Goal: Task Accomplishment & Management: Manage account settings

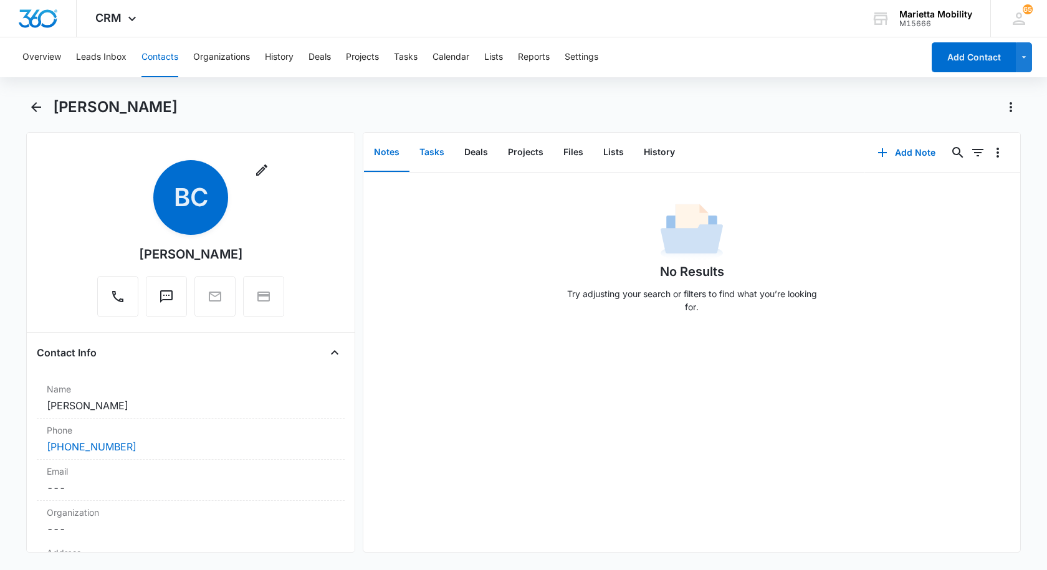
click at [430, 151] on button "Tasks" at bounding box center [432, 152] width 45 height 39
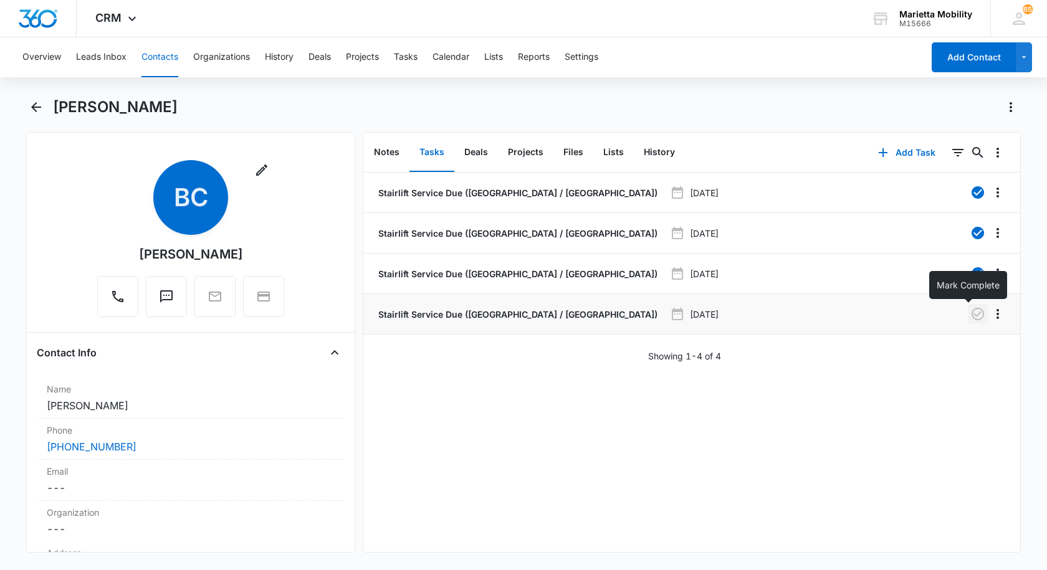
click at [972, 315] on icon "button" at bounding box center [978, 314] width 12 height 12
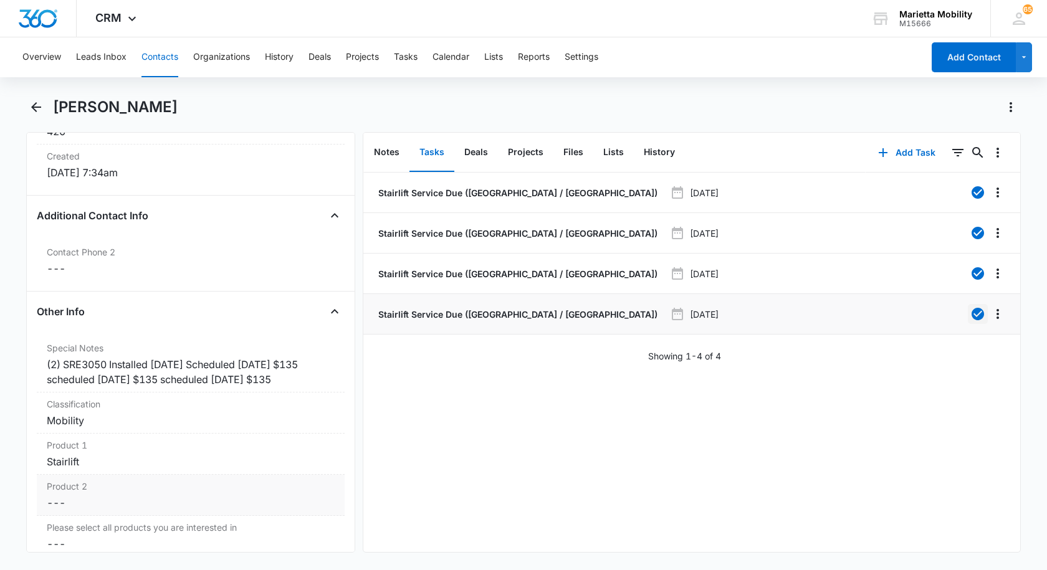
scroll to position [873, 0]
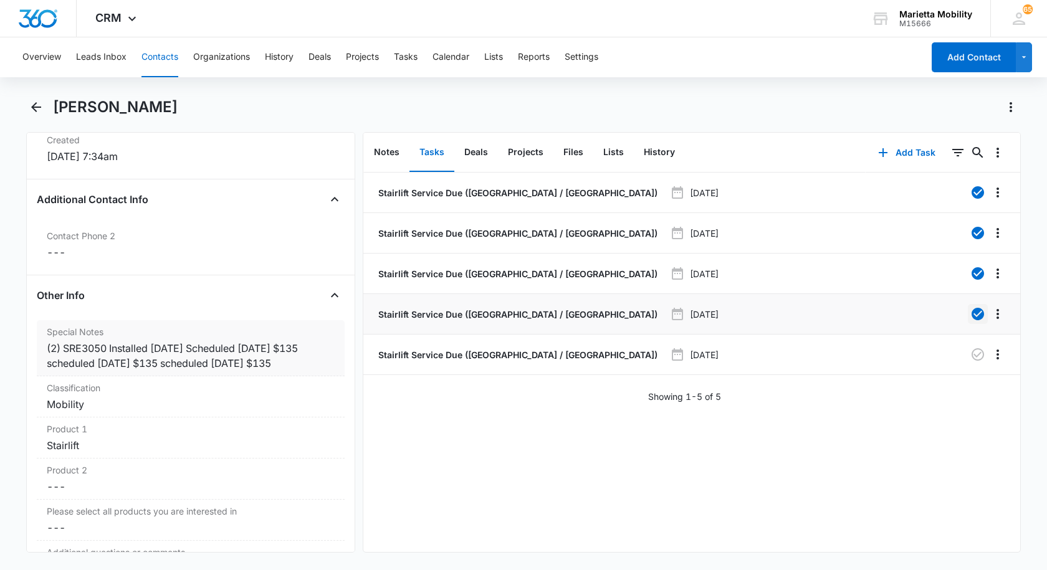
click at [310, 365] on div "(2) SRE3050 Installed [DATE] Scheduled [DATE] $135 scheduled [DATE] $135 schedu…" at bounding box center [191, 356] width 288 height 30
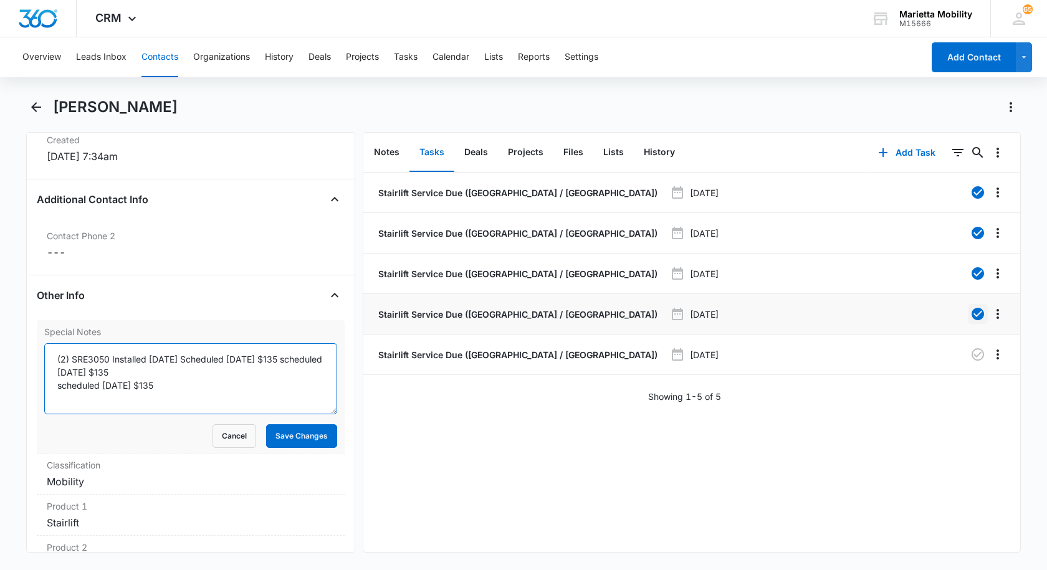
click at [170, 385] on textarea "(2) SRE3050 Installed [DATE] Scheduled [DATE] $135 scheduled [DATE] $135 schedu…" at bounding box center [190, 378] width 293 height 71
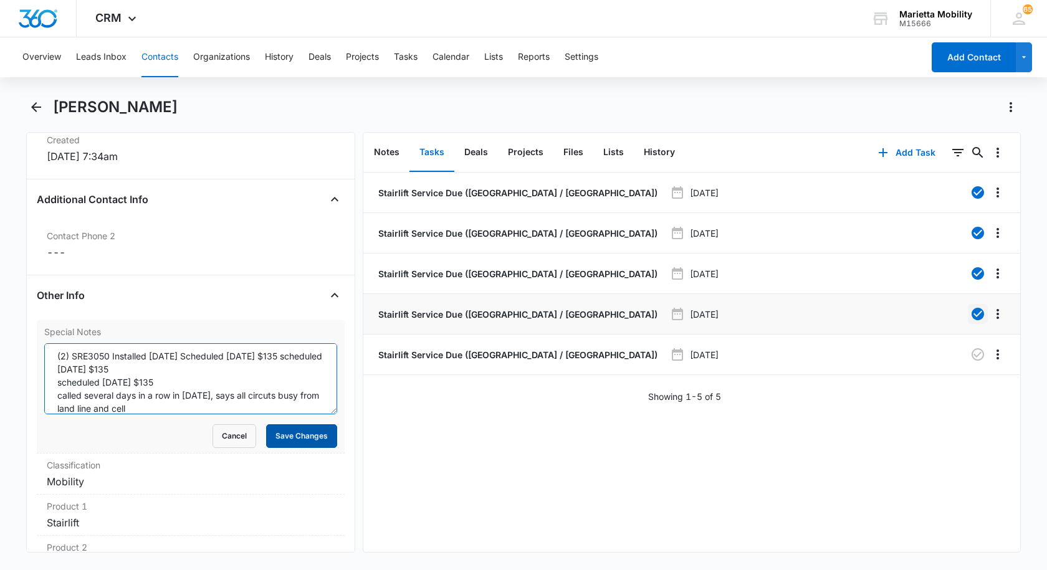
type textarea "(2) SRE3050 Installed [DATE] Scheduled [DATE] $135 scheduled [DATE] $135 schedu…"
click at [280, 434] on button "Save Changes" at bounding box center [301, 437] width 71 height 24
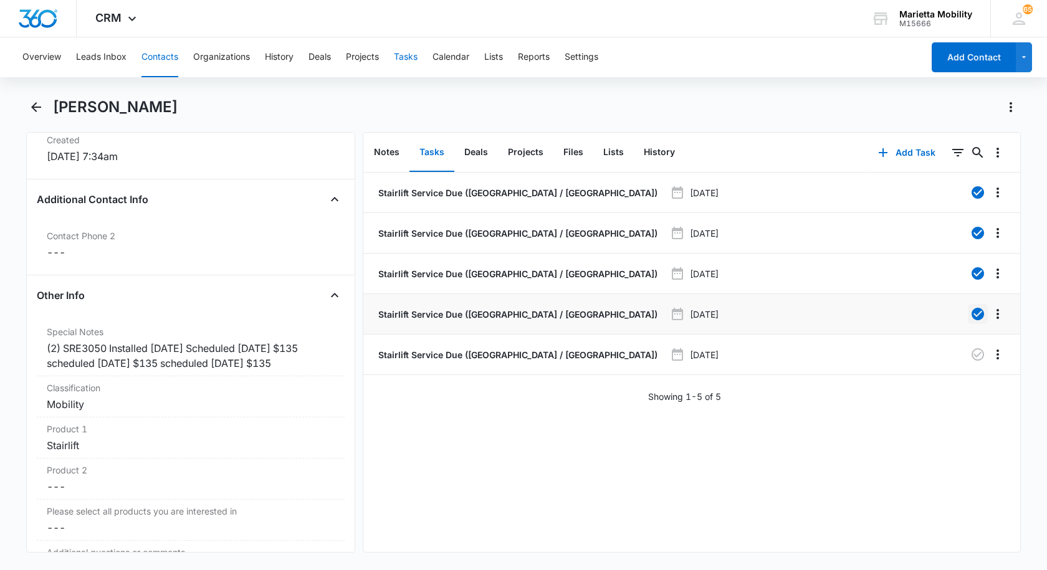
click at [409, 58] on button "Tasks" at bounding box center [406, 57] width 24 height 40
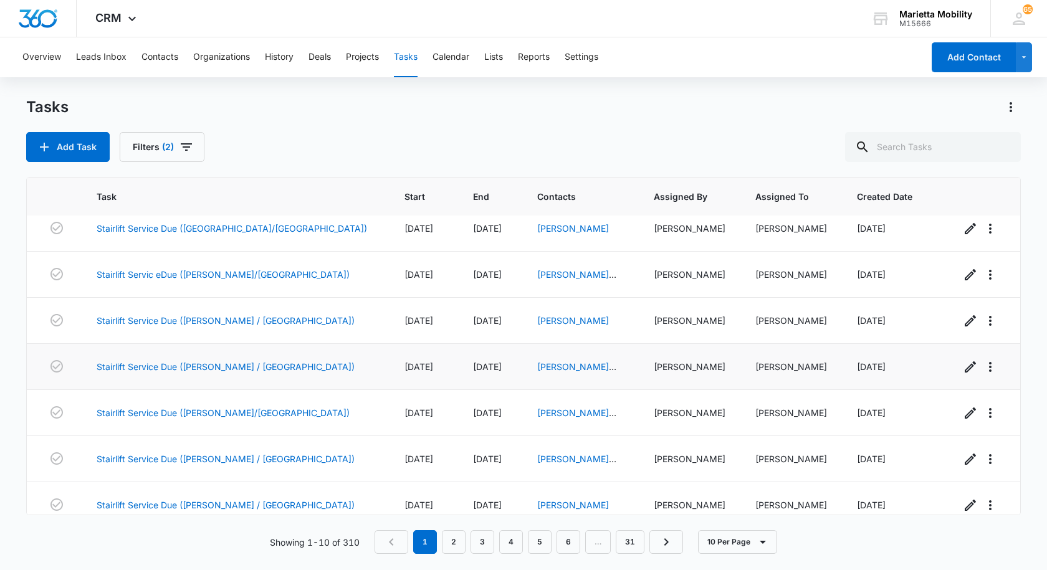
scroll to position [162, 0]
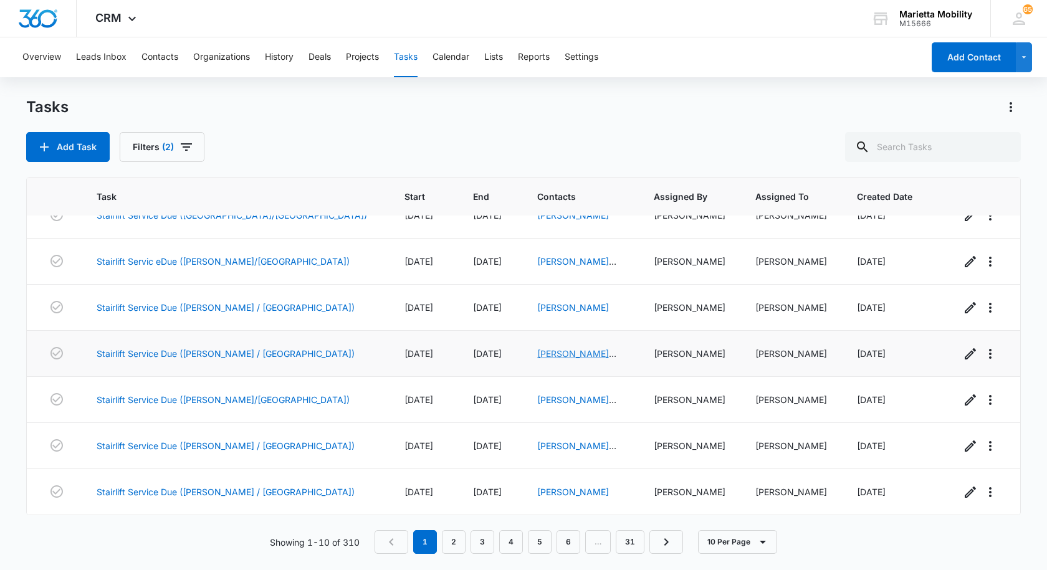
click at [537, 355] on link "[PERSON_NAME] And [PERSON_NAME]" at bounding box center [576, 366] width 79 height 37
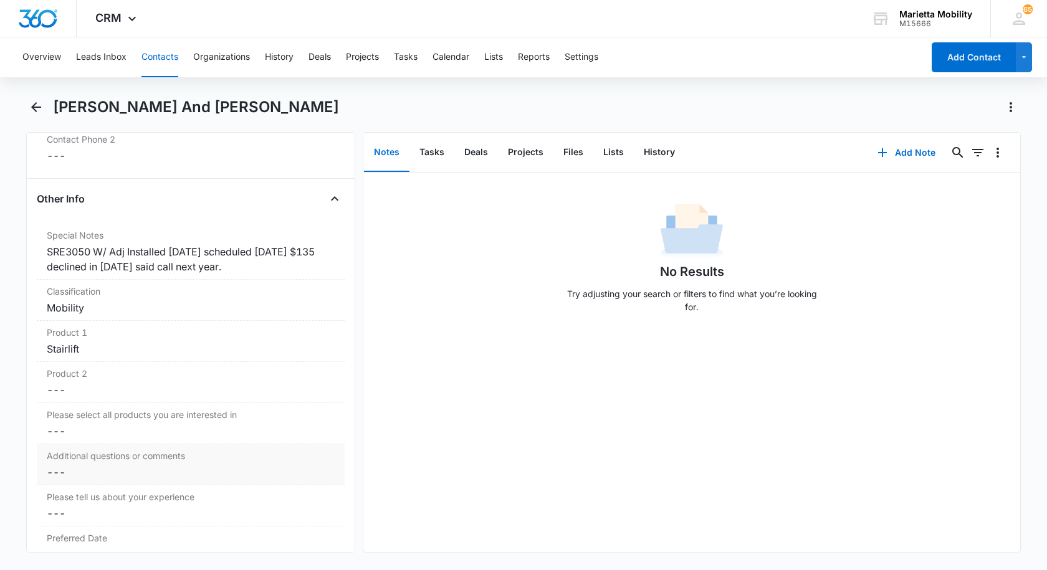
scroll to position [997, 0]
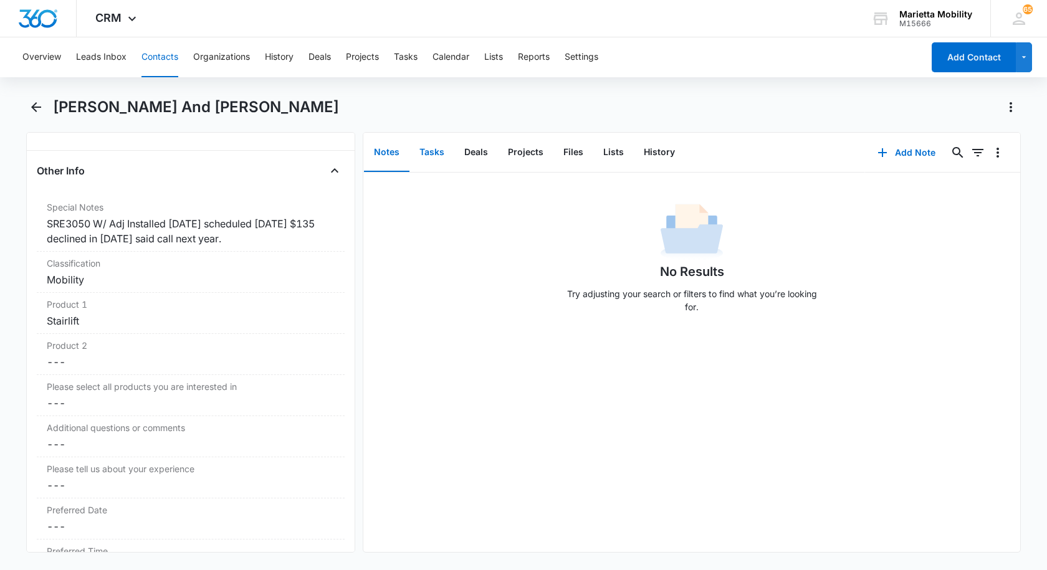
click at [431, 153] on button "Tasks" at bounding box center [432, 152] width 45 height 39
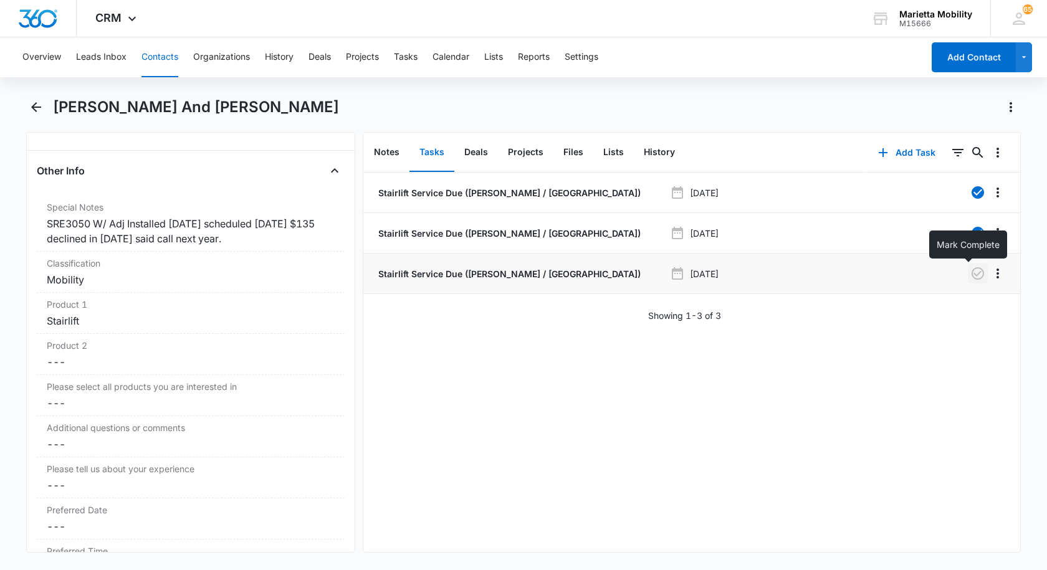
click at [972, 275] on icon "button" at bounding box center [978, 273] width 12 height 12
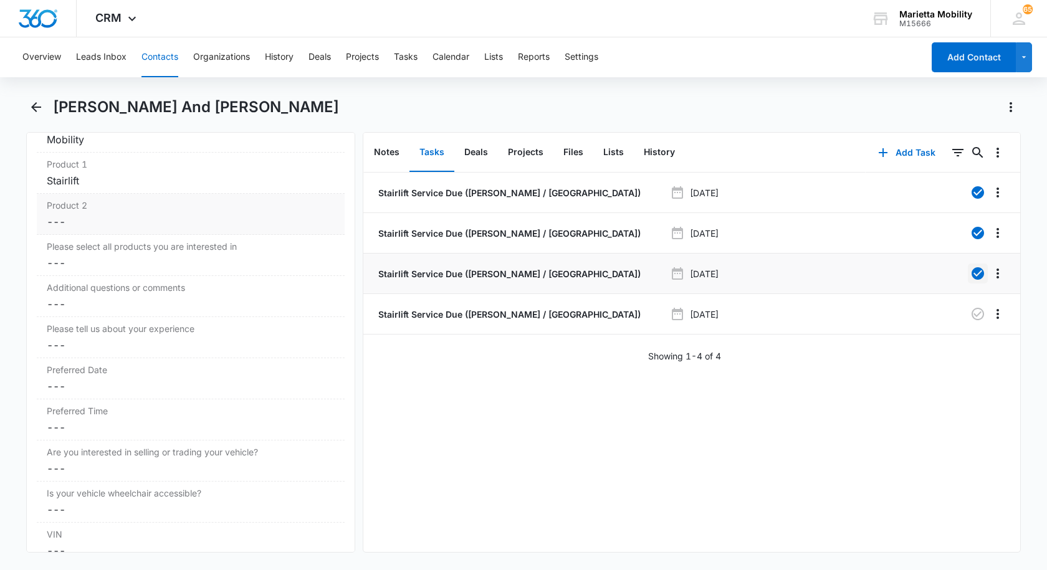
scroll to position [888, 0]
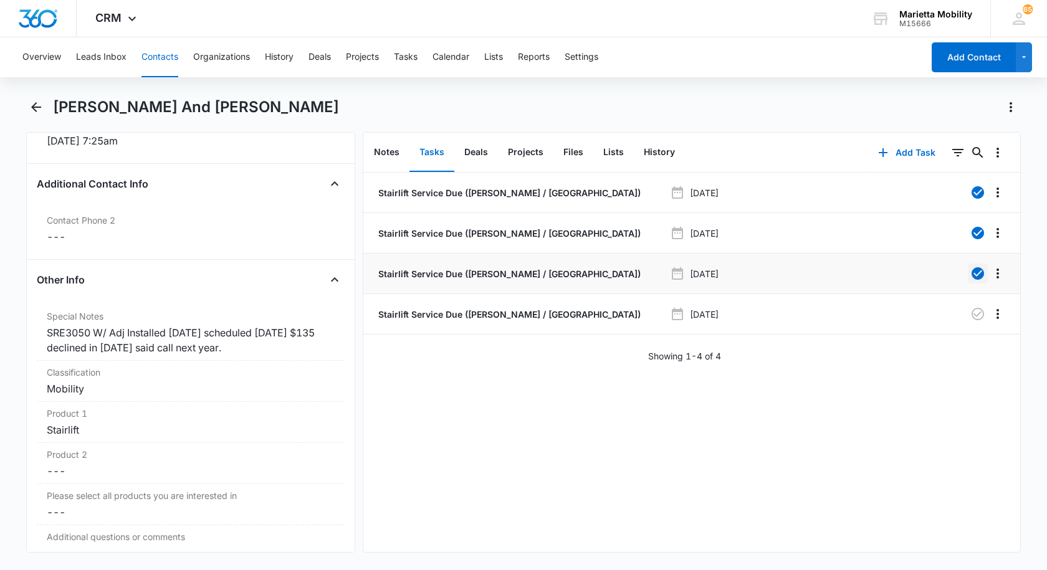
click at [163, 60] on button "Contacts" at bounding box center [160, 57] width 37 height 40
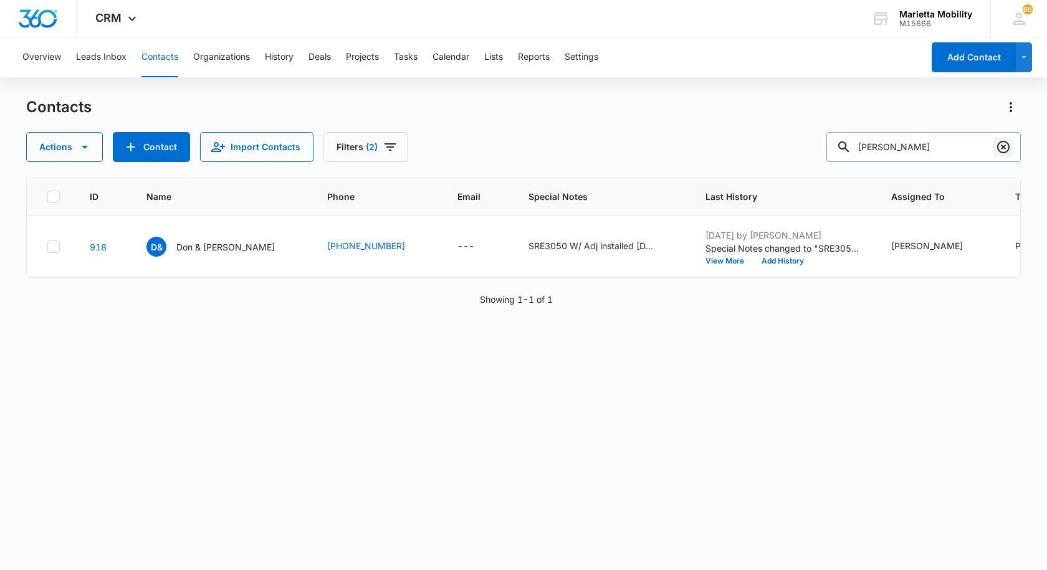
click at [1006, 151] on icon "Clear" at bounding box center [1003, 147] width 12 height 12
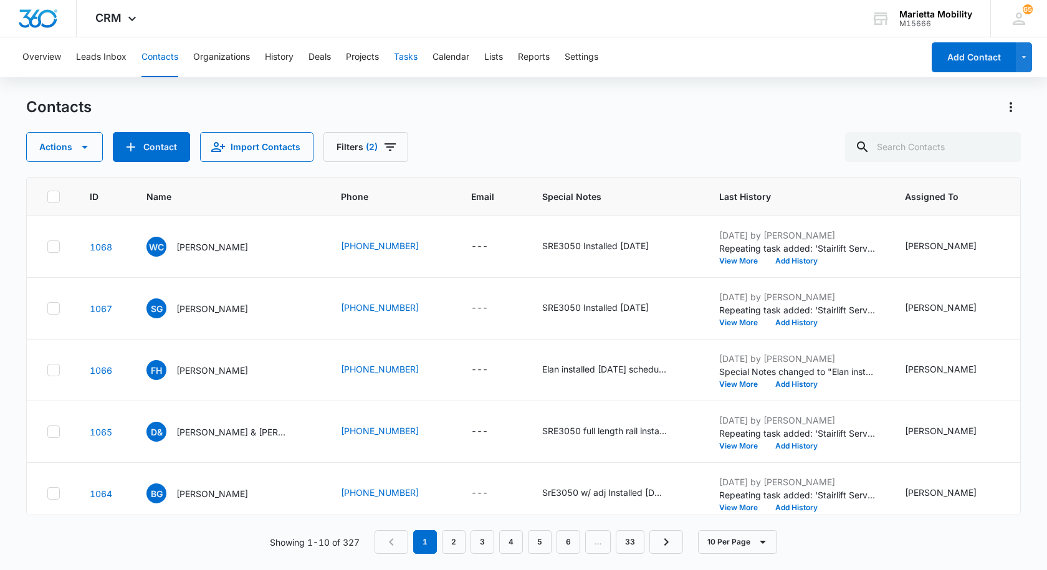
click at [405, 59] on button "Tasks" at bounding box center [406, 57] width 24 height 40
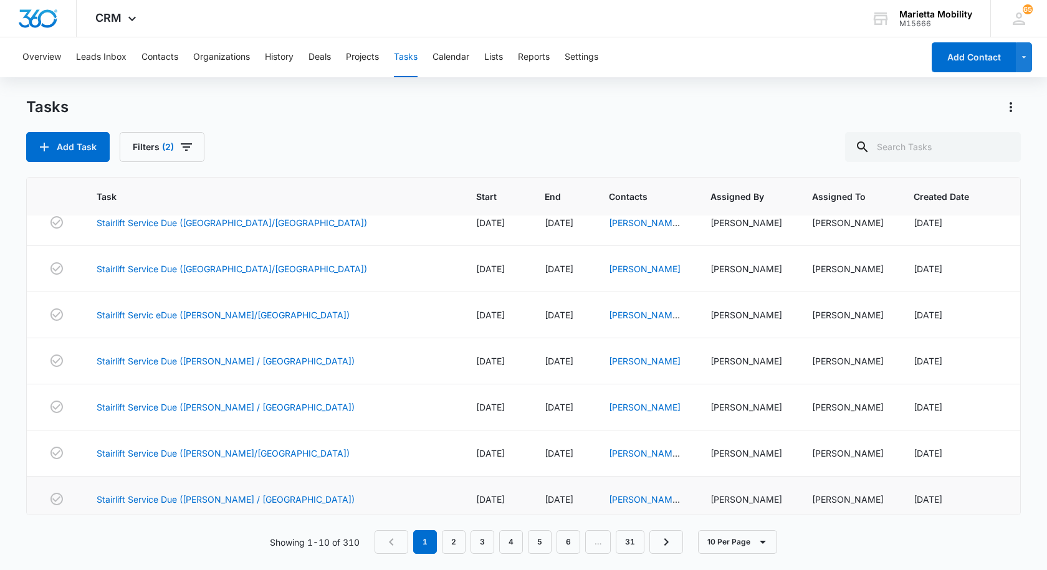
scroll to position [162, 0]
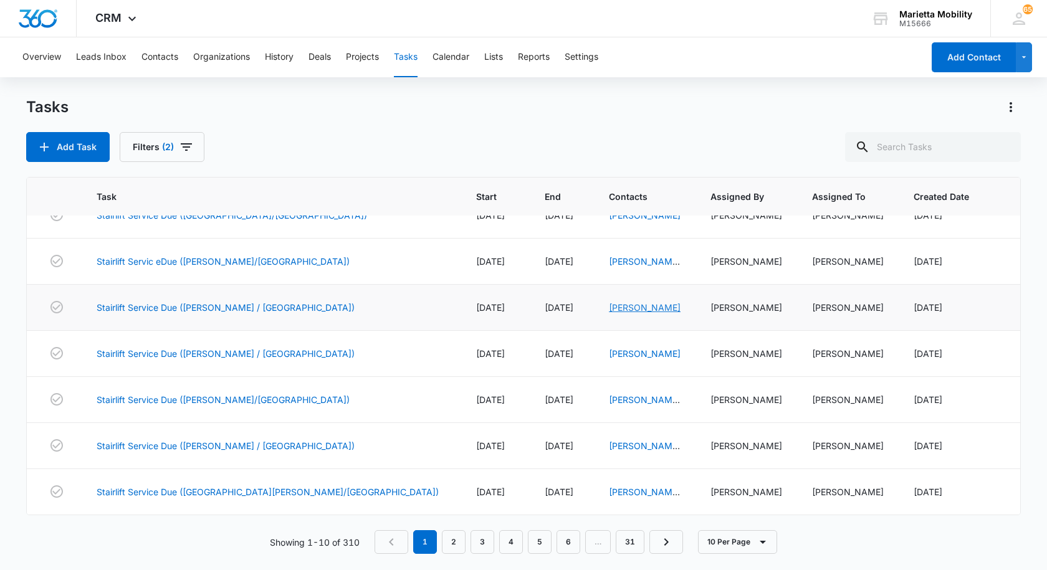
click at [609, 306] on link "[PERSON_NAME]" at bounding box center [645, 307] width 72 height 11
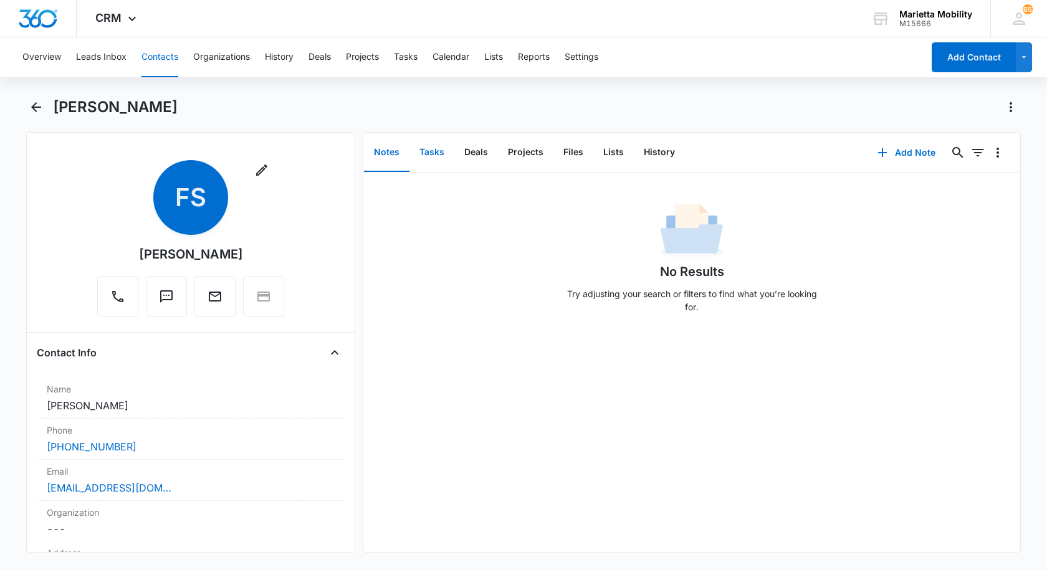
click at [430, 152] on button "Tasks" at bounding box center [432, 152] width 45 height 39
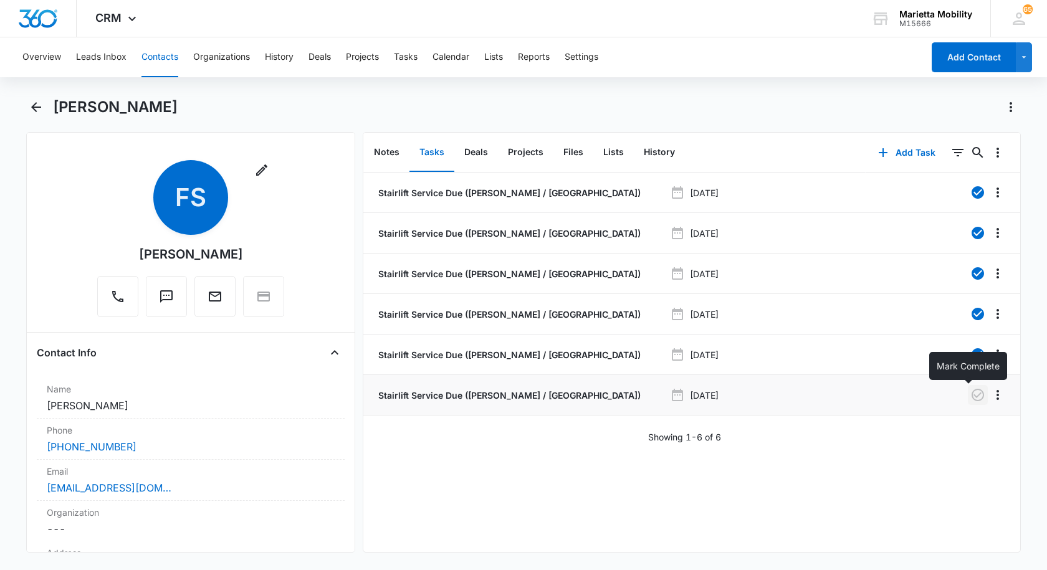
click at [971, 395] on icon "button" at bounding box center [978, 395] width 15 height 15
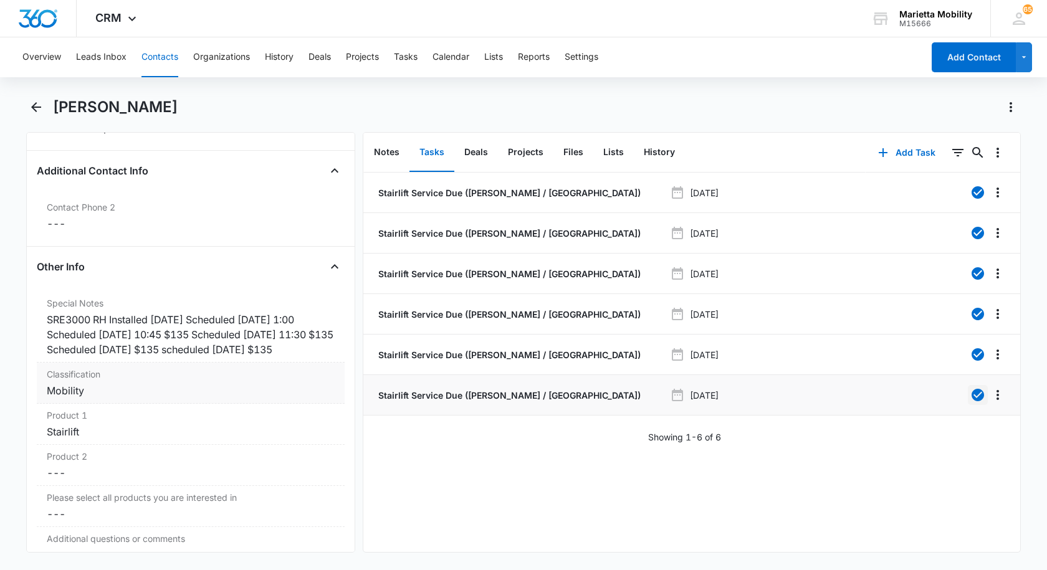
scroll to position [935, 0]
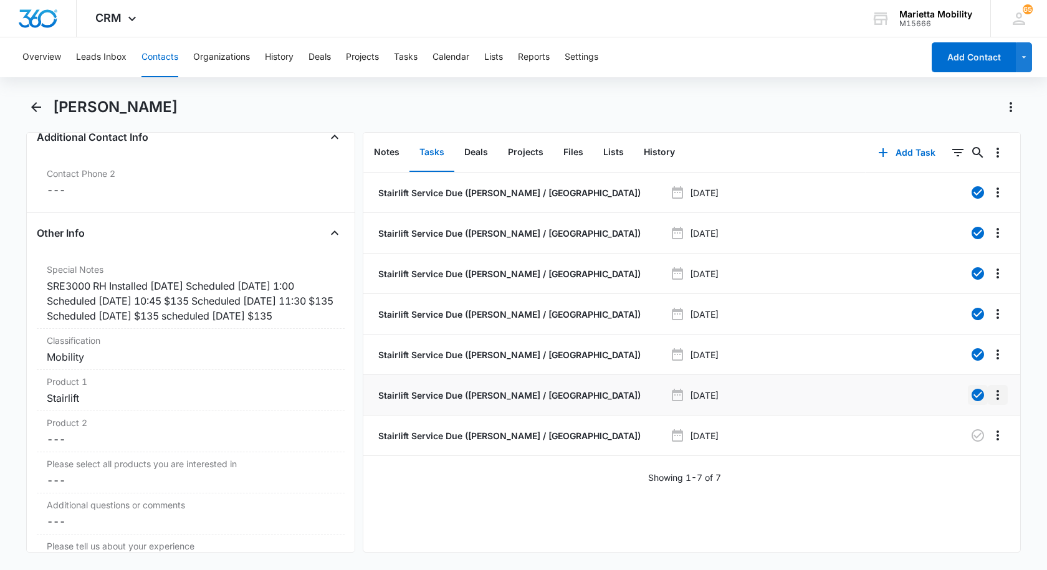
click at [997, 399] on icon "Overflow Menu" at bounding box center [998, 395] width 2 height 10
click at [972, 396] on icon "button" at bounding box center [978, 395] width 12 height 12
click at [563, 508] on div "Stairlift Service Due ([PERSON_NAME] / [GEOGRAPHIC_DATA]) [DATE] Stairlift Serv…" at bounding box center [691, 363] width 657 height 380
drag, startPoint x: 641, startPoint y: 500, endPoint x: 608, endPoint y: 495, distance: 34.0
click at [638, 500] on div "Stairlift Service Due ([PERSON_NAME] / [GEOGRAPHIC_DATA]) [DATE] Stairlift Serv…" at bounding box center [691, 363] width 657 height 380
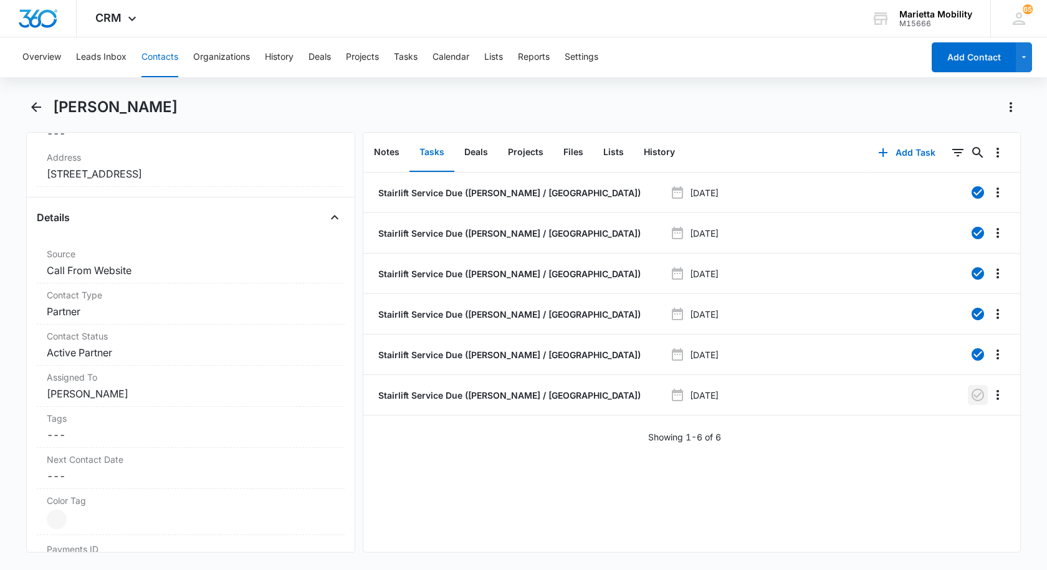
scroll to position [312, 0]
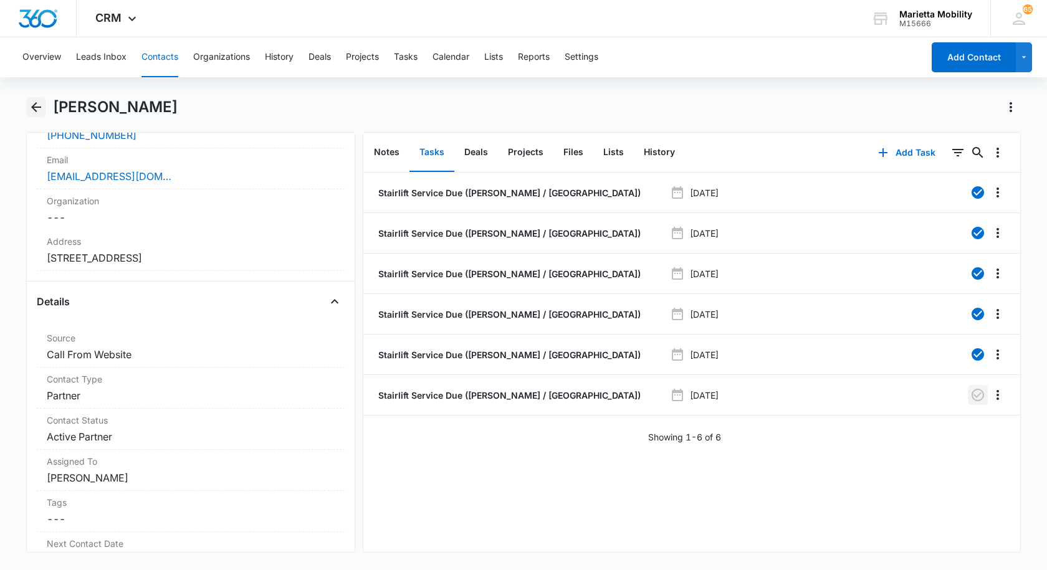
click at [37, 107] on icon "Back" at bounding box center [36, 107] width 10 height 10
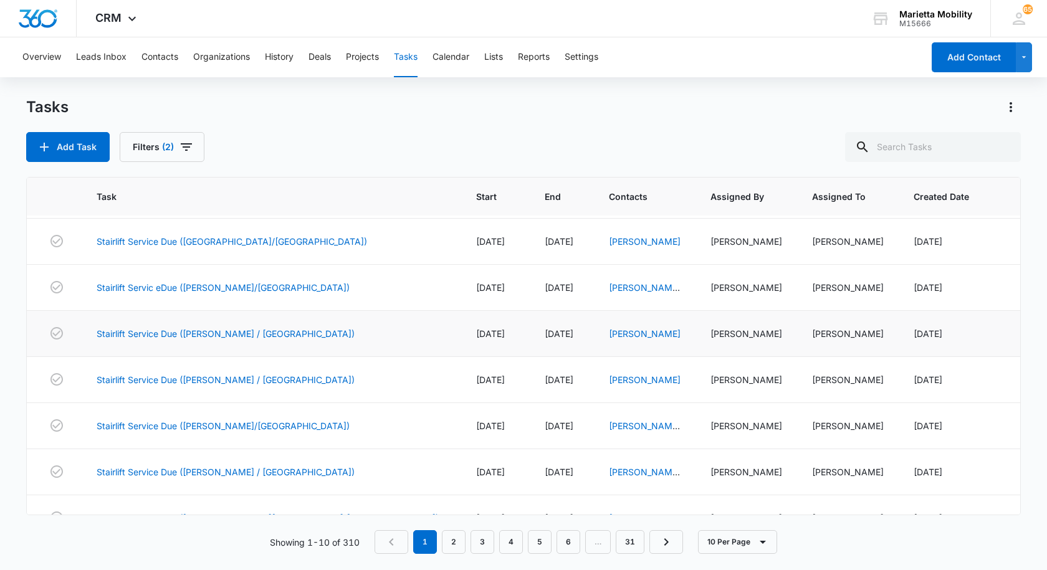
scroll to position [162, 0]
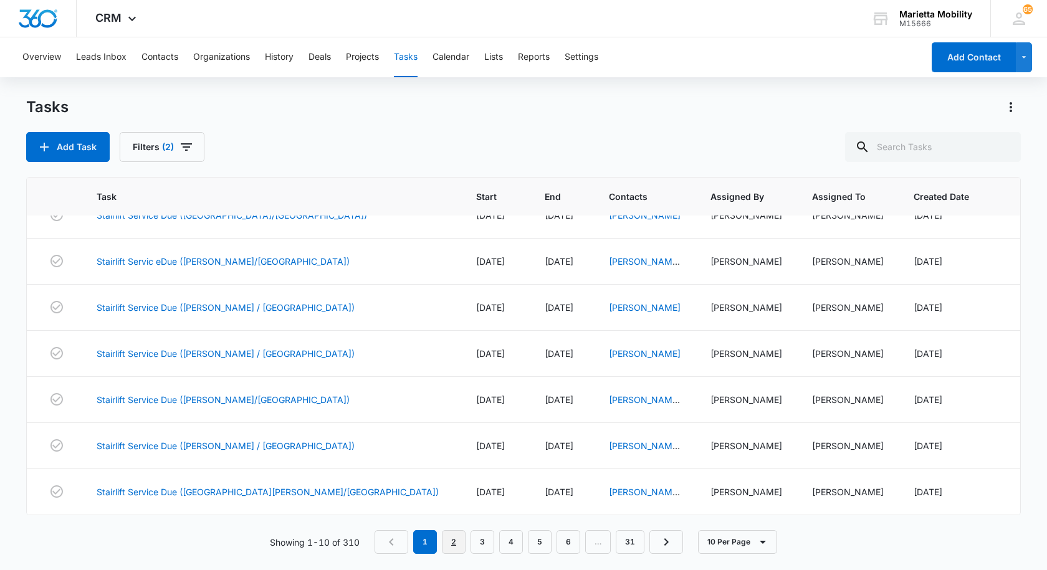
click at [460, 540] on link "2" at bounding box center [454, 543] width 24 height 24
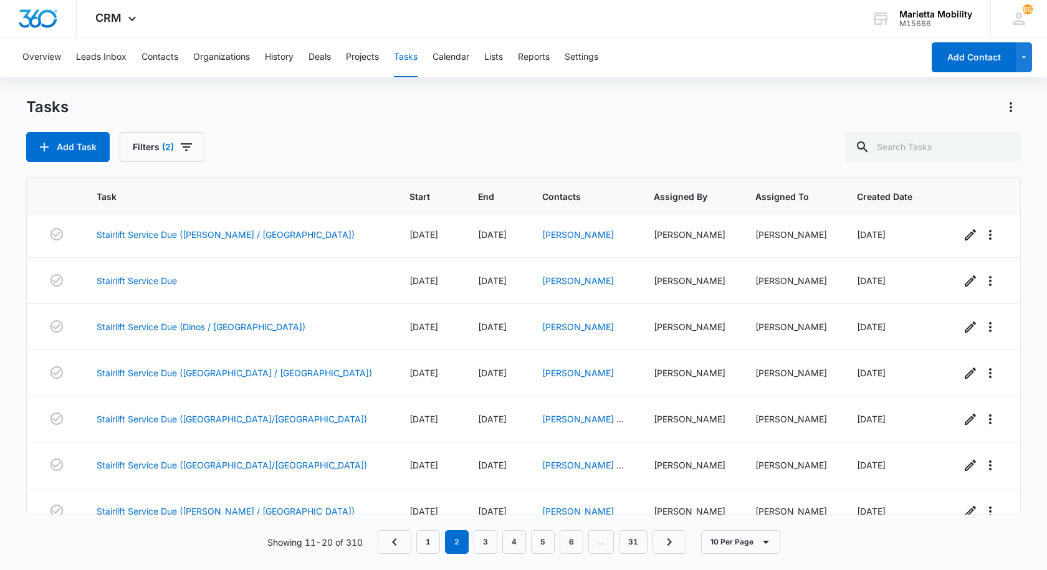
scroll to position [0, 0]
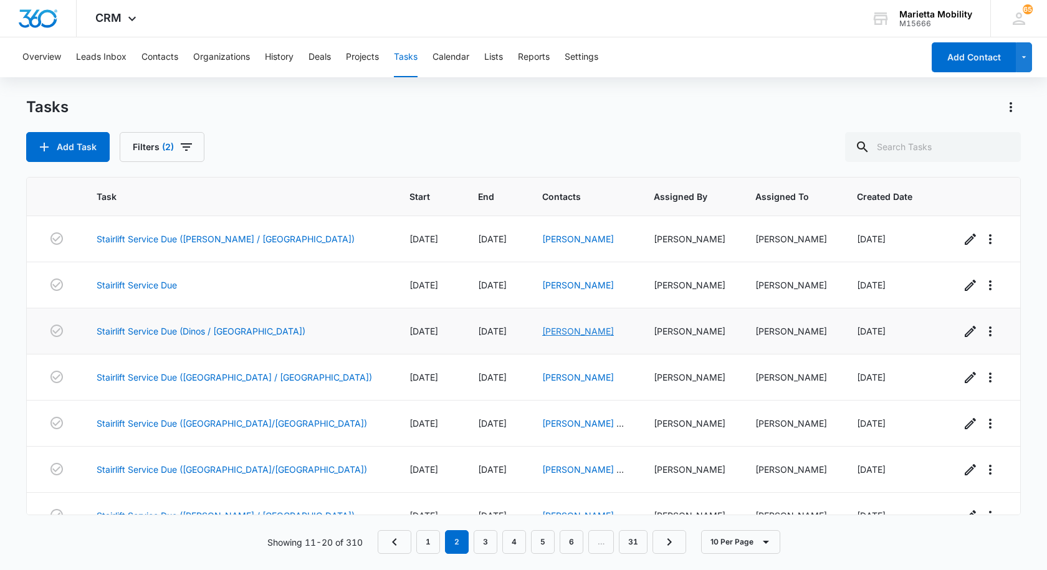
click at [542, 332] on link "[PERSON_NAME]" at bounding box center [578, 331] width 72 height 11
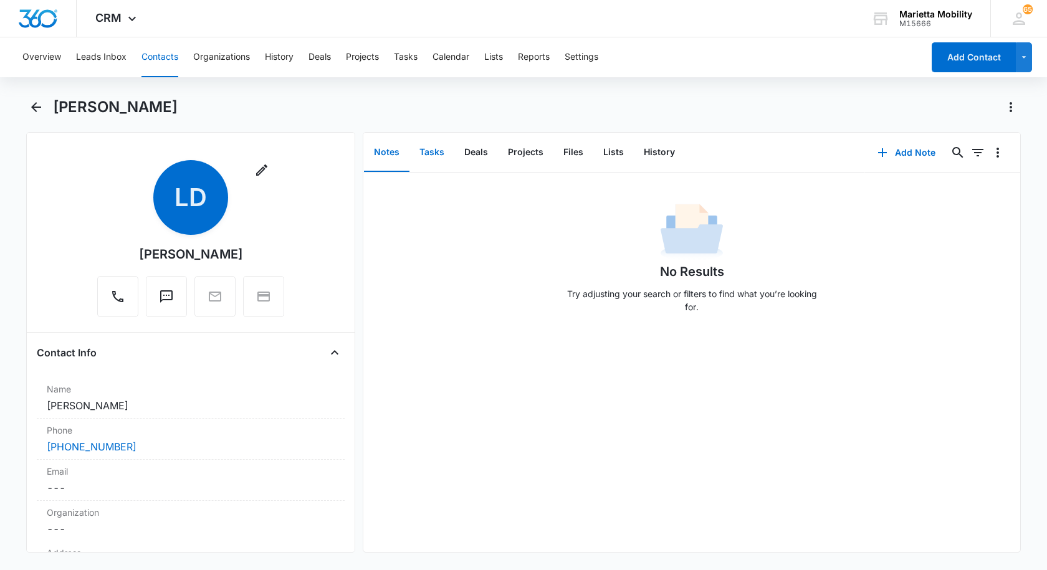
click at [430, 153] on button "Tasks" at bounding box center [432, 152] width 45 height 39
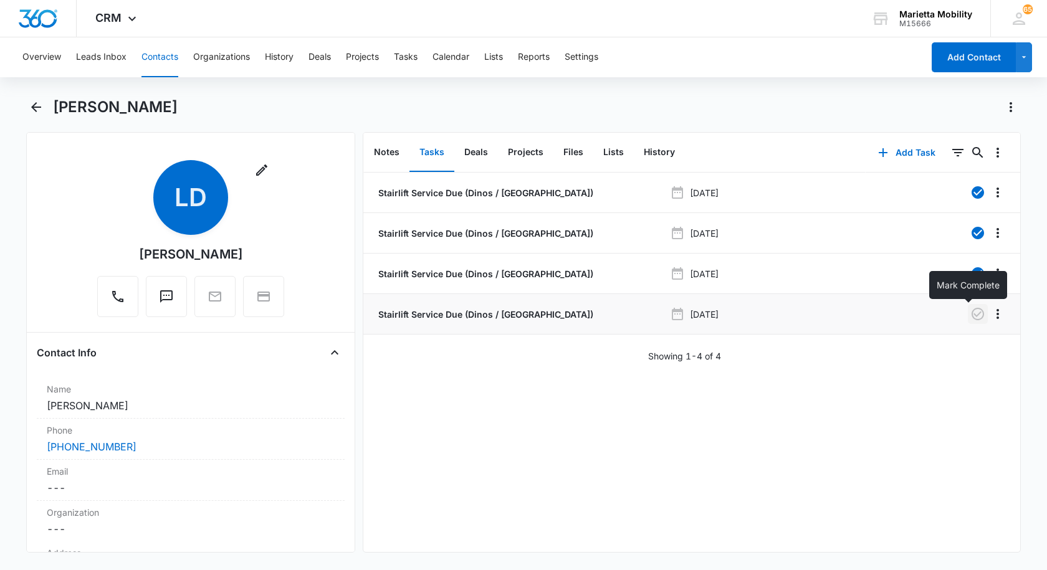
click at [971, 317] on icon "button" at bounding box center [978, 314] width 15 height 15
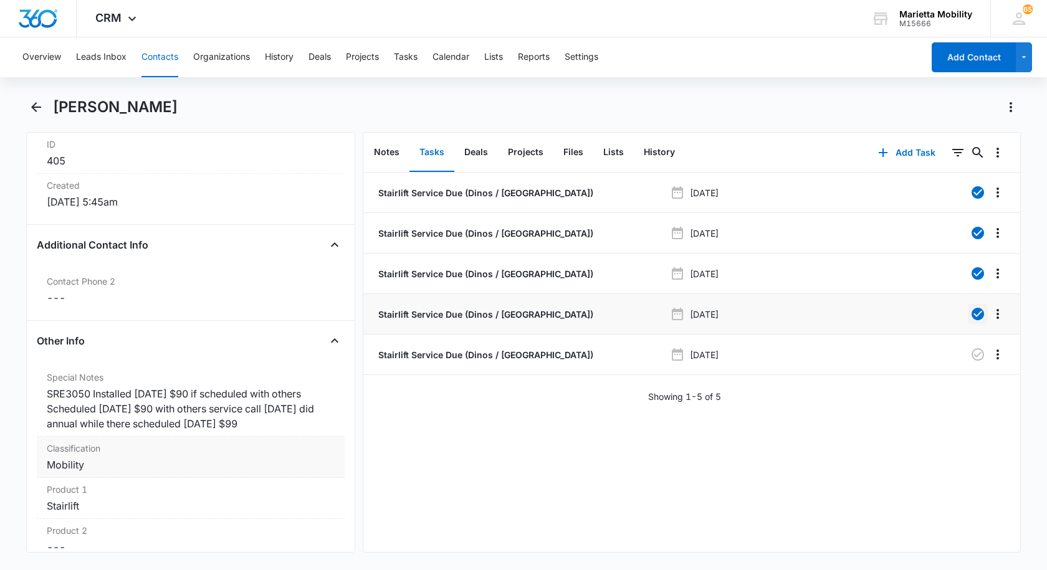
scroll to position [873, 0]
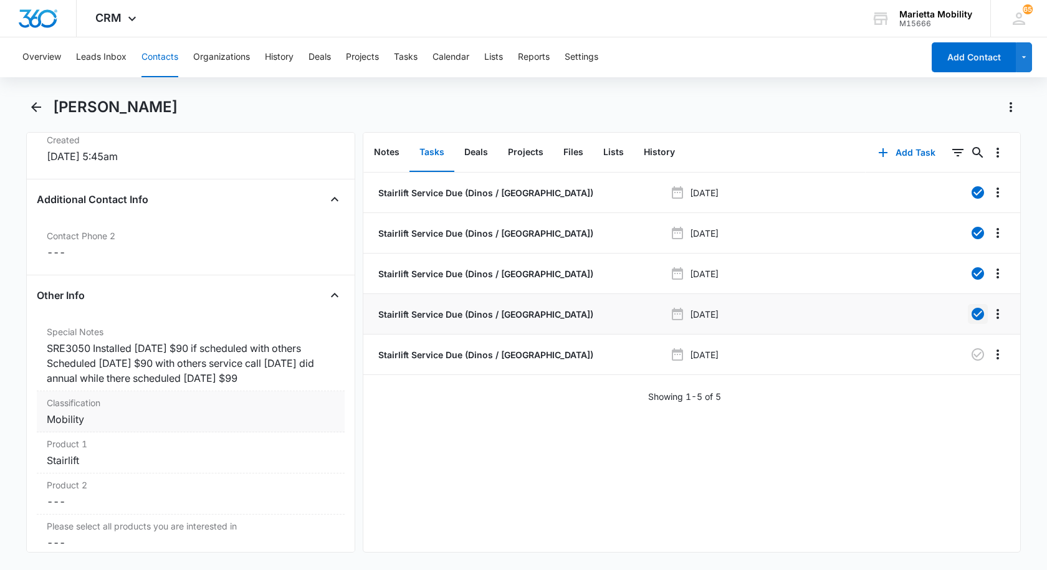
click at [282, 380] on div "SRE3050 Installed [DATE] $90 if scheduled with others Scheduled [DATE] $90 with…" at bounding box center [191, 363] width 288 height 45
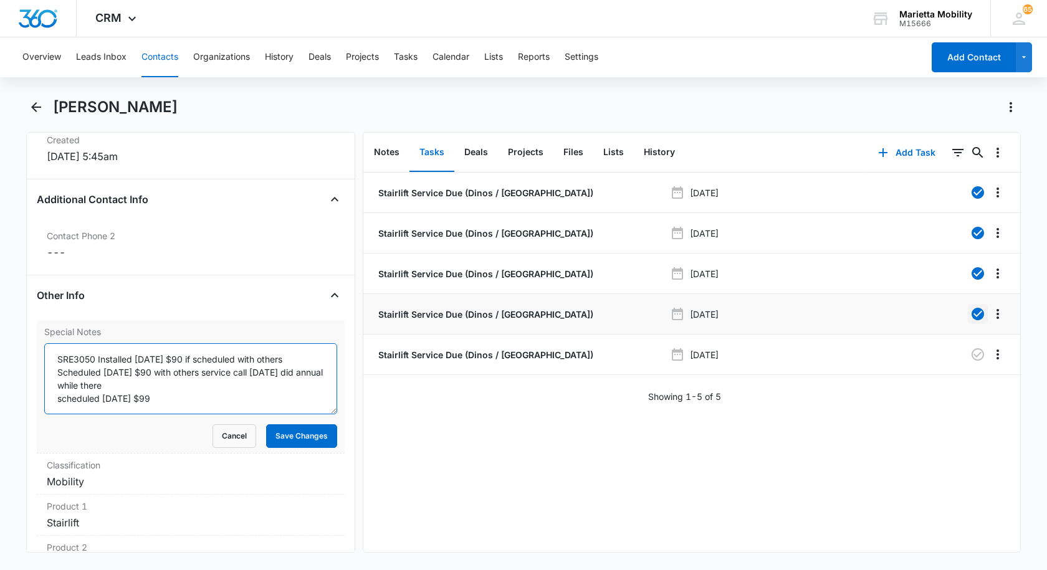
click at [194, 395] on textarea "SRE3050 Installed [DATE] $90 if scheduled with others Scheduled [DATE] $90 with…" at bounding box center [190, 378] width 293 height 71
type textarea "SRE3050 Installed [DATE] $90 if scheduled with others Scheduled [DATE] $90 with…"
click at [293, 439] on button "Save Changes" at bounding box center [301, 437] width 71 height 24
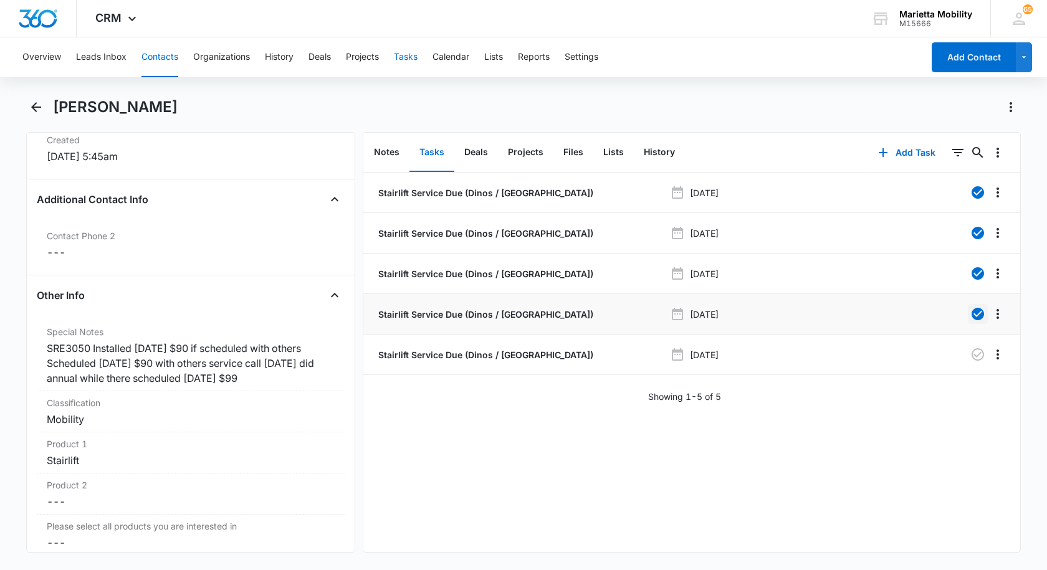
click at [412, 59] on button "Tasks" at bounding box center [406, 57] width 24 height 40
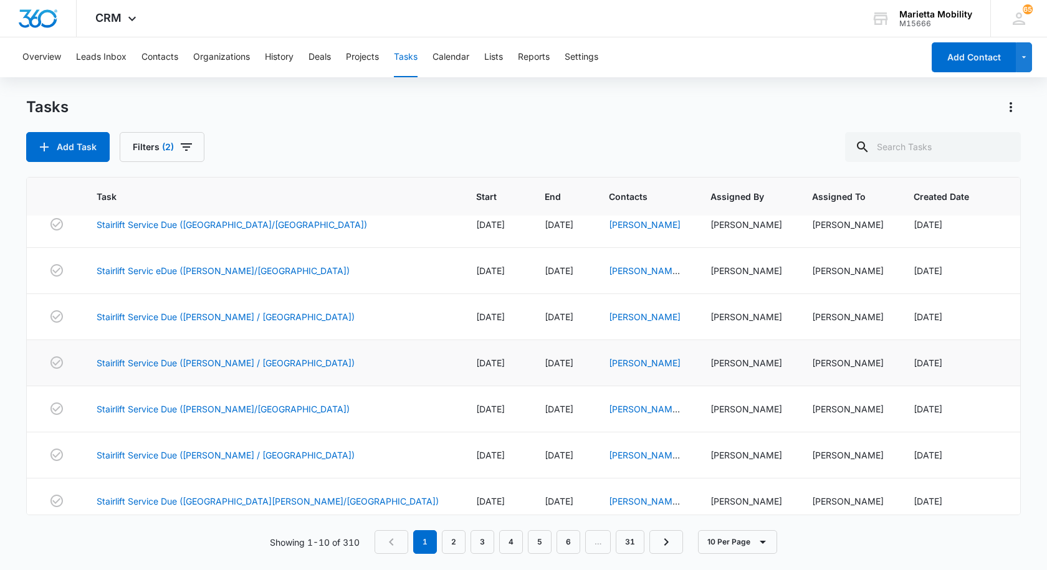
scroll to position [162, 0]
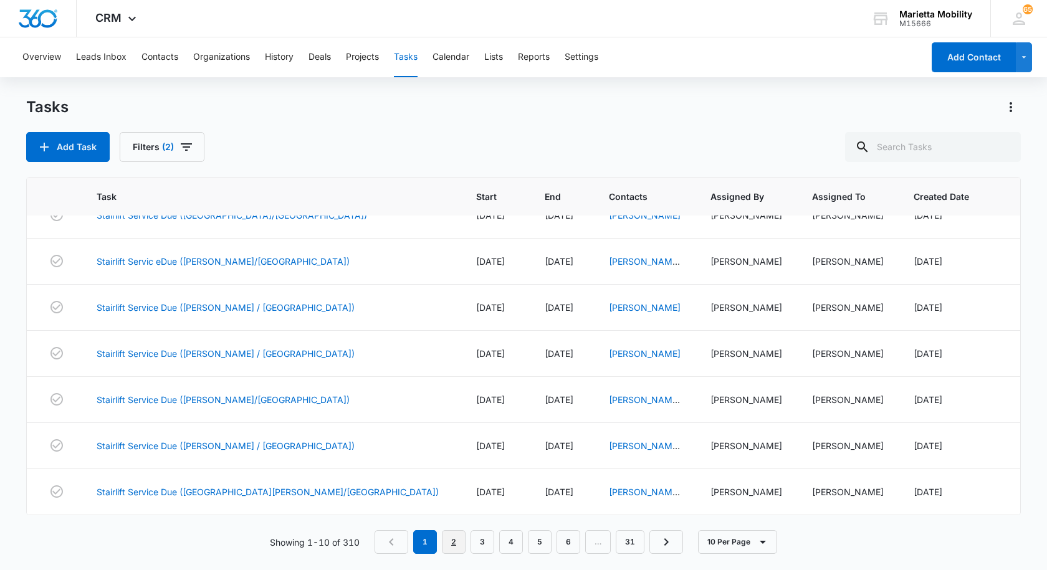
click at [461, 546] on link "2" at bounding box center [454, 543] width 24 height 24
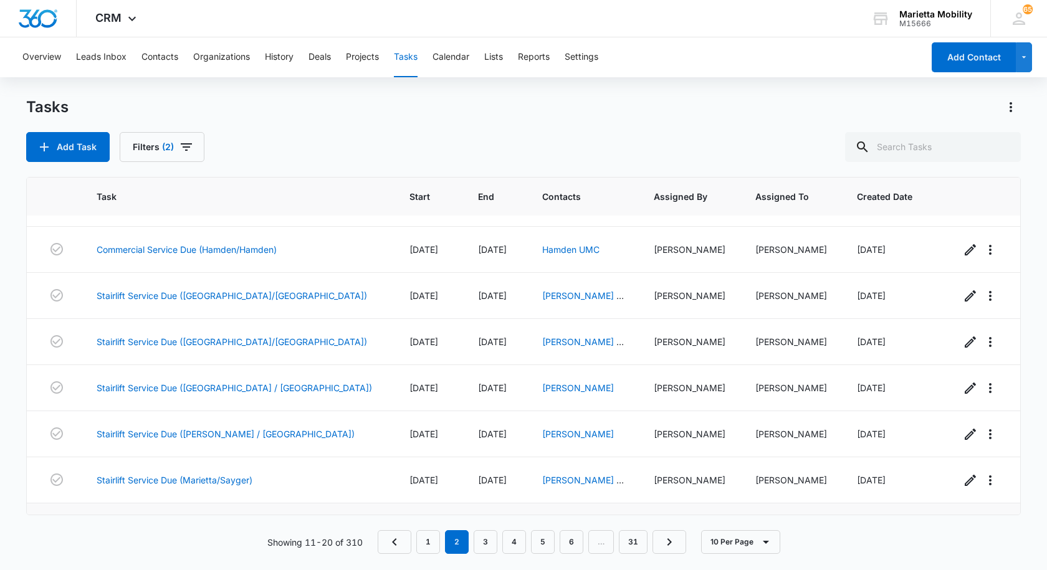
scroll to position [0, 0]
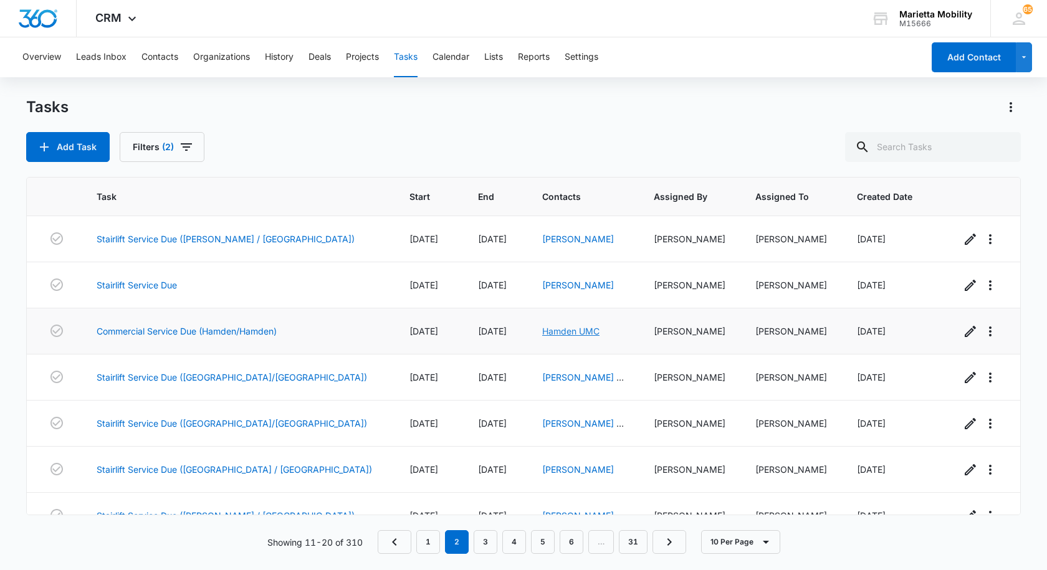
click at [542, 332] on link "Hamden UMC" at bounding box center [570, 331] width 57 height 11
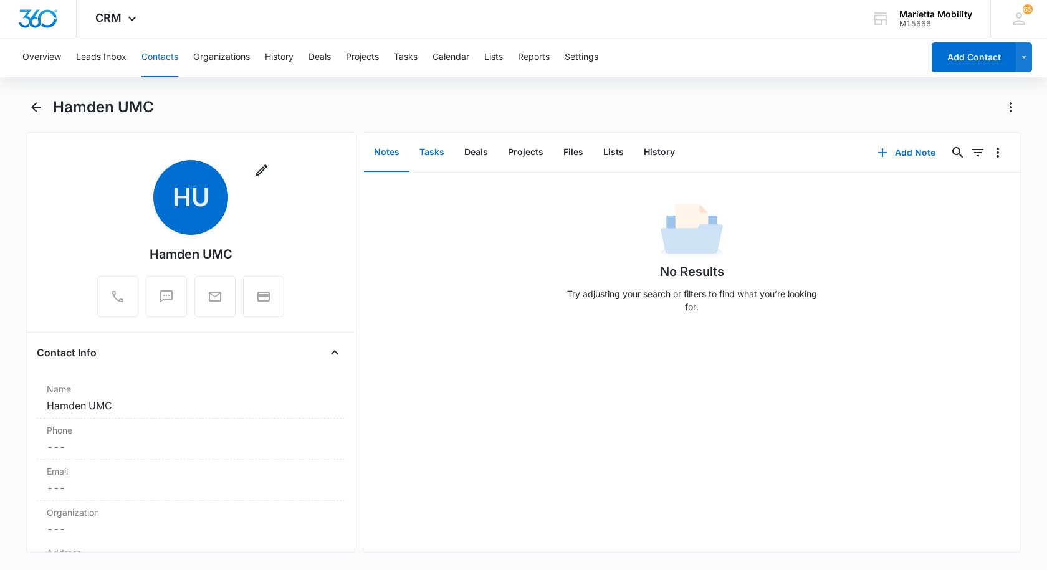
click at [432, 150] on button "Tasks" at bounding box center [432, 152] width 45 height 39
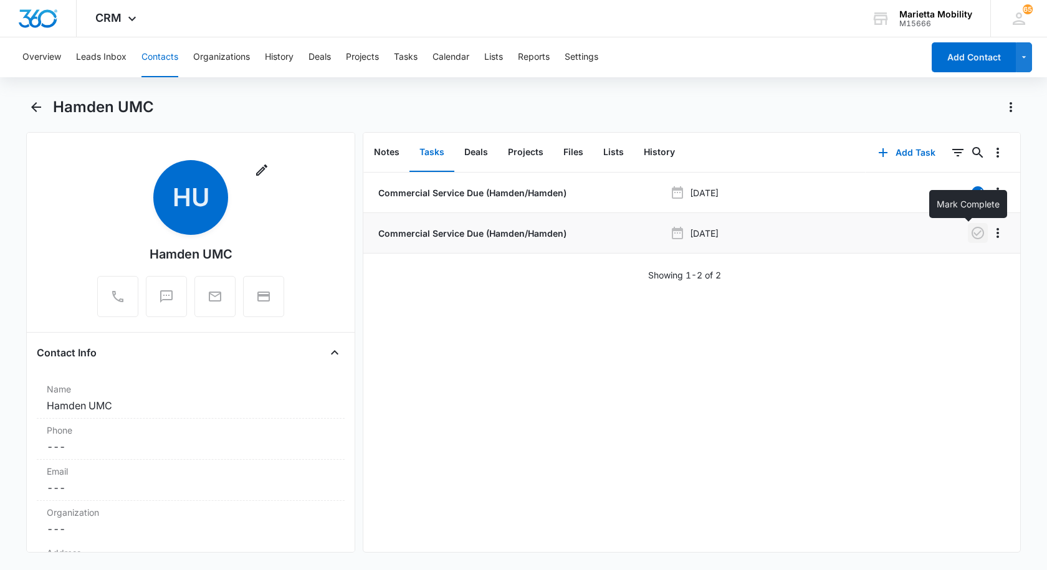
click at [971, 232] on icon "button" at bounding box center [978, 233] width 15 height 15
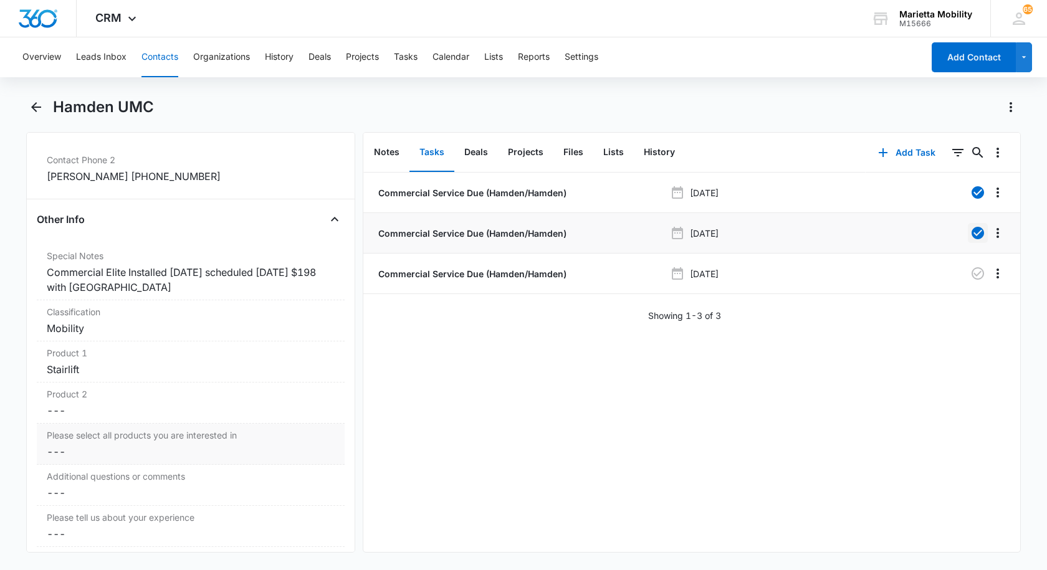
scroll to position [997, 0]
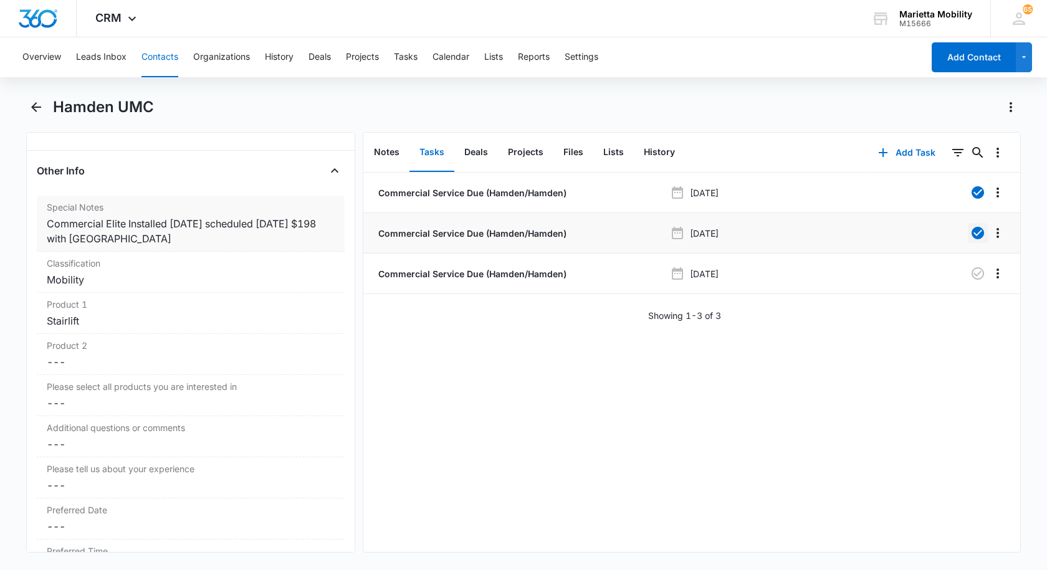
click at [144, 242] on div "Commercial Elite Installed [DATE] scheduled [DATE] $198 with [GEOGRAPHIC_DATA]" at bounding box center [191, 231] width 288 height 30
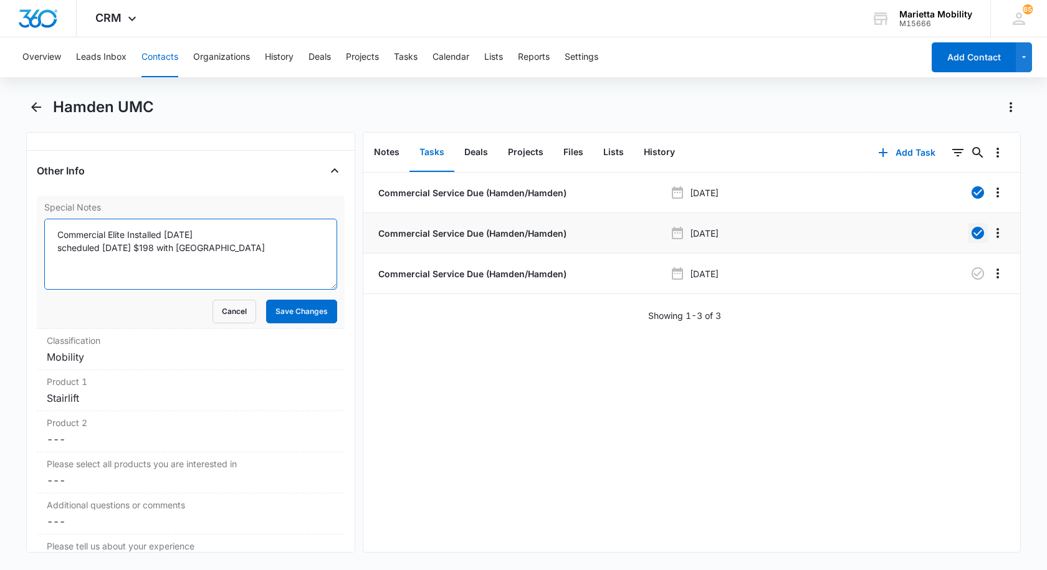
click at [225, 249] on textarea "Commercial Elite Installed [DATE] scheduled [DATE] $198 with [GEOGRAPHIC_DATA]" at bounding box center [190, 254] width 293 height 71
type textarea "Commercial Elite Installed [DATE] scheduled [DATE] $198 with athens scheduled […"
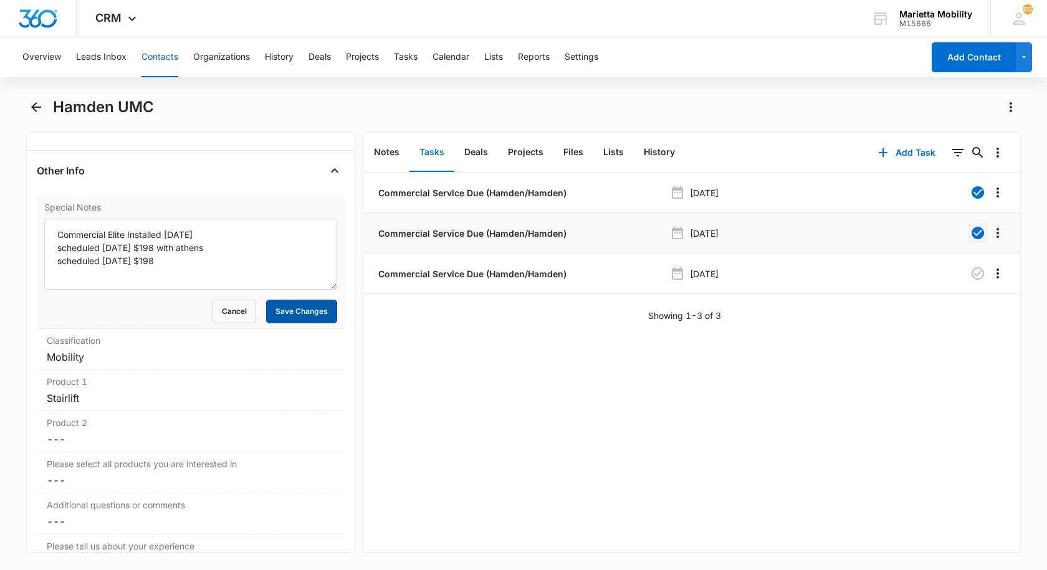
click at [283, 322] on button "Save Changes" at bounding box center [301, 312] width 71 height 24
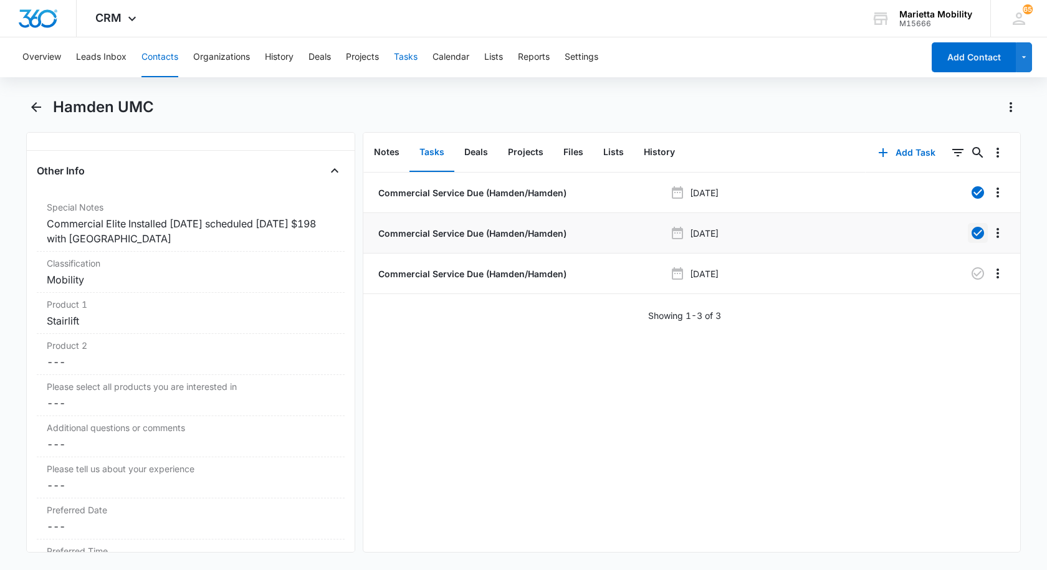
click at [408, 60] on button "Tasks" at bounding box center [406, 57] width 24 height 40
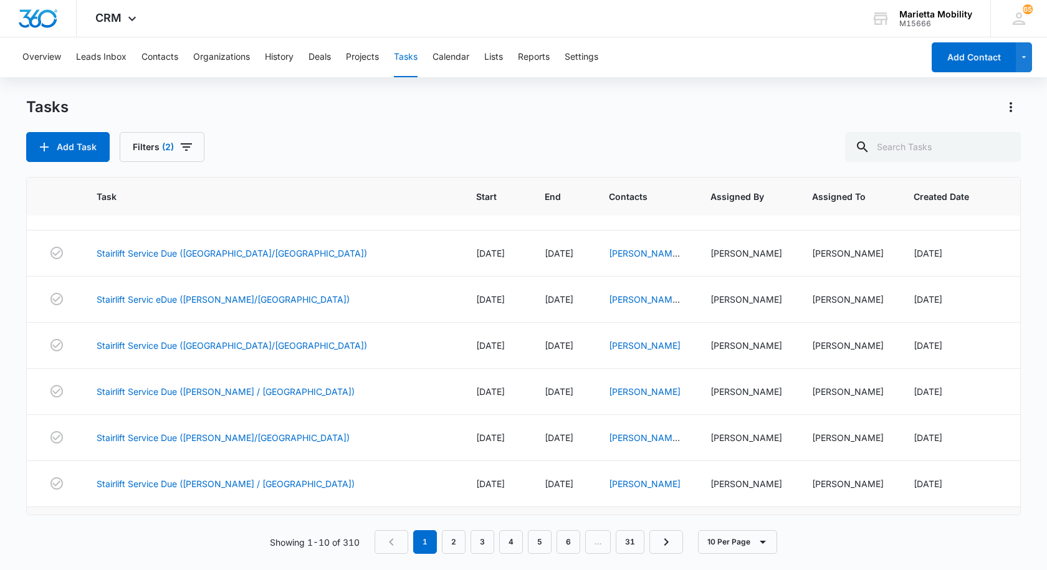
scroll to position [162, 0]
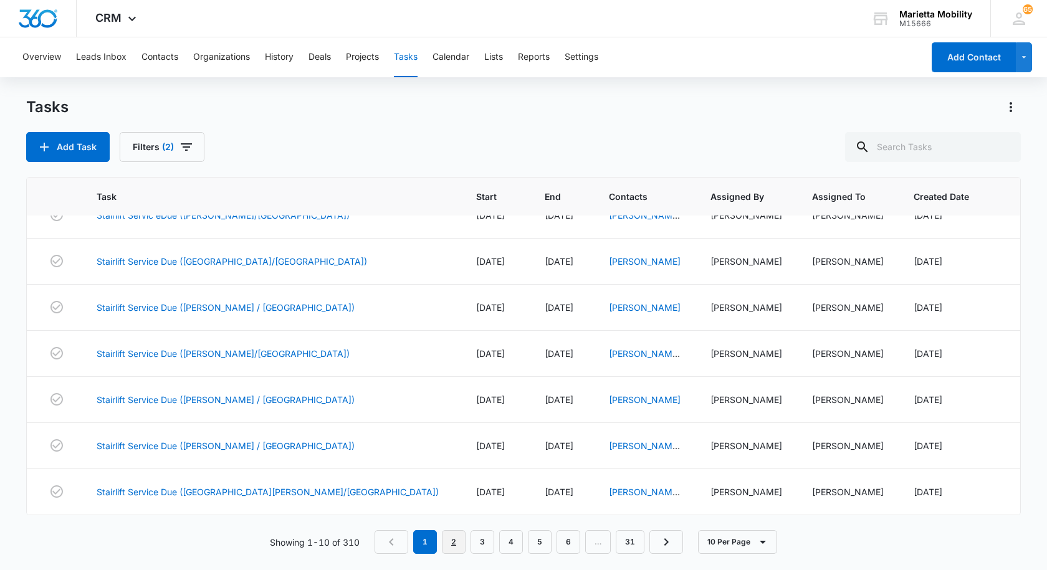
click at [454, 534] on link "2" at bounding box center [454, 543] width 24 height 24
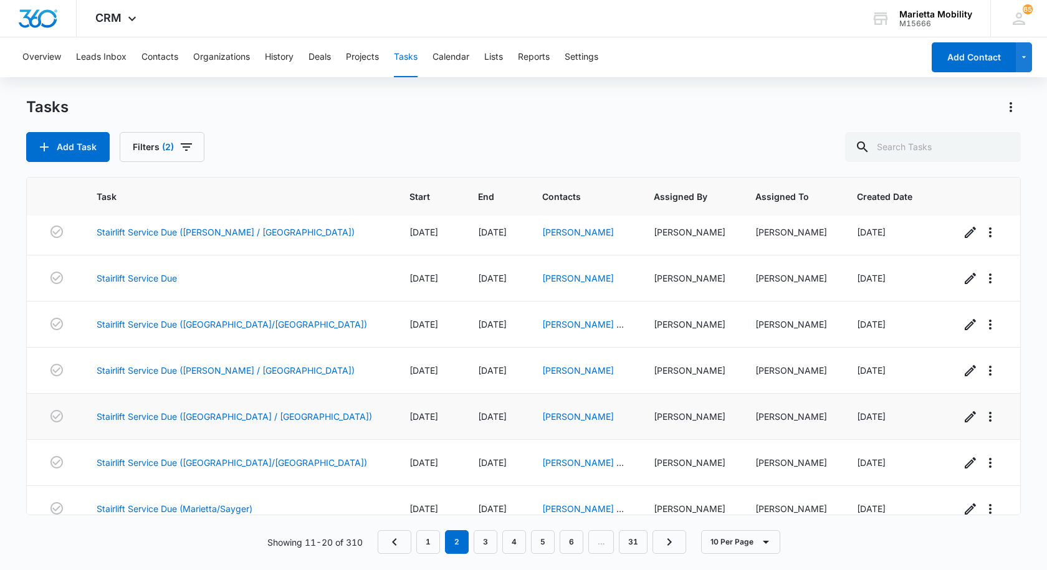
scroll to position [0, 0]
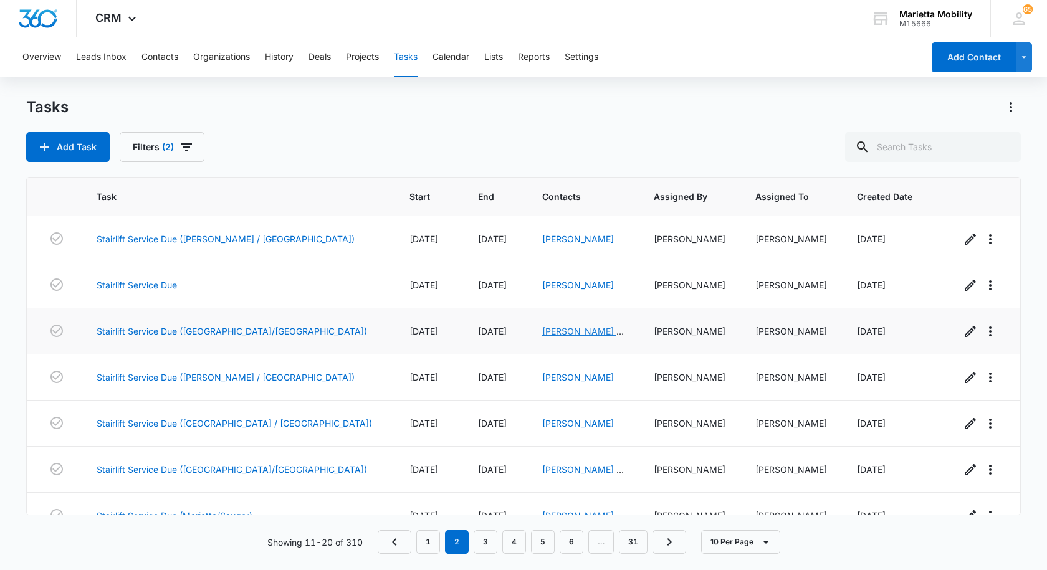
click at [542, 330] on link "[PERSON_NAME] "[PERSON_NAME]" Bald" at bounding box center [583, 344] width 82 height 37
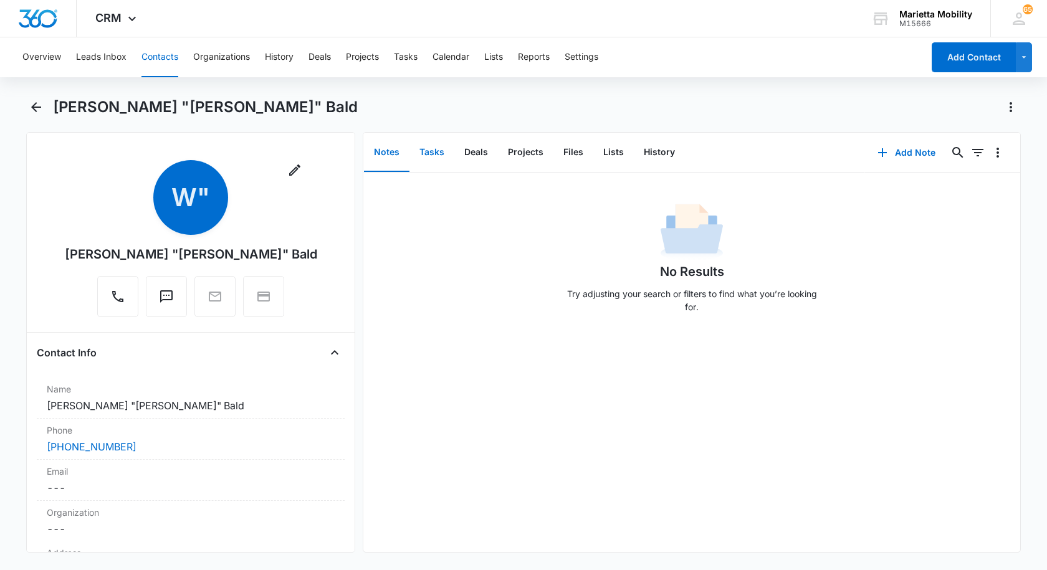
click at [429, 156] on button "Tasks" at bounding box center [432, 152] width 45 height 39
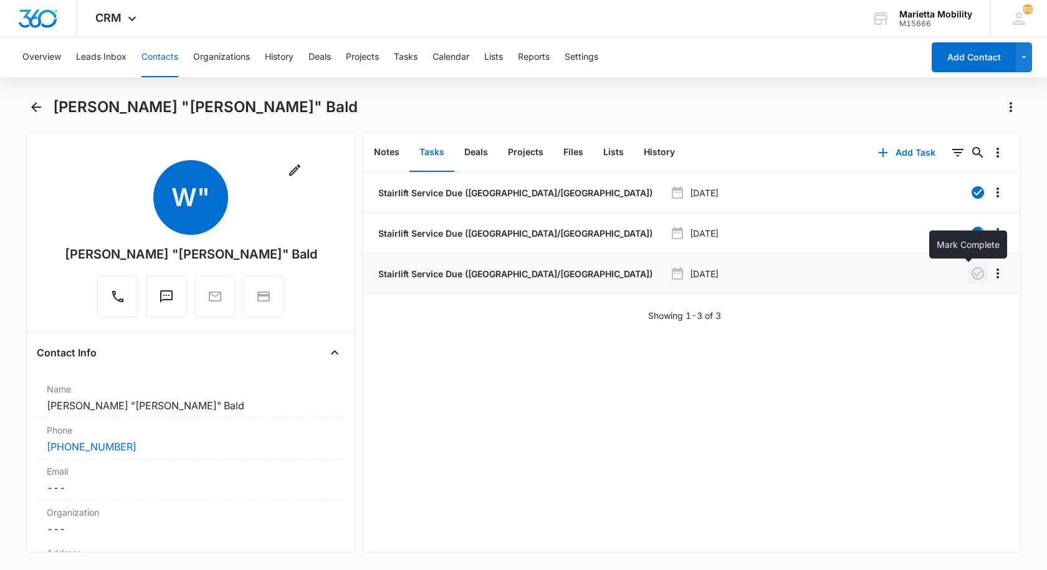
click at [971, 277] on icon "button" at bounding box center [978, 273] width 15 height 15
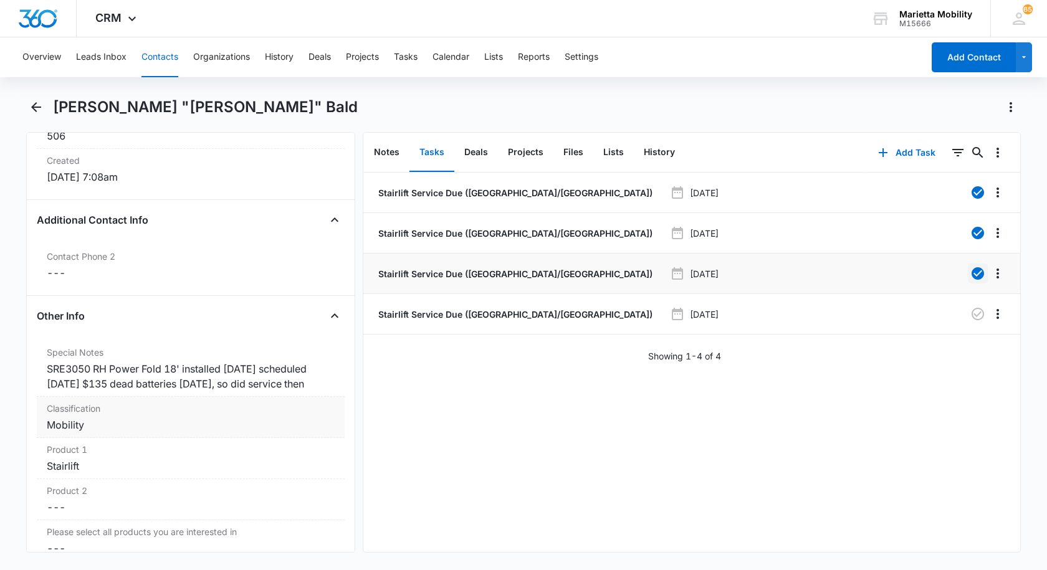
scroll to position [873, 0]
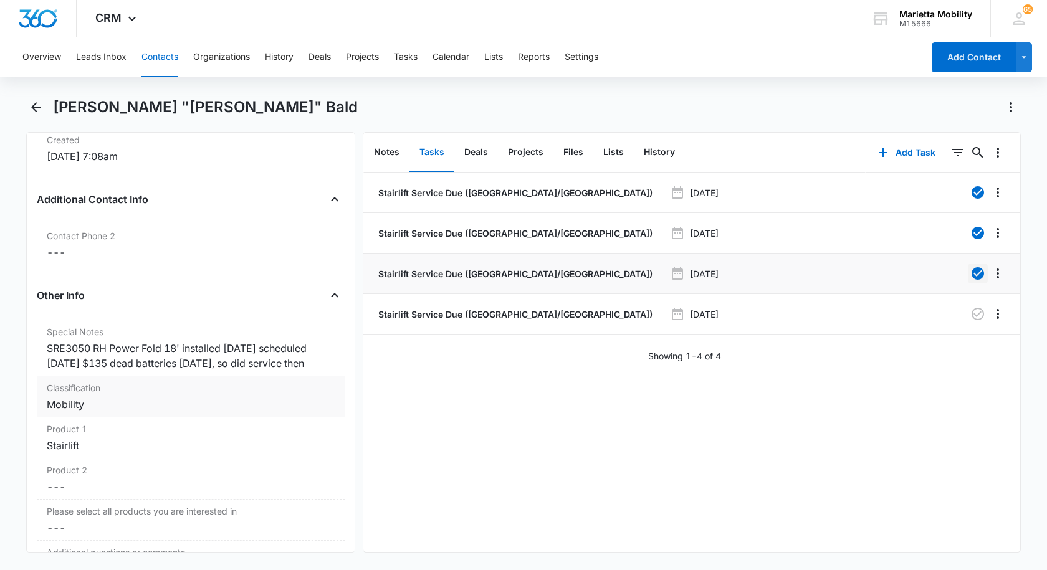
click at [330, 363] on div "Special Notes Cancel Save Changes SRE3050 RH Power Fold 18' installed [DATE] sc…" at bounding box center [191, 348] width 308 height 56
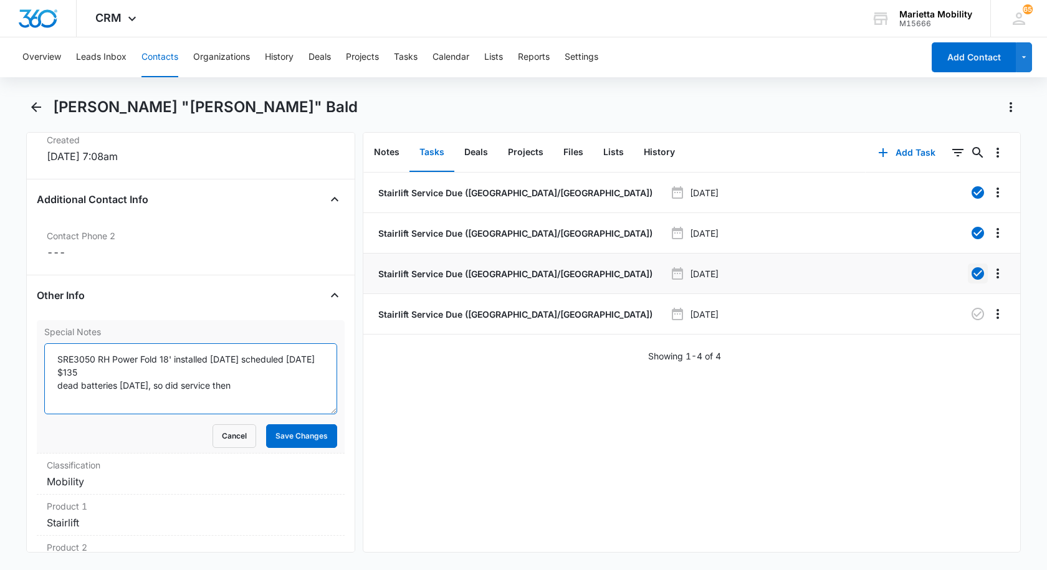
click at [254, 390] on textarea "SRE3050 RH Power Fold 18' installed [DATE] scheduled [DATE] $135 dead batteries…" at bounding box center [190, 378] width 293 height 71
type textarea "SRE3050 RH Power Fold 18' installed [DATE] scheduled [DATE] $135 dead batteries…"
click at [297, 440] on button "Save Changes" at bounding box center [301, 437] width 71 height 24
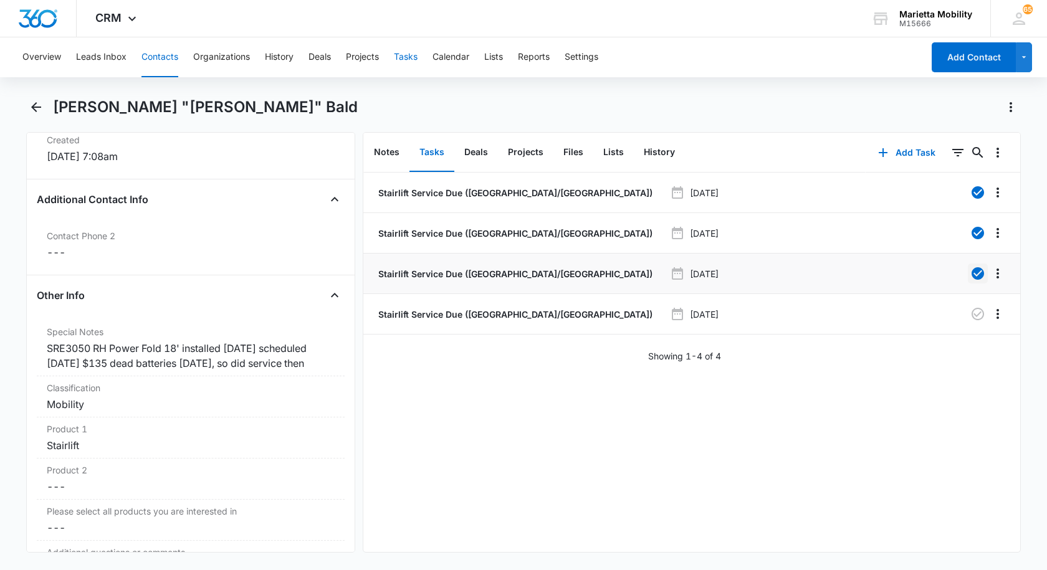
click at [410, 59] on button "Tasks" at bounding box center [406, 57] width 24 height 40
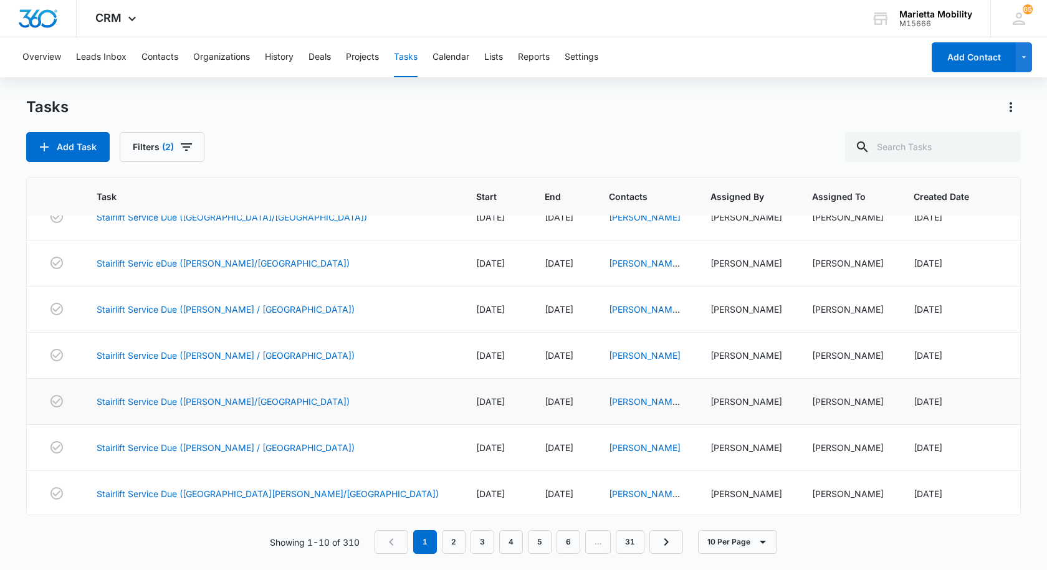
scroll to position [162, 0]
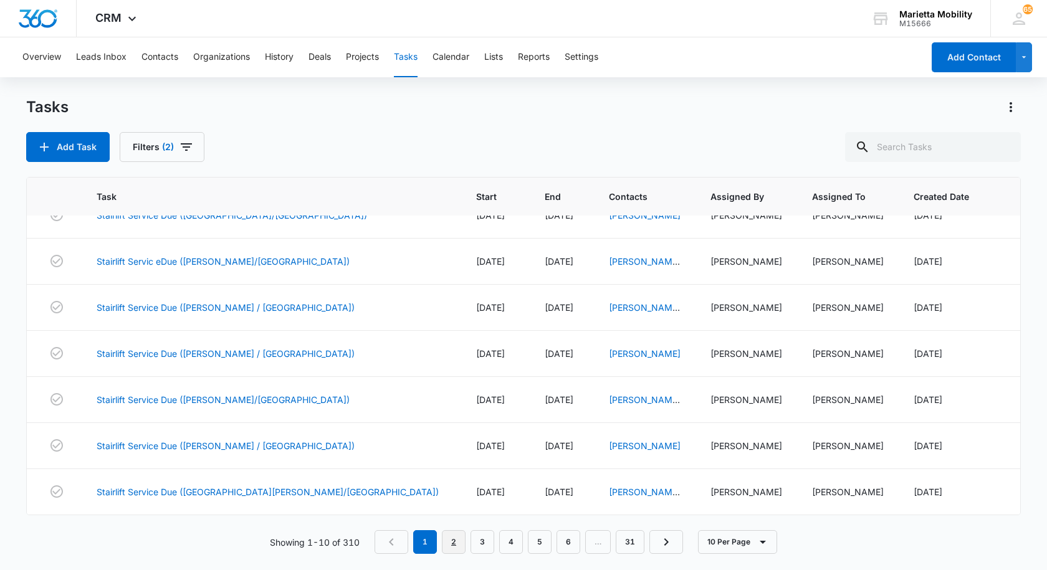
click at [458, 542] on link "2" at bounding box center [454, 543] width 24 height 24
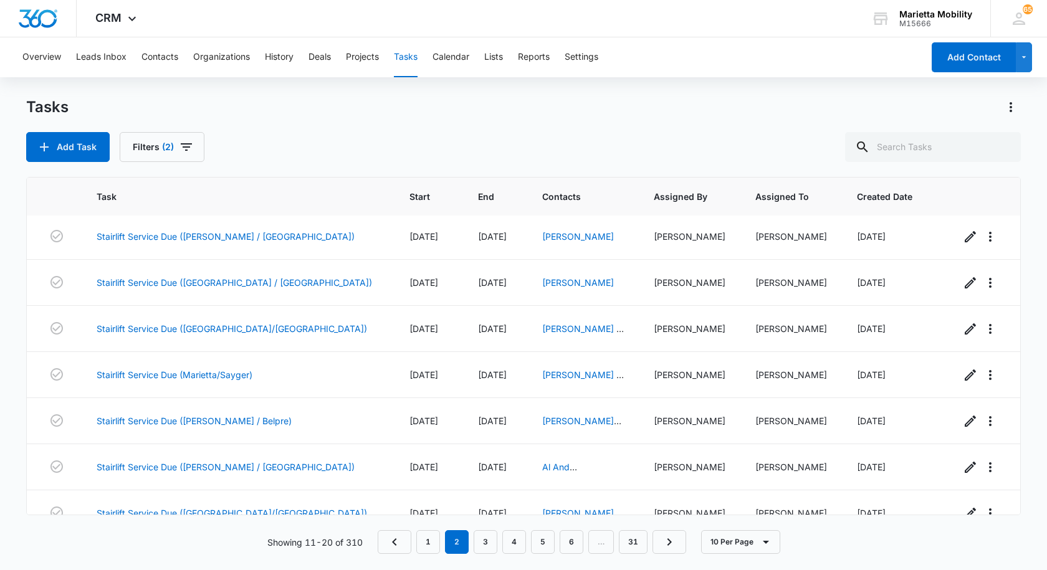
scroll to position [0, 0]
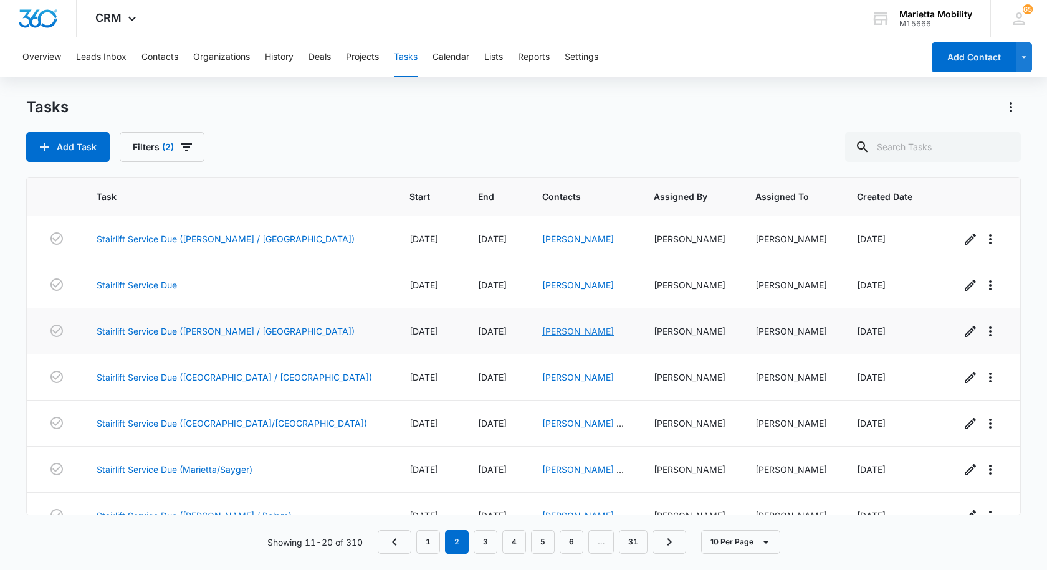
click at [542, 333] on link "[PERSON_NAME]" at bounding box center [578, 331] width 72 height 11
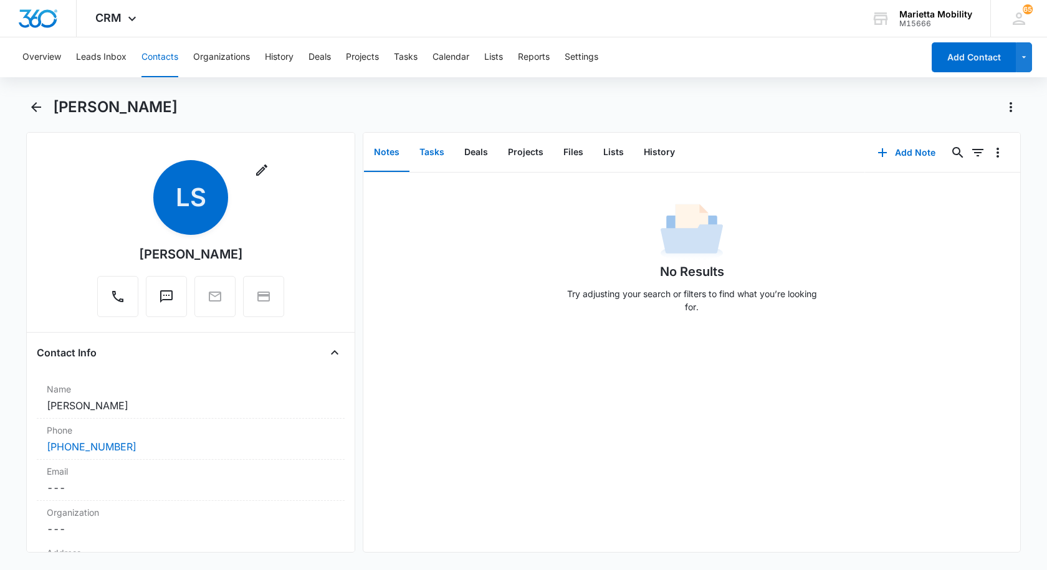
click at [431, 155] on button "Tasks" at bounding box center [432, 152] width 45 height 39
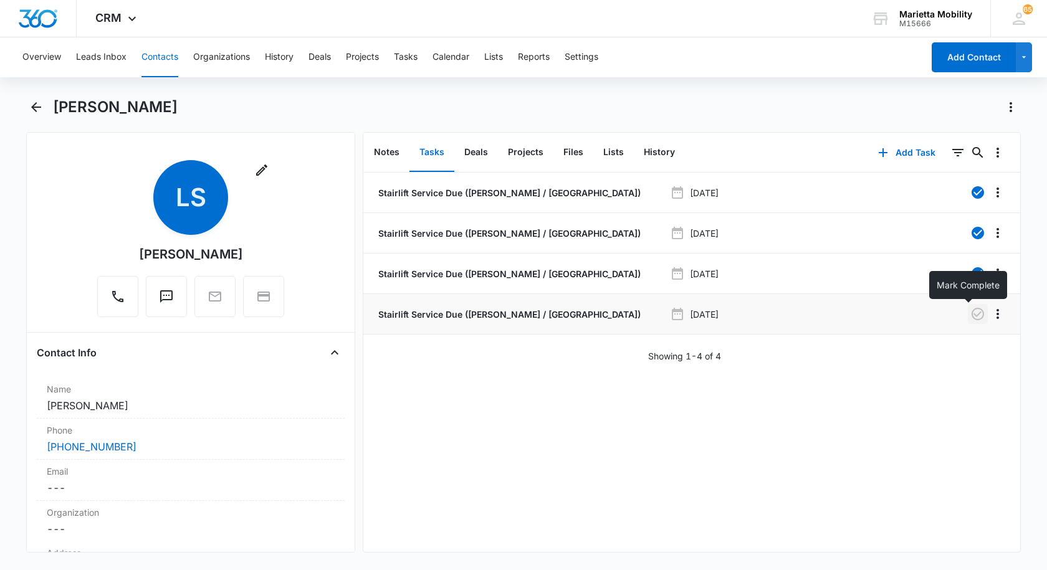
click at [972, 316] on icon "button" at bounding box center [978, 314] width 12 height 12
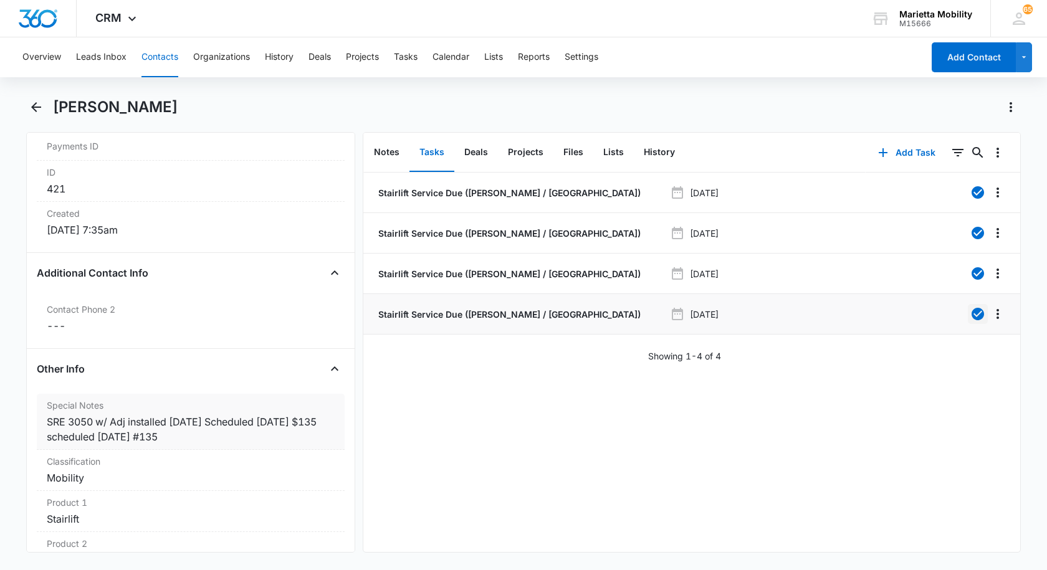
scroll to position [810, 0]
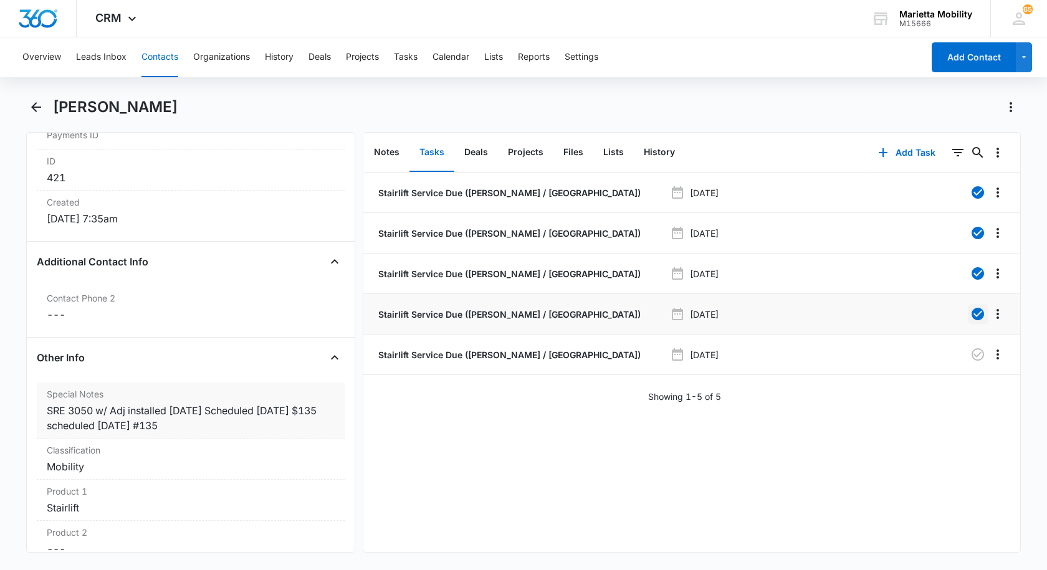
click at [228, 420] on div "SRE 3050 w/ Adj installed [DATE] Scheduled [DATE] $135 scheduled [DATE] #135" at bounding box center [191, 418] width 288 height 30
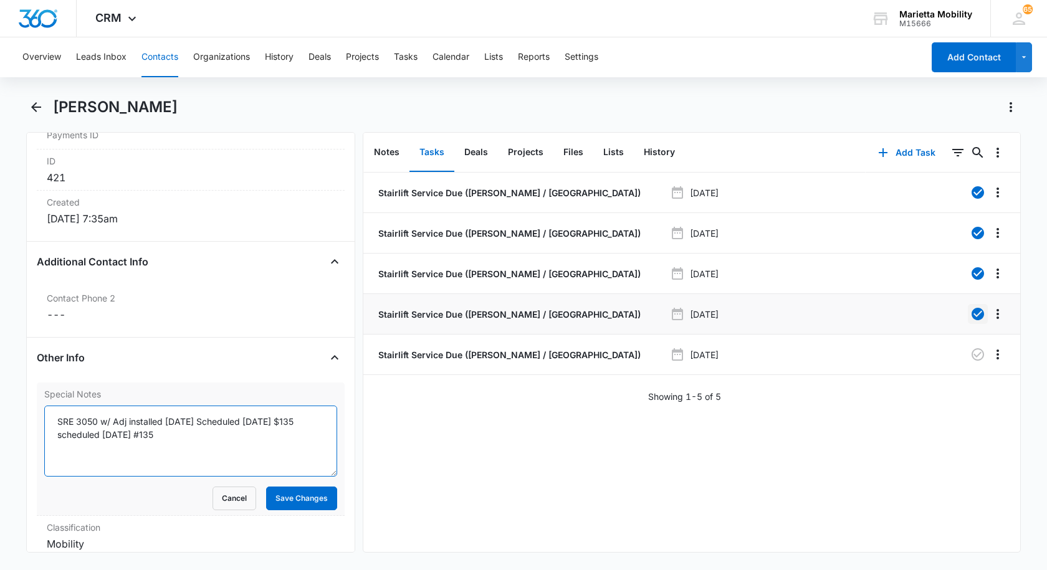
click at [190, 430] on textarea "SRE 3050 w/ Adj installed [DATE] Scheduled [DATE] $135 scheduled [DATE] #135" at bounding box center [190, 441] width 293 height 71
type textarea "SRE 3050 w/ Adj installed [DATE] Scheduled [DATE] $135 scheduled [DATE] #135 sc…"
click at [271, 497] on button "Save Changes" at bounding box center [301, 499] width 71 height 24
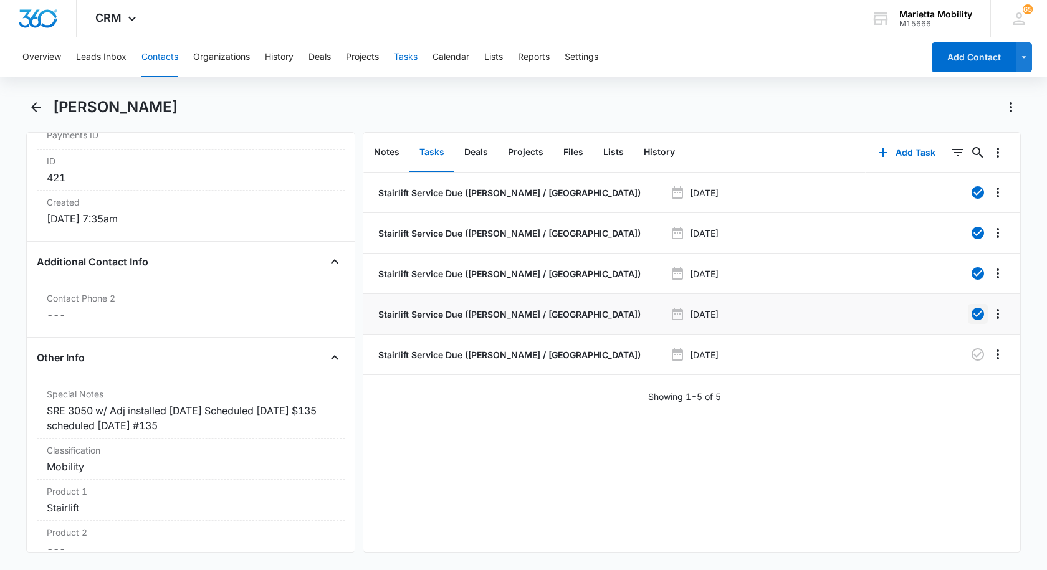
click at [410, 61] on button "Tasks" at bounding box center [406, 57] width 24 height 40
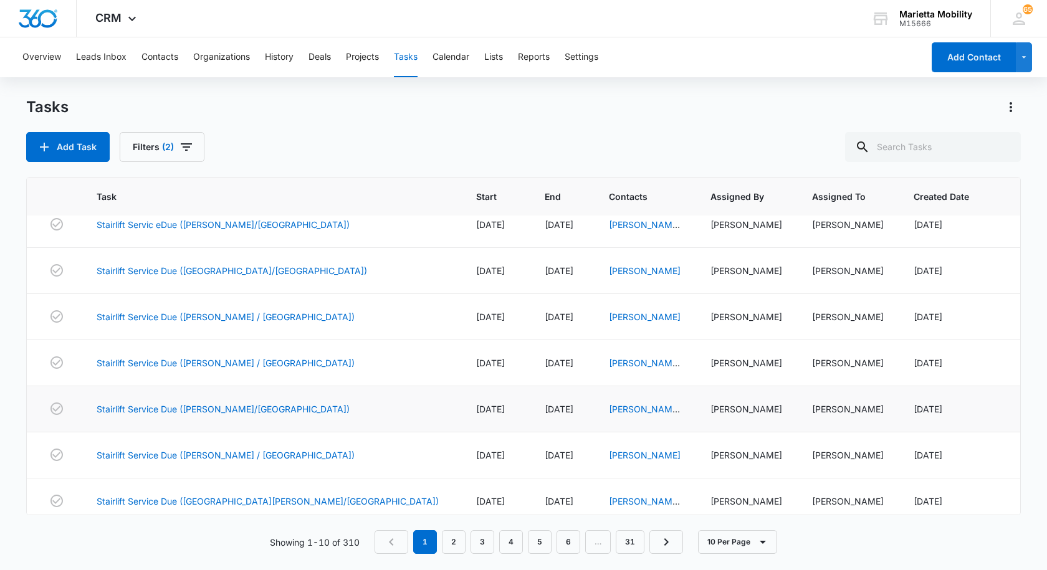
scroll to position [162, 0]
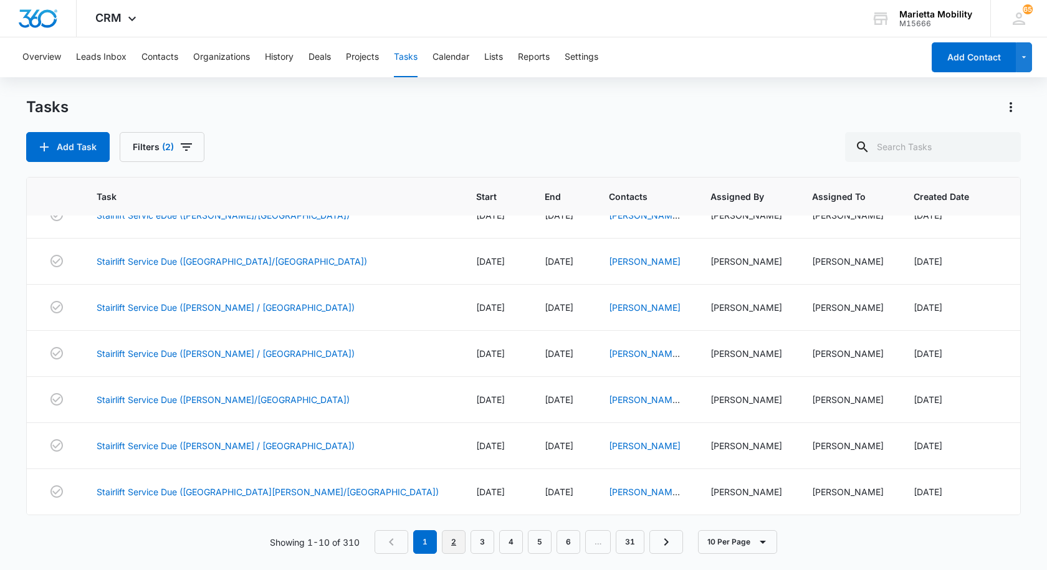
click at [451, 537] on link "2" at bounding box center [454, 543] width 24 height 24
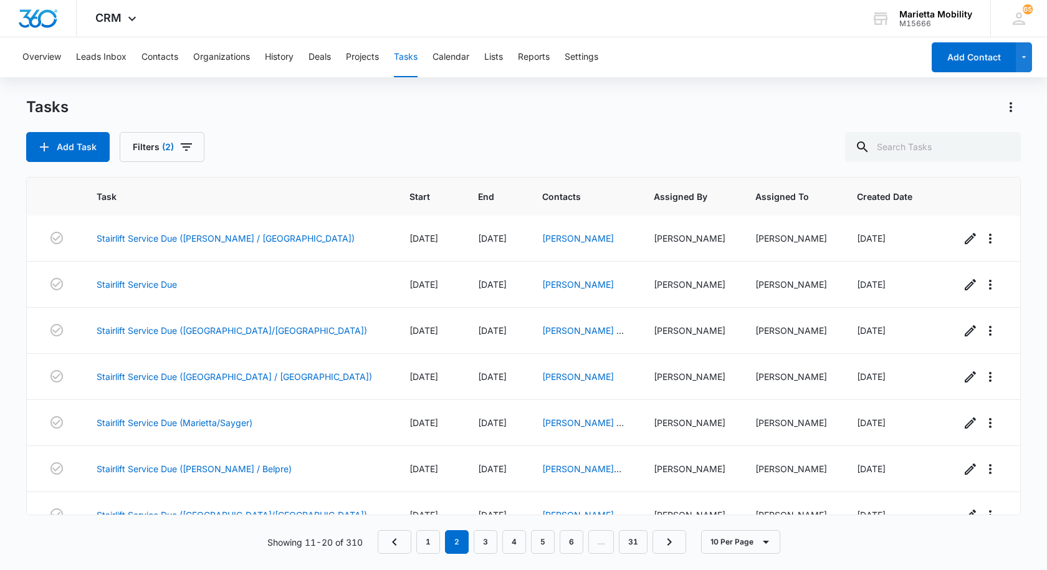
scroll to position [0, 0]
click at [542, 380] on link "[PERSON_NAME]" at bounding box center [578, 377] width 72 height 11
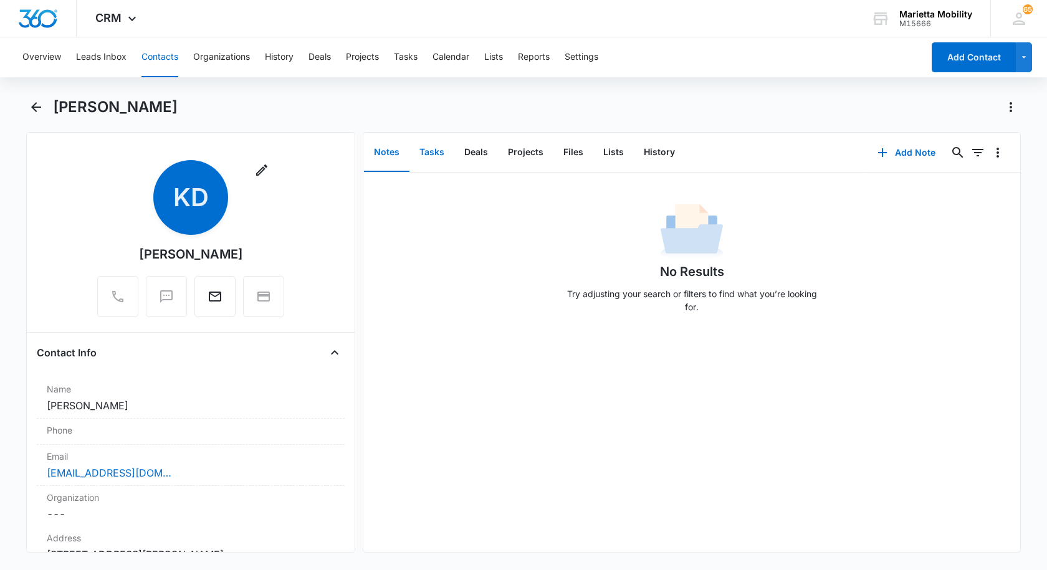
click at [433, 156] on button "Tasks" at bounding box center [432, 152] width 45 height 39
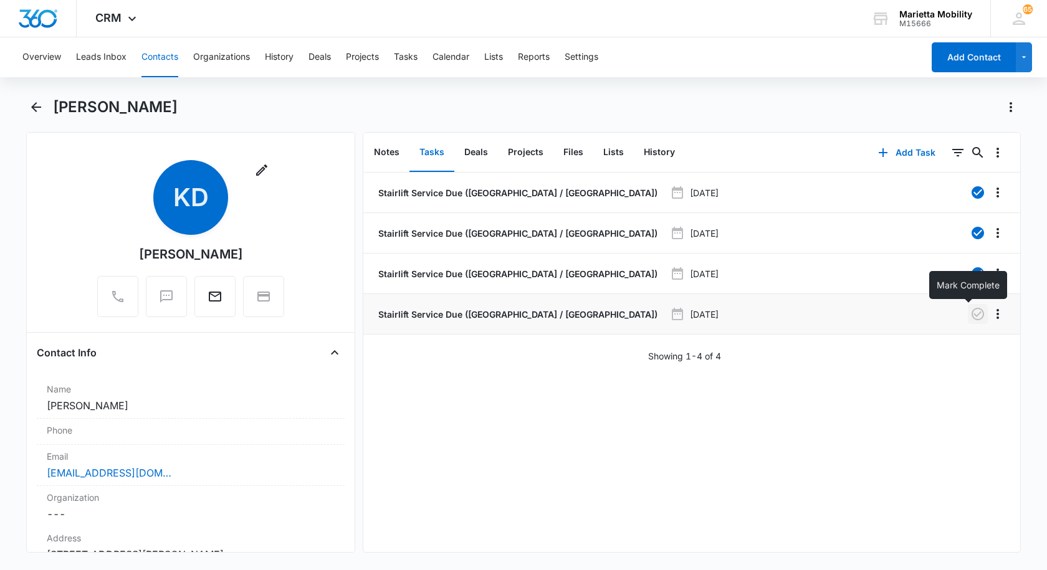
click at [972, 313] on icon "button" at bounding box center [978, 314] width 12 height 12
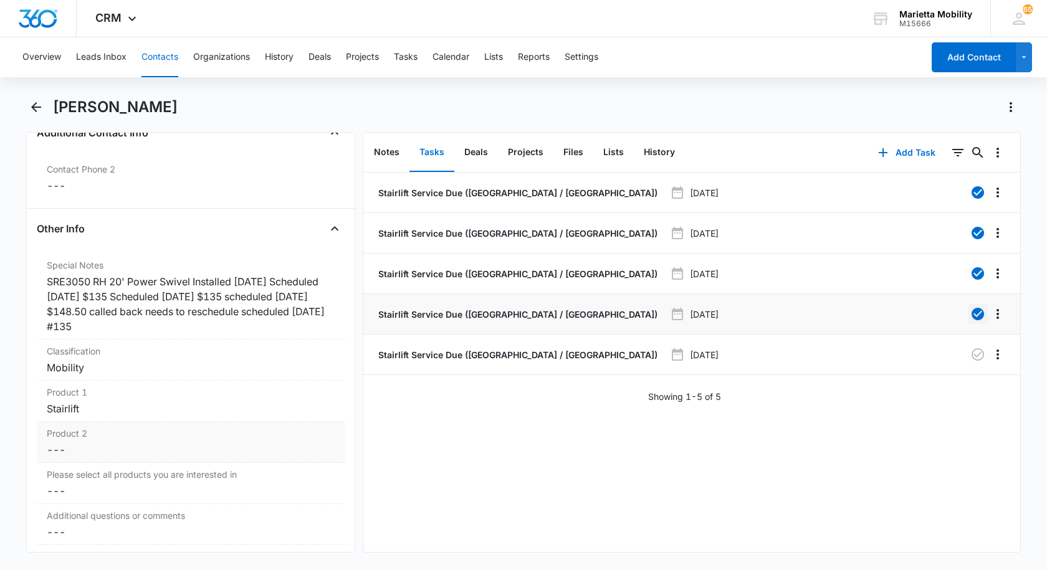
scroll to position [935, 0]
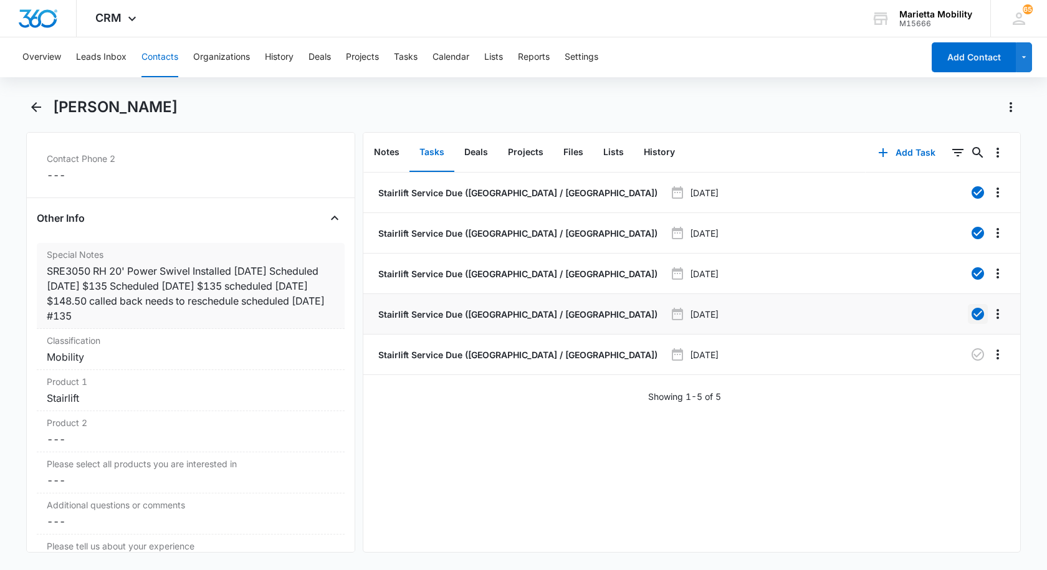
click at [245, 320] on div "SRE3050 RH 20' Power Swivel Installed [DATE] Scheduled [DATE] $135 Scheduled [D…" at bounding box center [191, 294] width 288 height 60
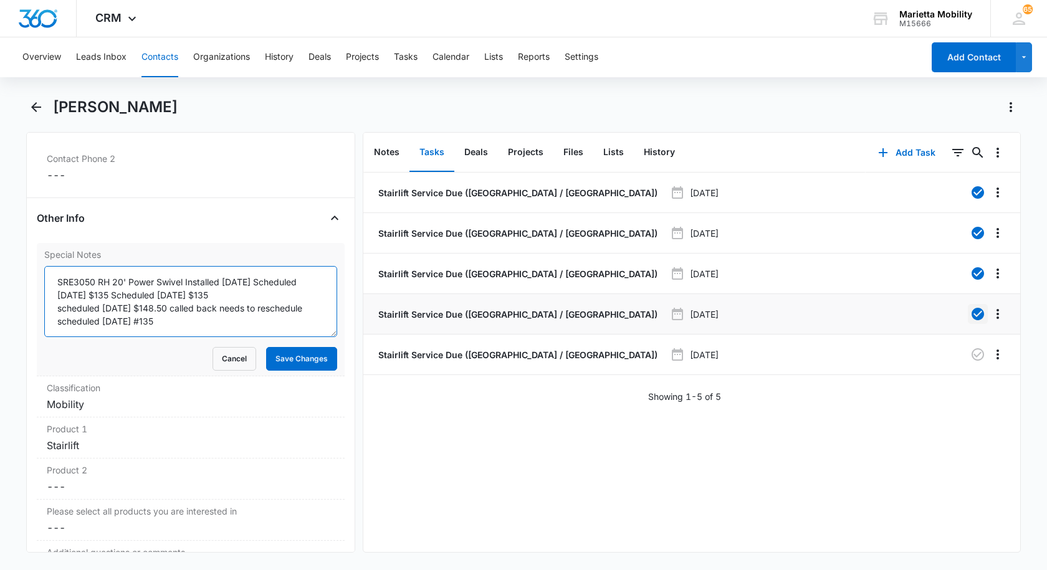
click at [195, 323] on textarea "SRE3050 RH 20' Power Swivel Installed [DATE] Scheduled [DATE] $135 Scheduled [D…" at bounding box center [190, 301] width 293 height 71
type textarea "SRE3050 RH 20' Power Swivel Installed [DATE] Scheduled [DATE] $135 Scheduled [D…"
click at [275, 356] on button "Save Changes" at bounding box center [301, 359] width 71 height 24
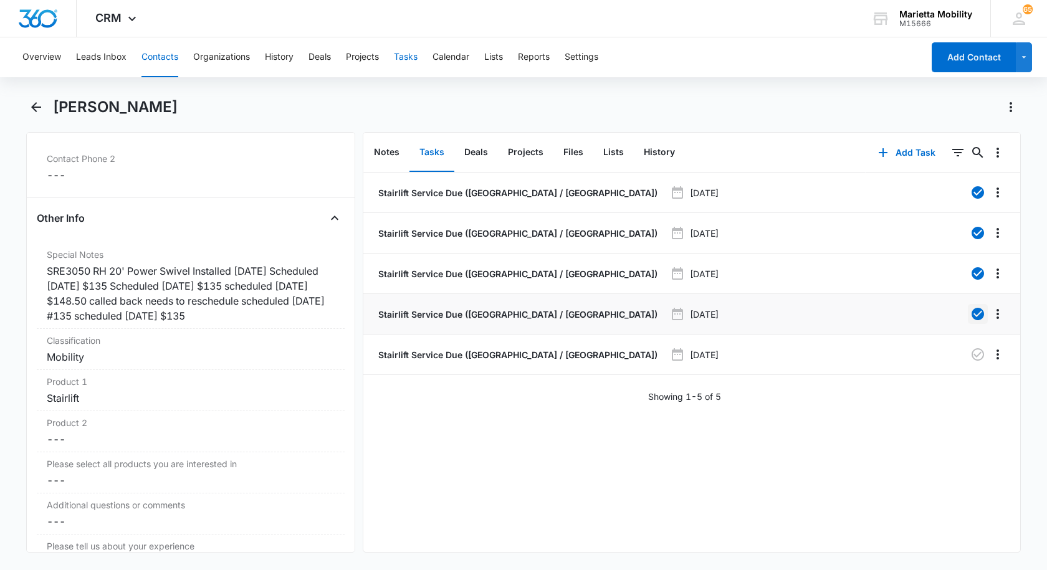
click at [405, 58] on button "Tasks" at bounding box center [406, 57] width 24 height 40
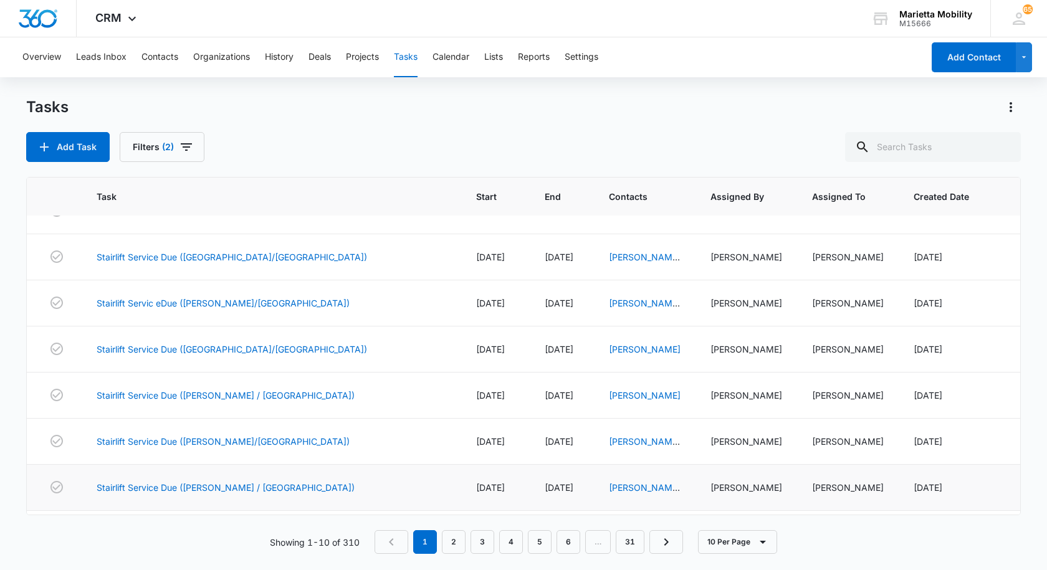
scroll to position [162, 0]
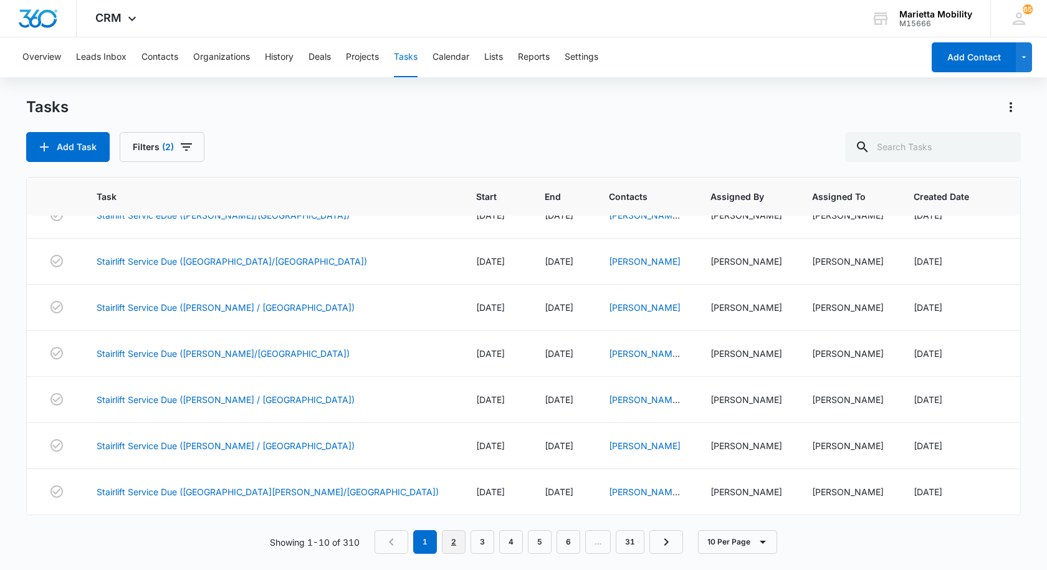
click at [461, 539] on link "2" at bounding box center [454, 543] width 24 height 24
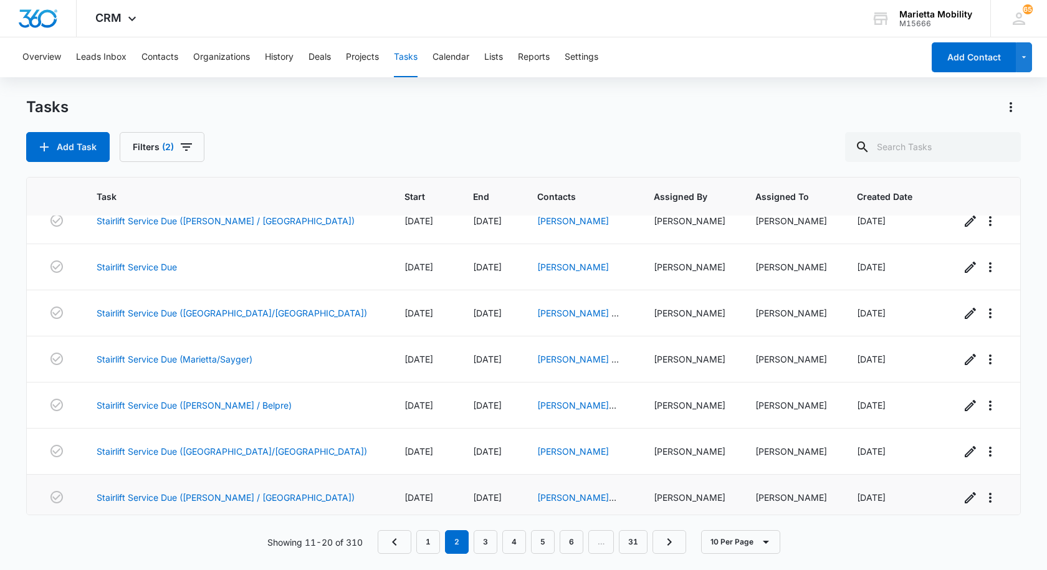
scroll to position [0, 0]
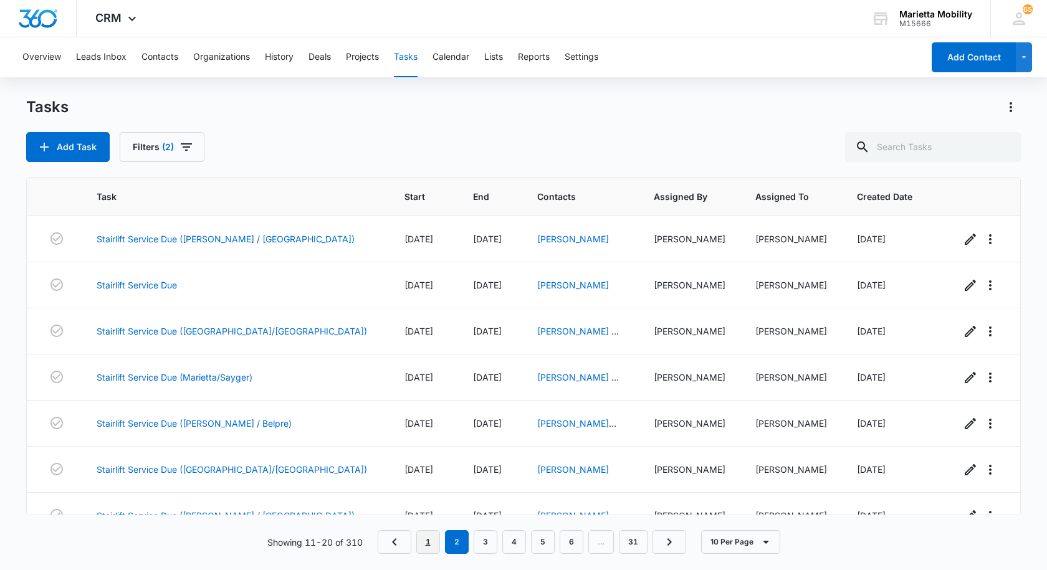
click at [428, 546] on link "1" at bounding box center [428, 543] width 24 height 24
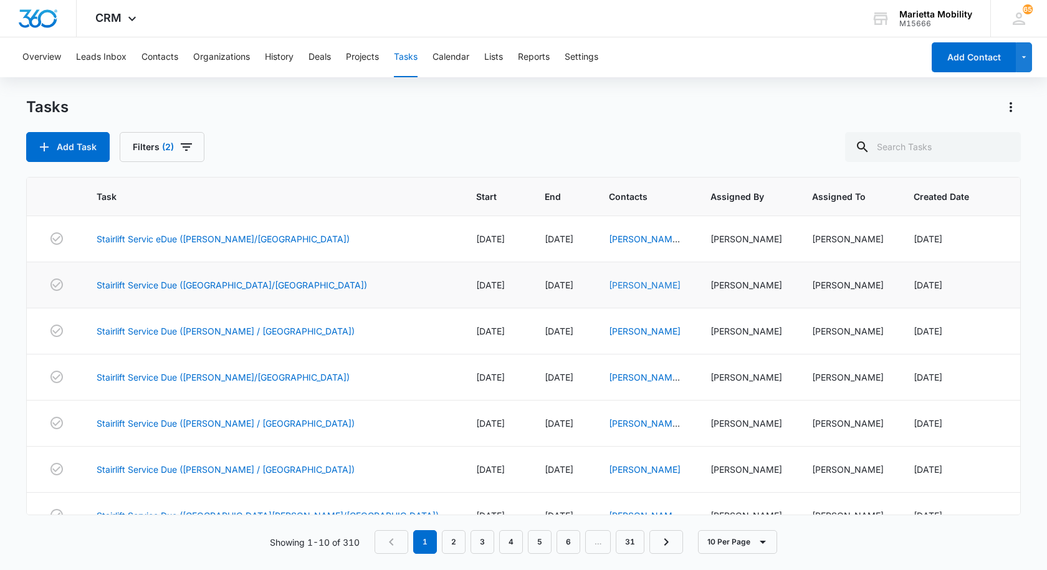
scroll to position [162, 0]
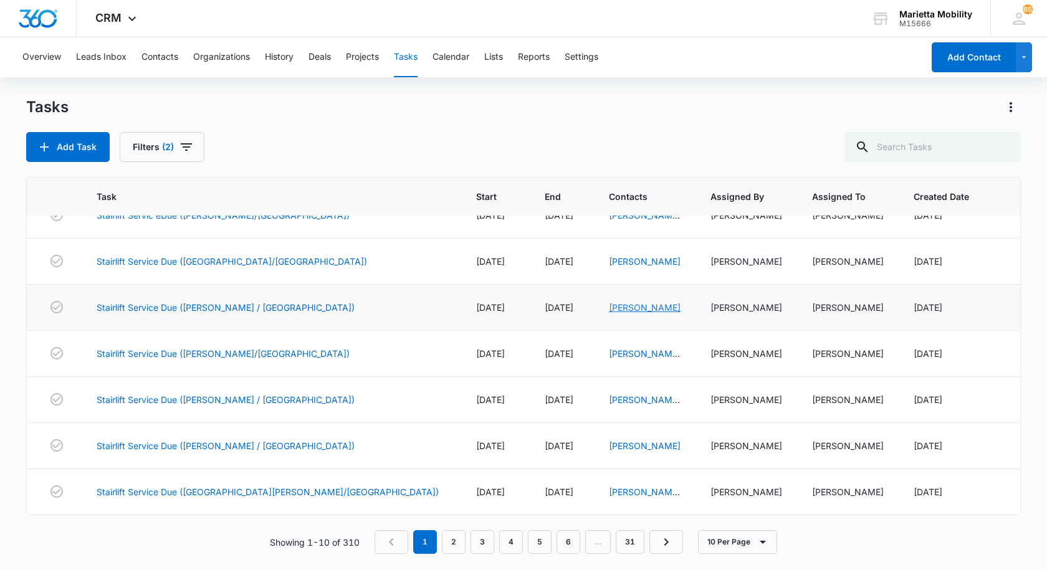
click at [609, 309] on link "[PERSON_NAME]" at bounding box center [645, 307] width 72 height 11
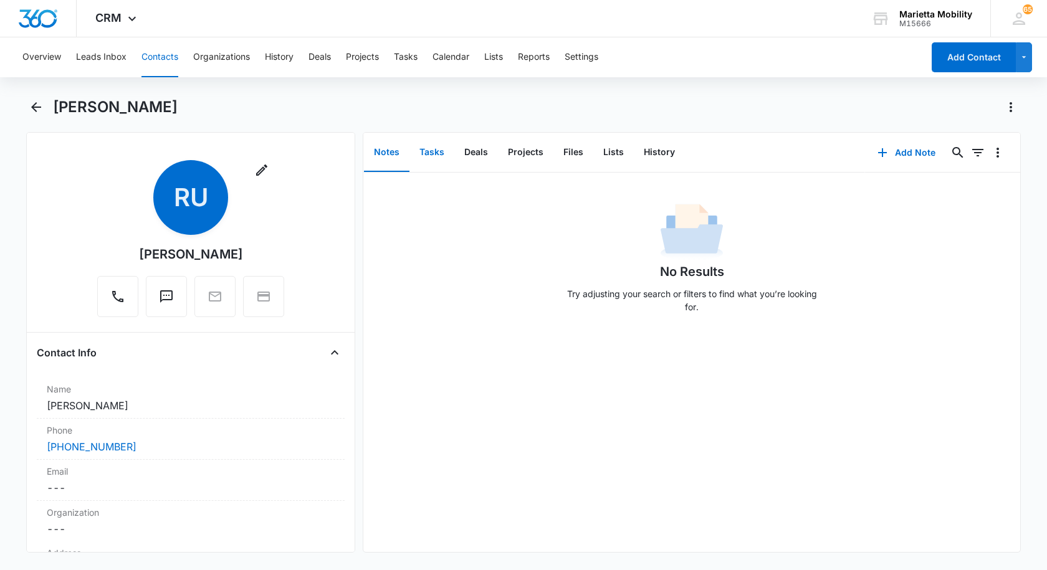
drag, startPoint x: 431, startPoint y: 153, endPoint x: 440, endPoint y: 161, distance: 11.5
click at [431, 152] on button "Tasks" at bounding box center [432, 152] width 45 height 39
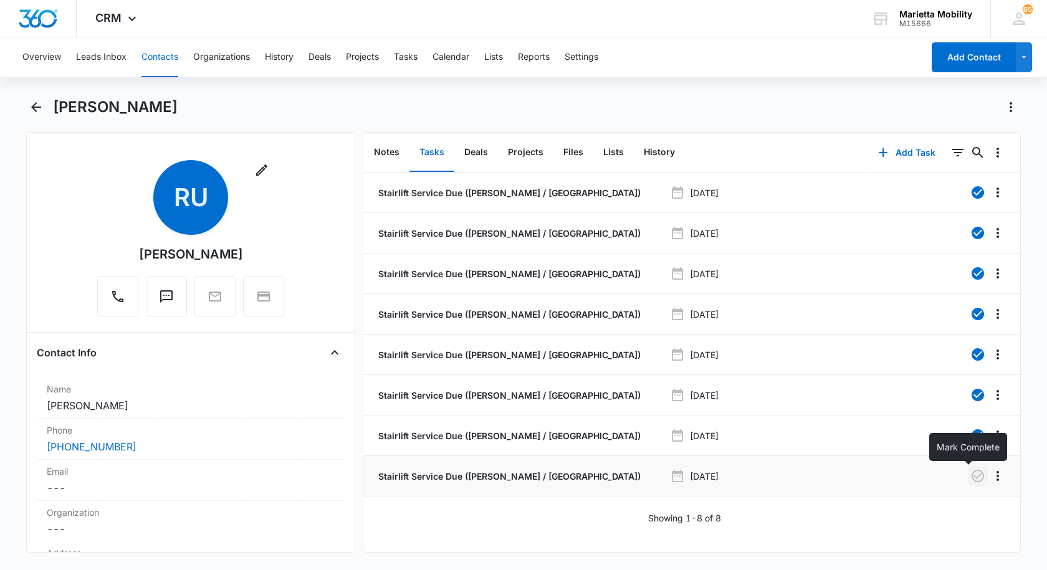
click at [972, 478] on icon "button" at bounding box center [978, 476] width 12 height 12
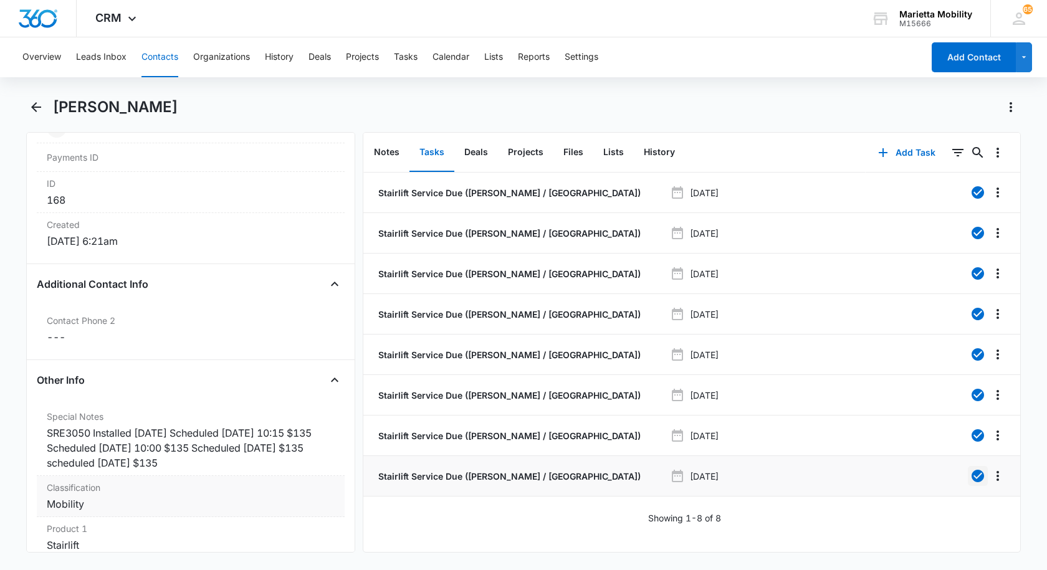
scroll to position [810, 0]
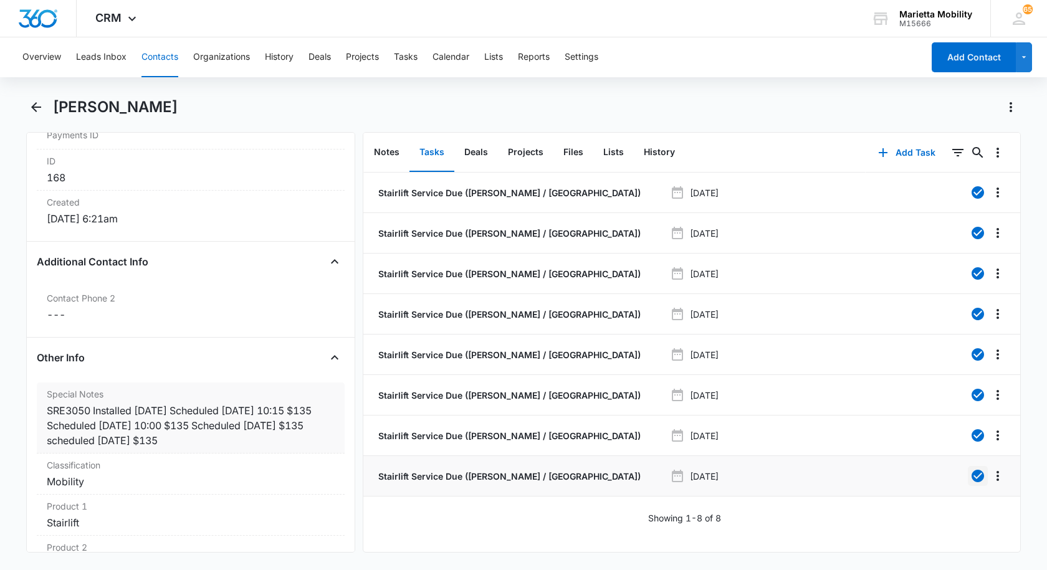
click at [261, 443] on div "SRE3050 Installed [DATE] Scheduled [DATE] 10:15 $135 Scheduled [DATE] 10:00 $13…" at bounding box center [191, 425] width 288 height 45
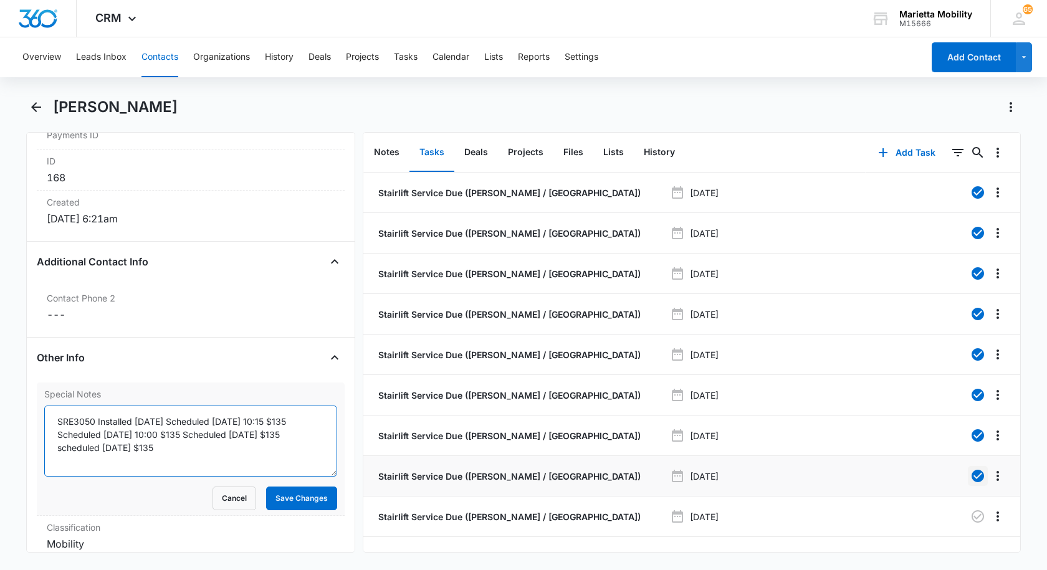
click at [195, 452] on textarea "SRE3050 Installed [DATE] Scheduled [DATE] 10:15 $135 Scheduled [DATE] 10:00 $13…" at bounding box center [190, 441] width 293 height 71
type textarea "SRE3050 Installed [DATE] Scheduled [DATE] 10:15 $135 Scheduled [DATE] 10:00 $13…"
click at [290, 509] on button "Save Changes" at bounding box center [301, 499] width 71 height 24
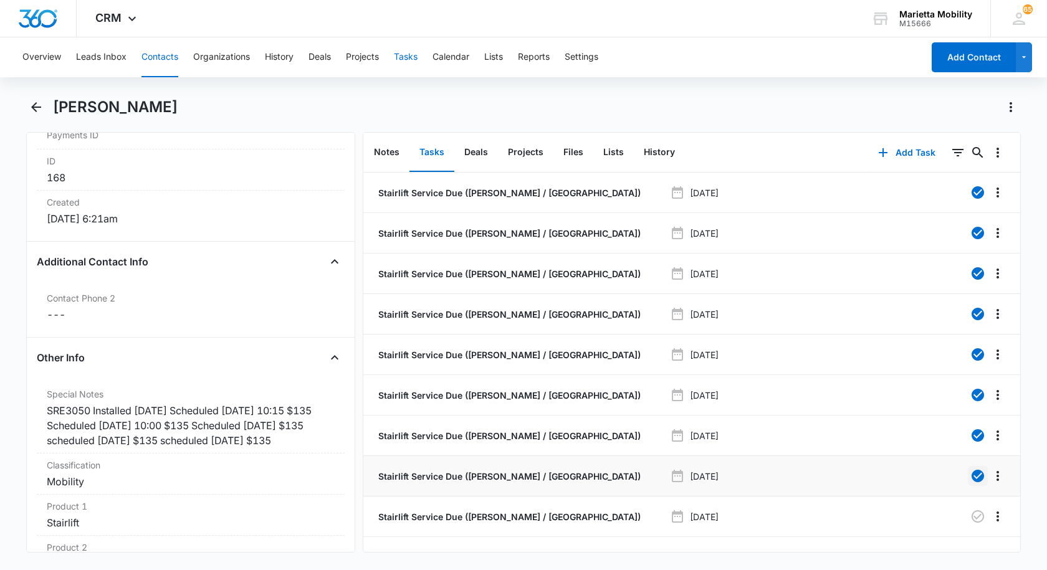
click at [405, 56] on button "Tasks" at bounding box center [406, 57] width 24 height 40
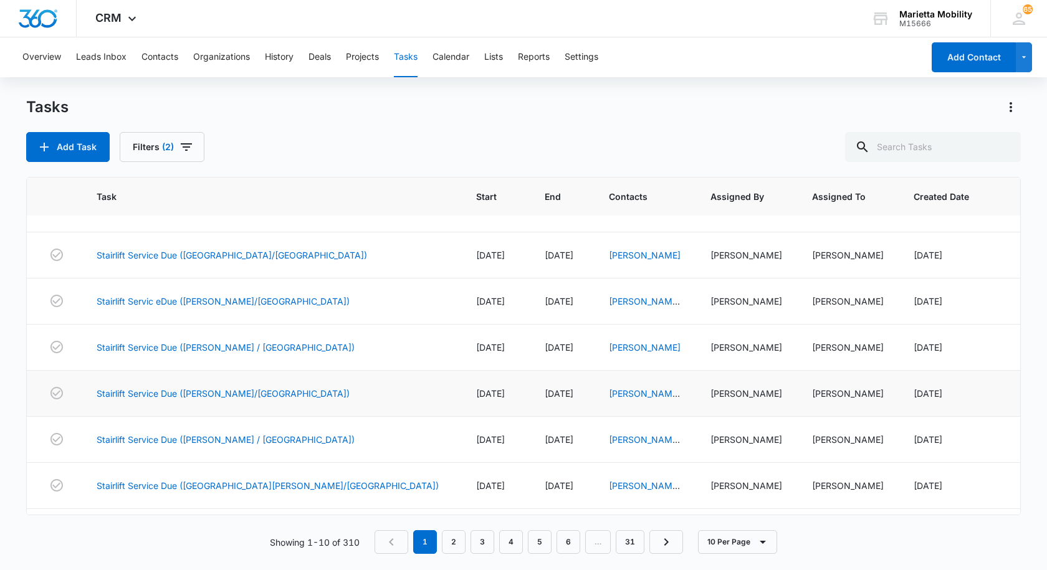
scroll to position [125, 0]
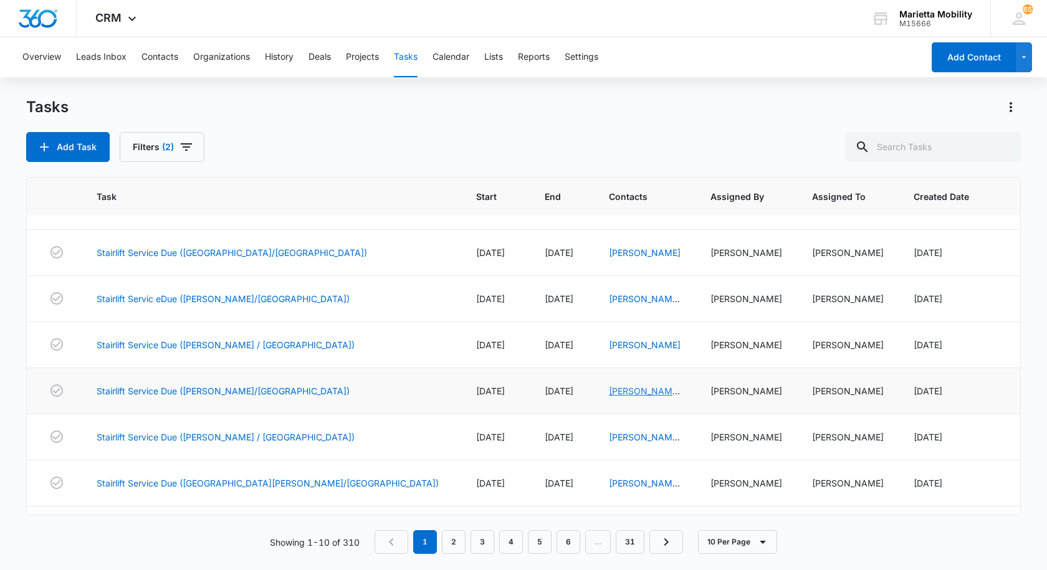
click at [609, 393] on link "[PERSON_NAME] And [PERSON_NAME]" at bounding box center [645, 404] width 72 height 37
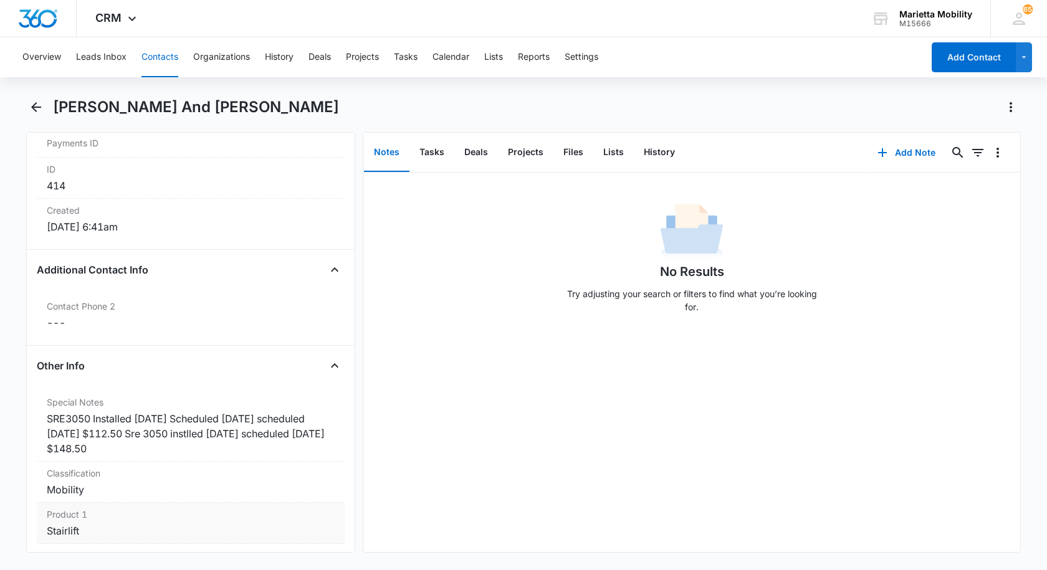
scroll to position [873, 0]
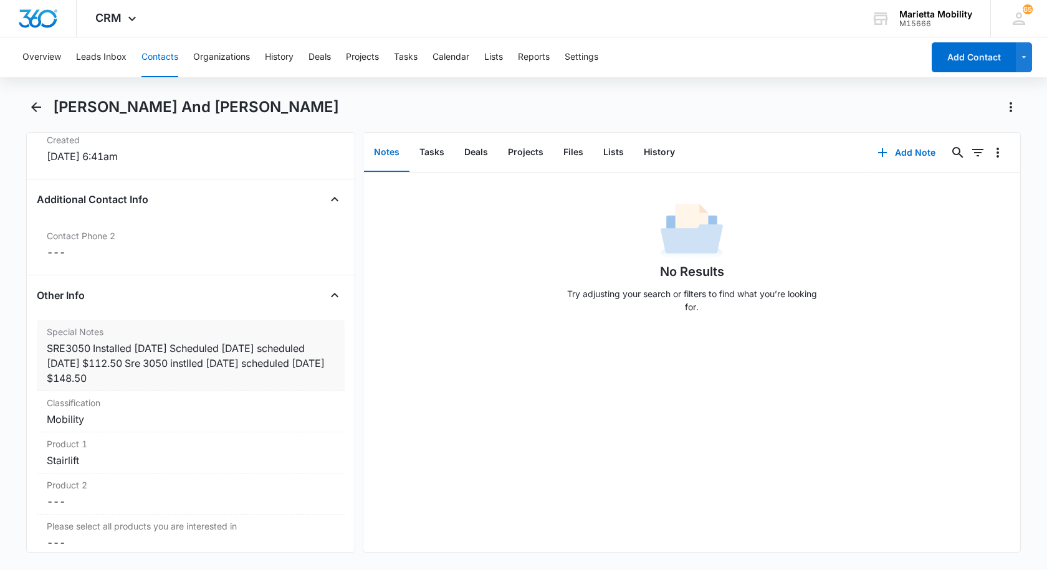
click at [196, 381] on div "SRE3050 Installed [DATE] Scheduled [DATE] scheduled [DATE] $112.50 Sre 3050 ins…" at bounding box center [191, 363] width 288 height 45
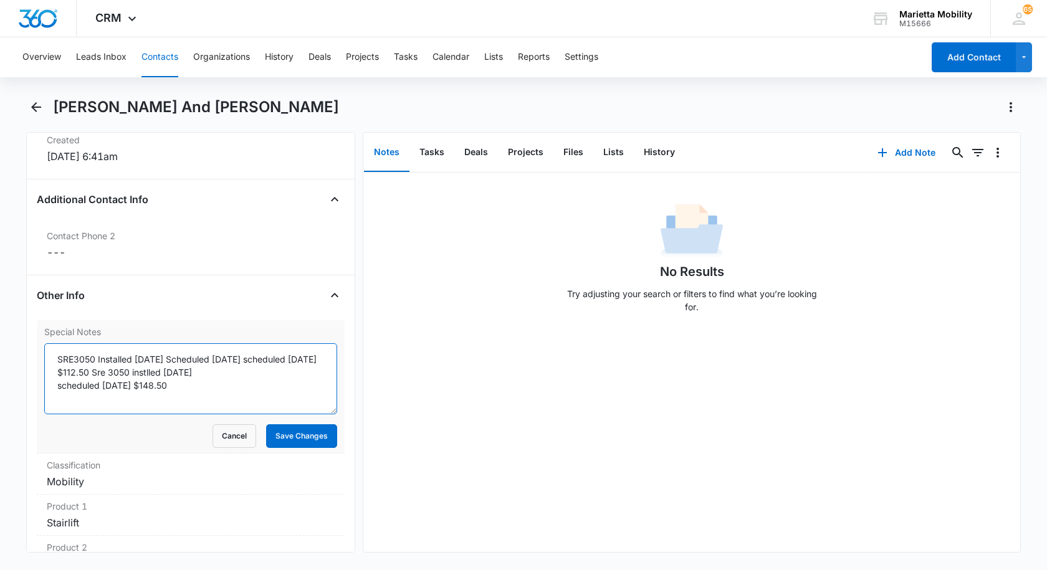
click at [188, 390] on textarea "SRE3050 Installed [DATE] Scheduled [DATE] scheduled [DATE] $112.50 Sre 3050 ins…" at bounding box center [190, 378] width 293 height 71
type textarea "SRE3050 Installed [DATE] Scheduled [DATE] scheduled [DATE] $112.50 Sre 3050 ins…"
click at [282, 444] on button "Save Changes" at bounding box center [301, 437] width 71 height 24
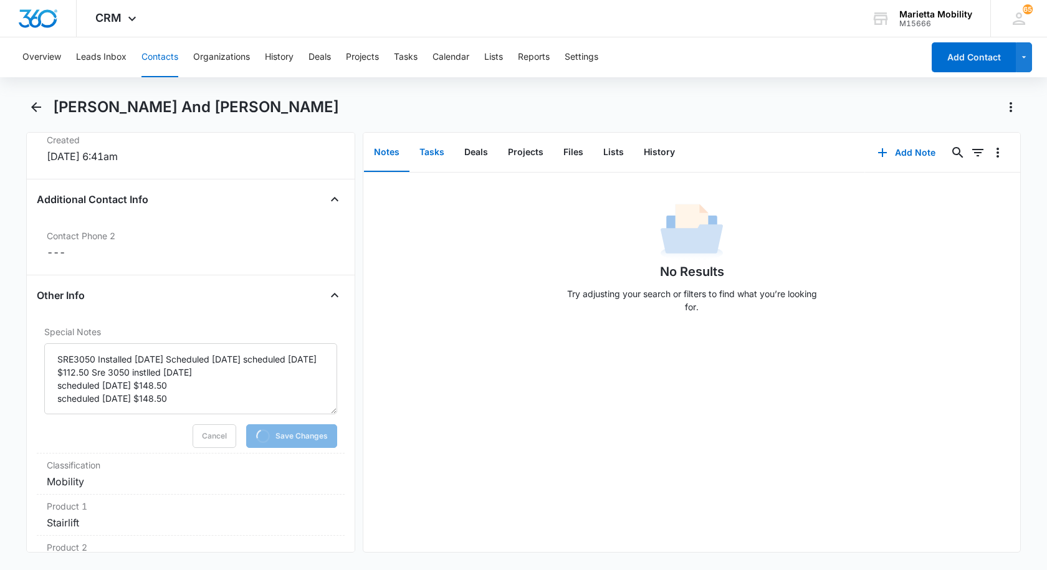
click at [434, 153] on button "Tasks" at bounding box center [432, 152] width 45 height 39
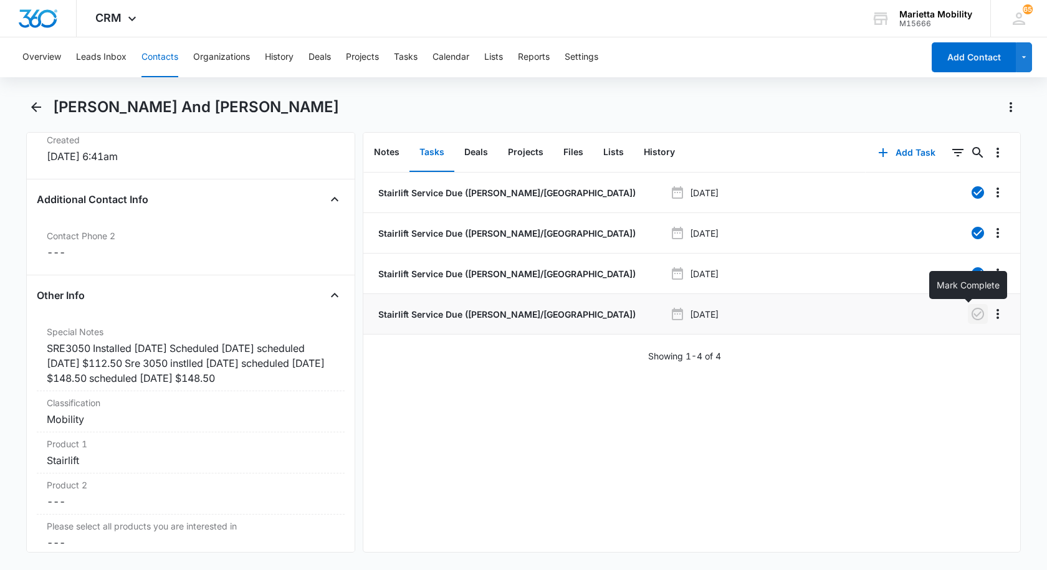
click at [972, 315] on icon "button" at bounding box center [978, 314] width 15 height 15
click at [408, 59] on button "Tasks" at bounding box center [406, 57] width 24 height 40
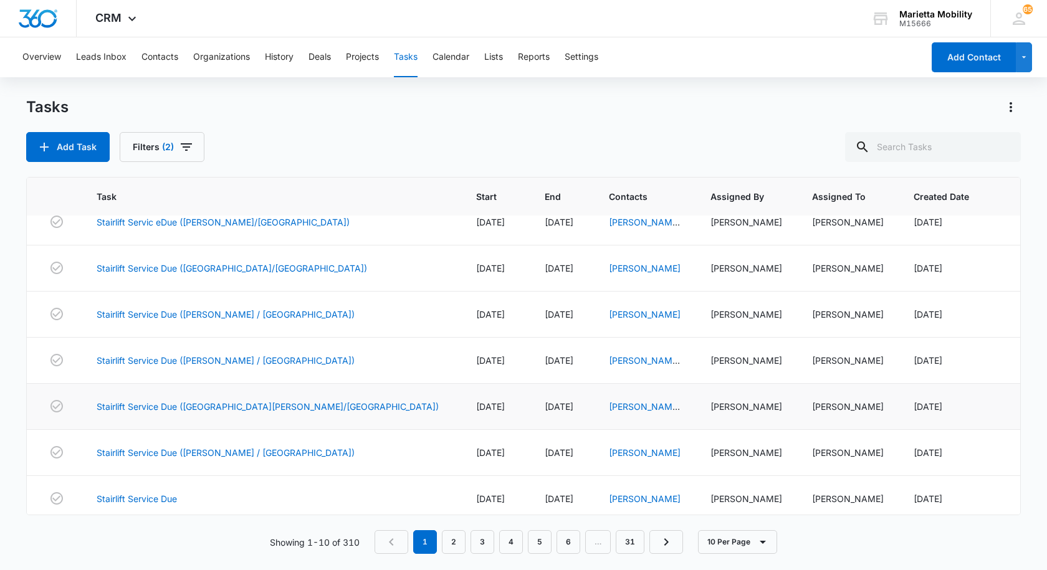
scroll to position [162, 0]
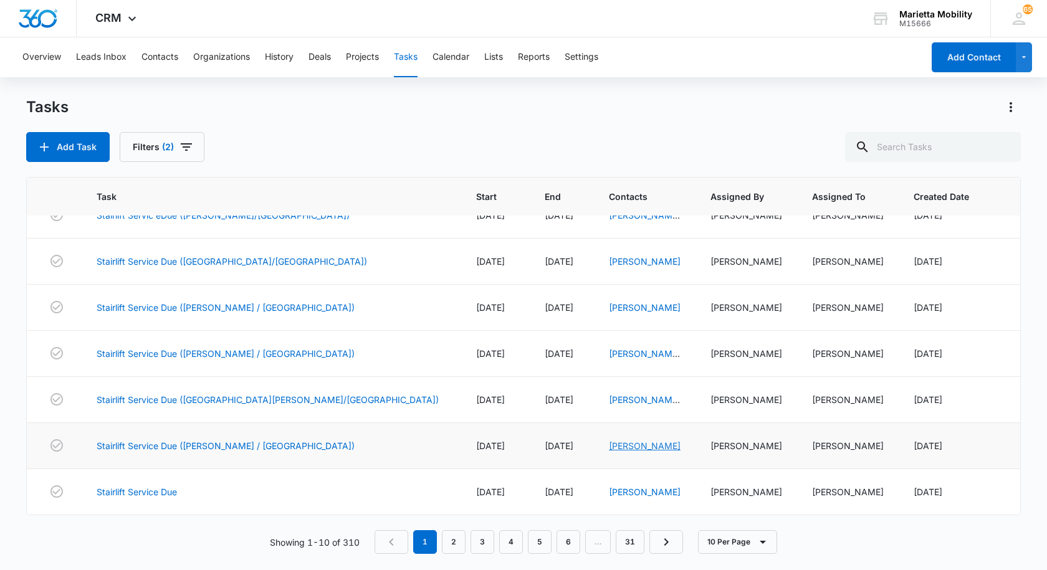
click at [609, 448] on link "[PERSON_NAME]" at bounding box center [645, 446] width 72 height 11
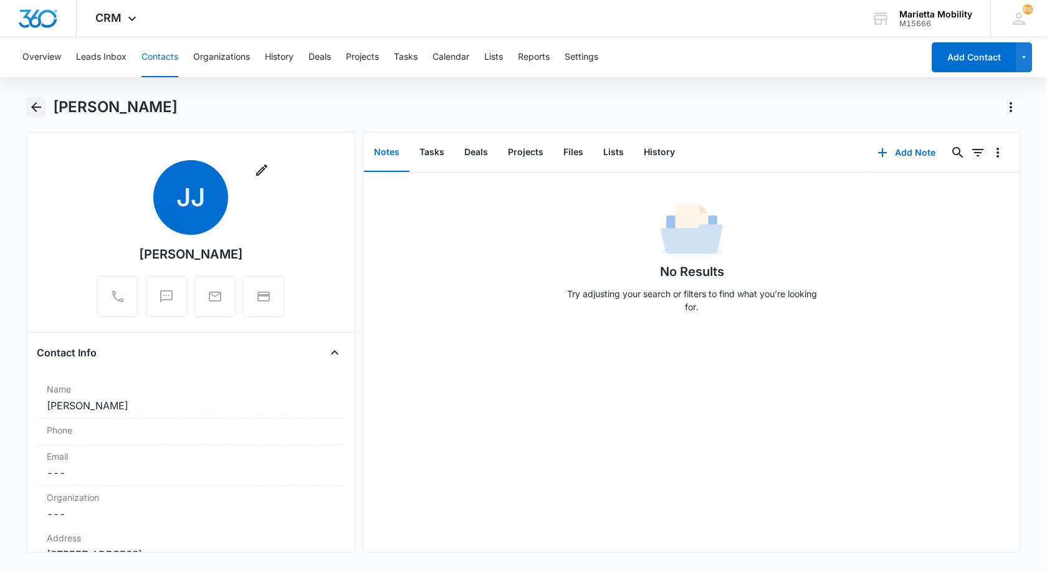
click at [32, 106] on icon "Back" at bounding box center [36, 107] width 10 height 10
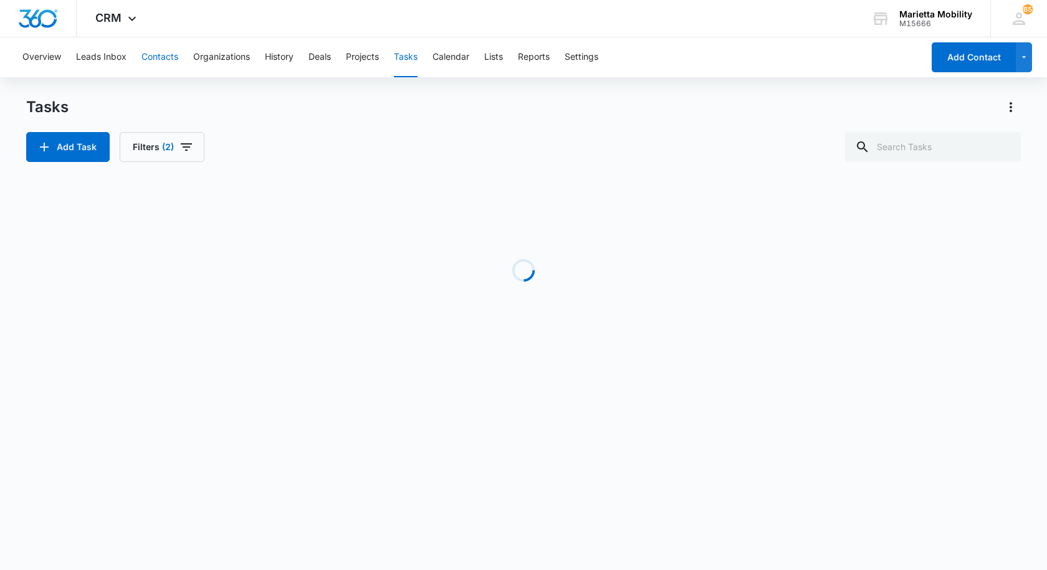
click at [153, 60] on button "Contacts" at bounding box center [160, 57] width 37 height 40
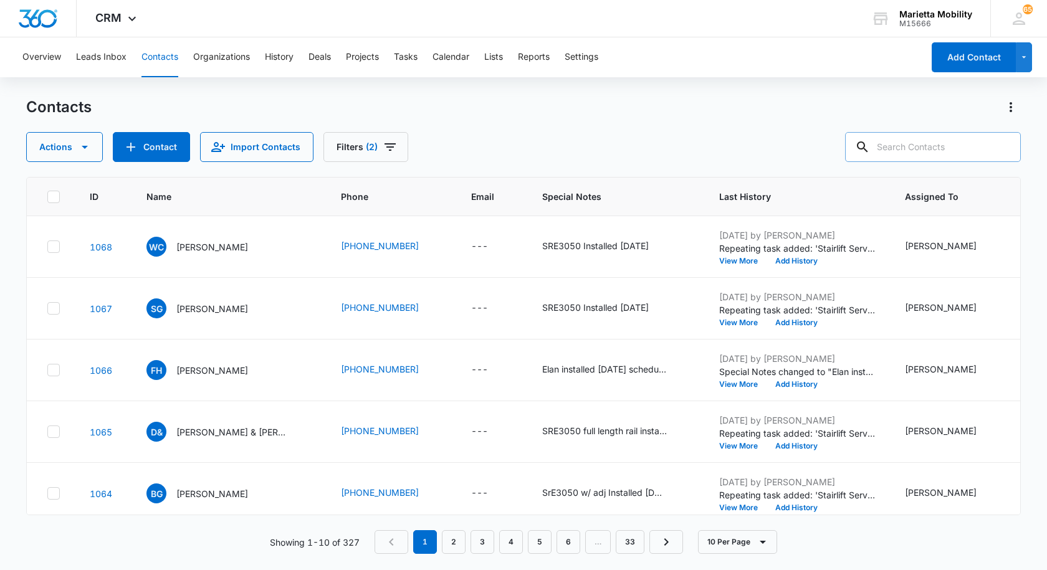
click at [908, 148] on input "text" at bounding box center [933, 147] width 176 height 30
type input "[PERSON_NAME]"
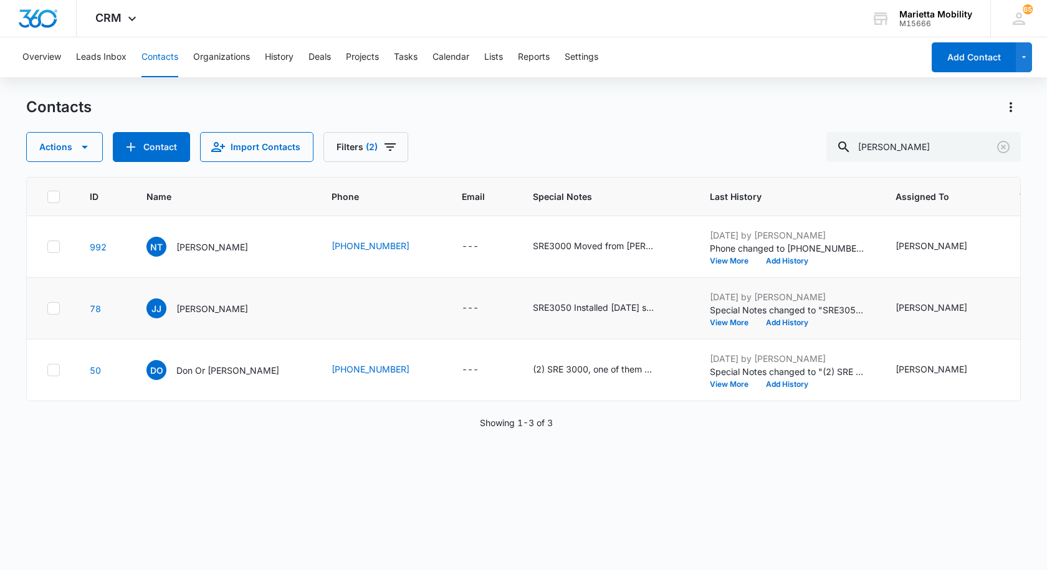
click at [57, 314] on icon at bounding box center [53, 308] width 11 height 11
click at [47, 309] on input "checkbox" at bounding box center [47, 309] width 1 height 1
click at [88, 147] on icon "button" at bounding box center [84, 147] width 15 height 15
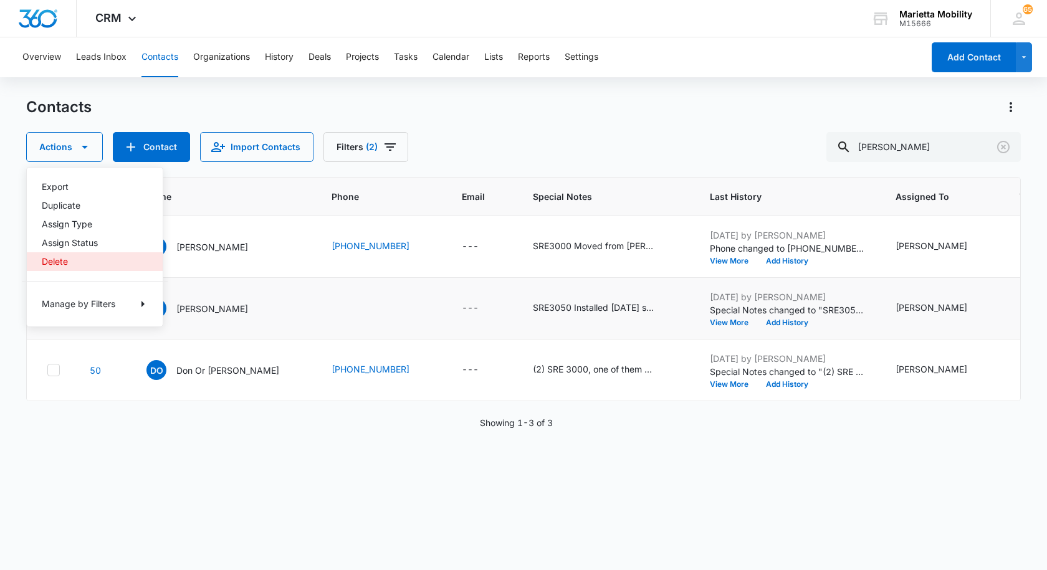
click at [54, 261] on div "Delete" at bounding box center [87, 261] width 91 height 9
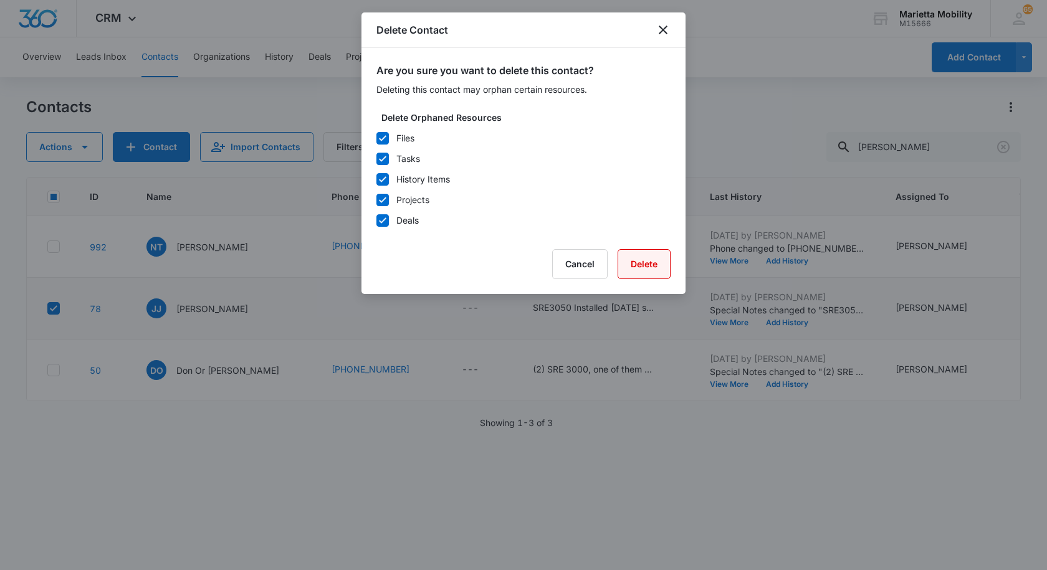
click at [647, 269] on button "Delete" at bounding box center [644, 264] width 53 height 30
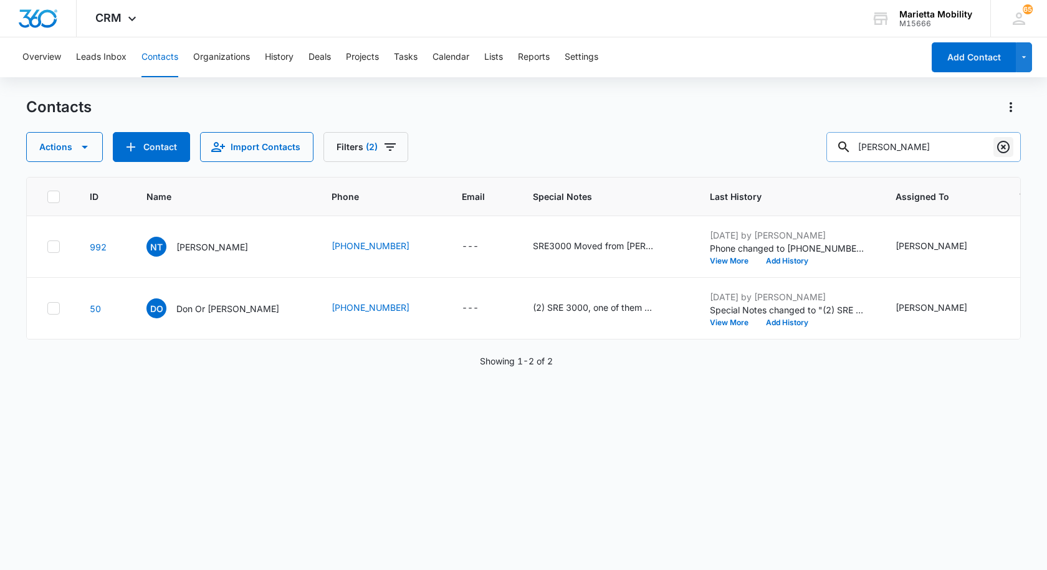
click at [999, 145] on icon "Clear" at bounding box center [1003, 147] width 12 height 12
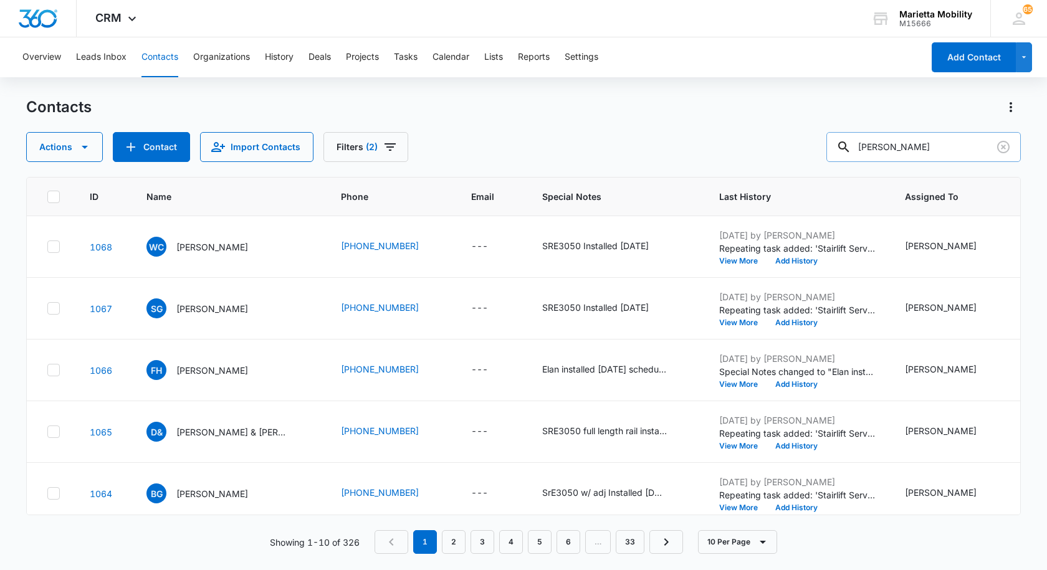
type input "[PERSON_NAME]"
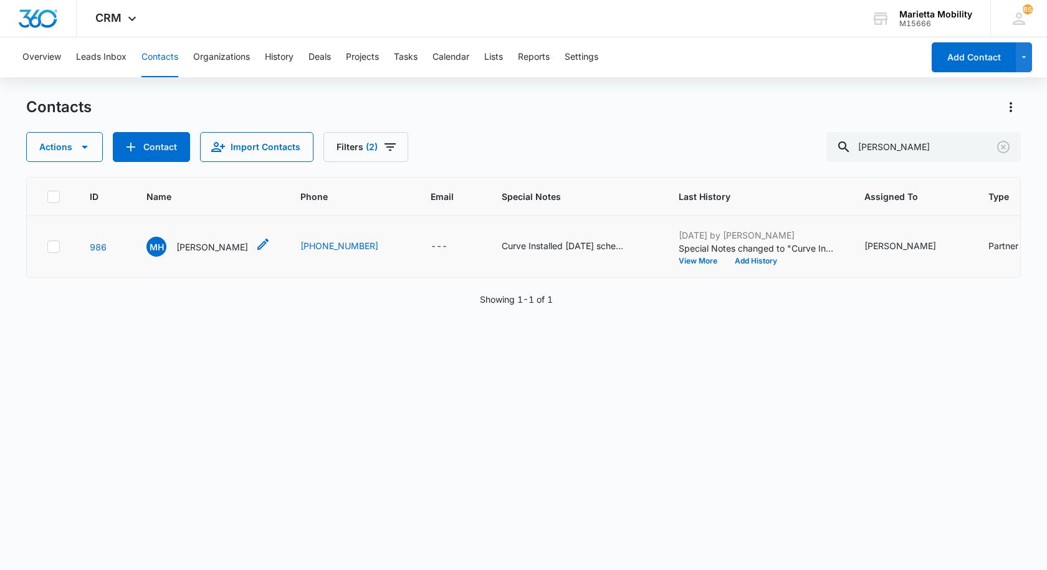
click at [208, 253] on p "[PERSON_NAME]" at bounding box center [212, 247] width 72 height 13
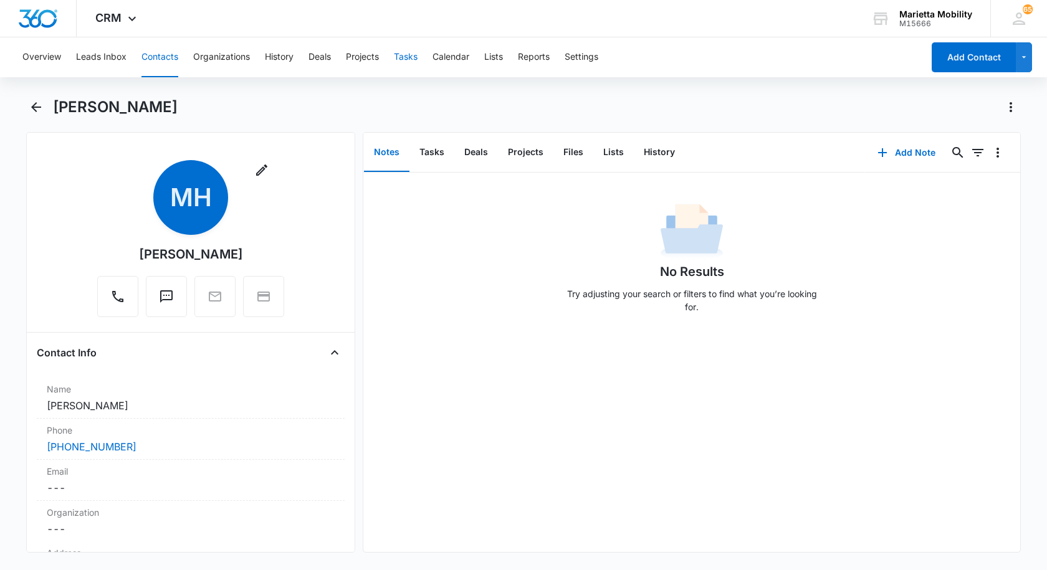
click at [403, 59] on button "Tasks" at bounding box center [406, 57] width 24 height 40
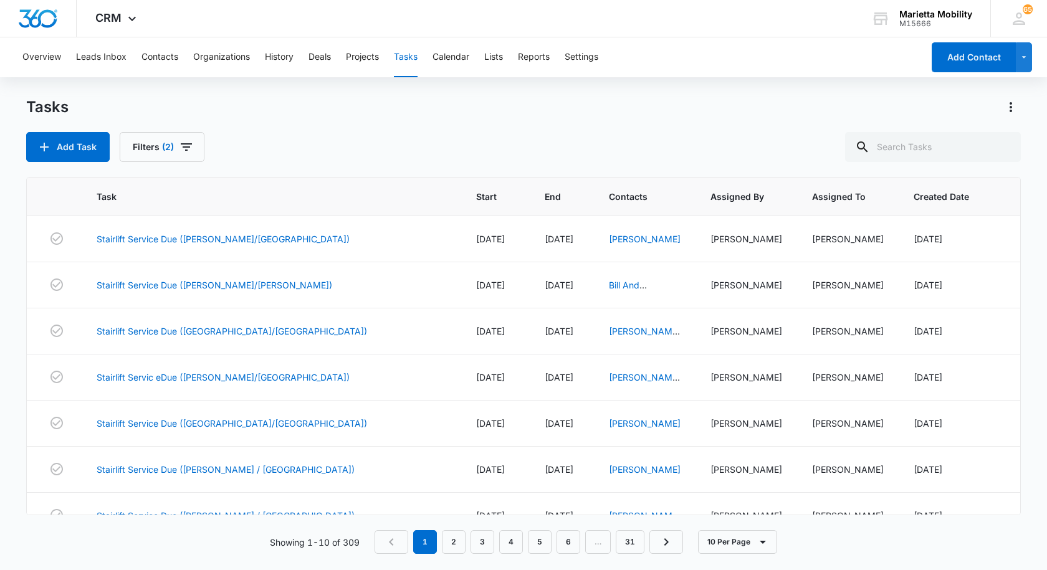
scroll to position [162, 0]
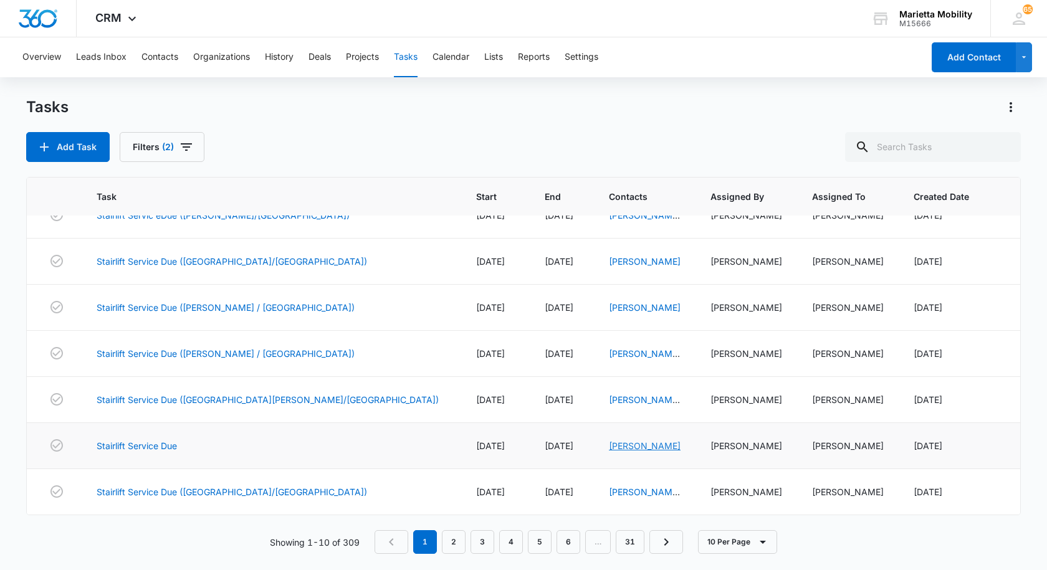
click at [609, 448] on link "[PERSON_NAME]" at bounding box center [645, 446] width 72 height 11
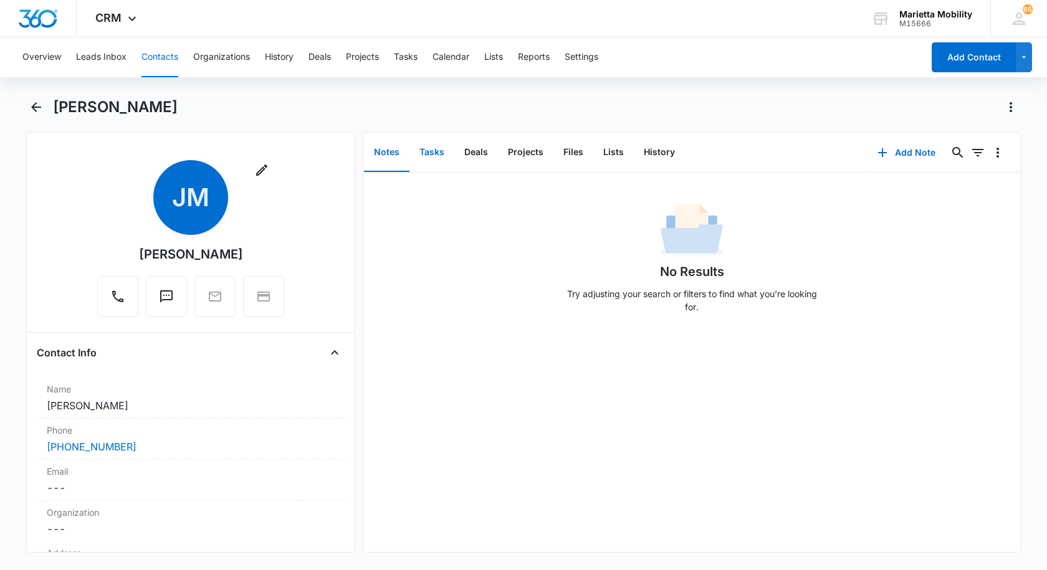
click at [435, 148] on button "Tasks" at bounding box center [432, 152] width 45 height 39
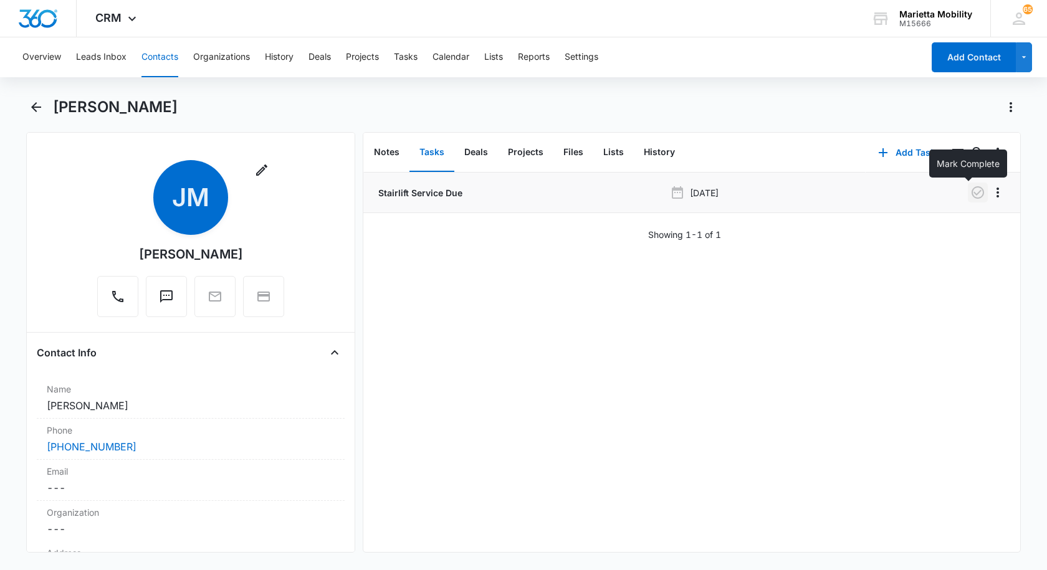
click at [976, 193] on icon "button" at bounding box center [978, 192] width 15 height 15
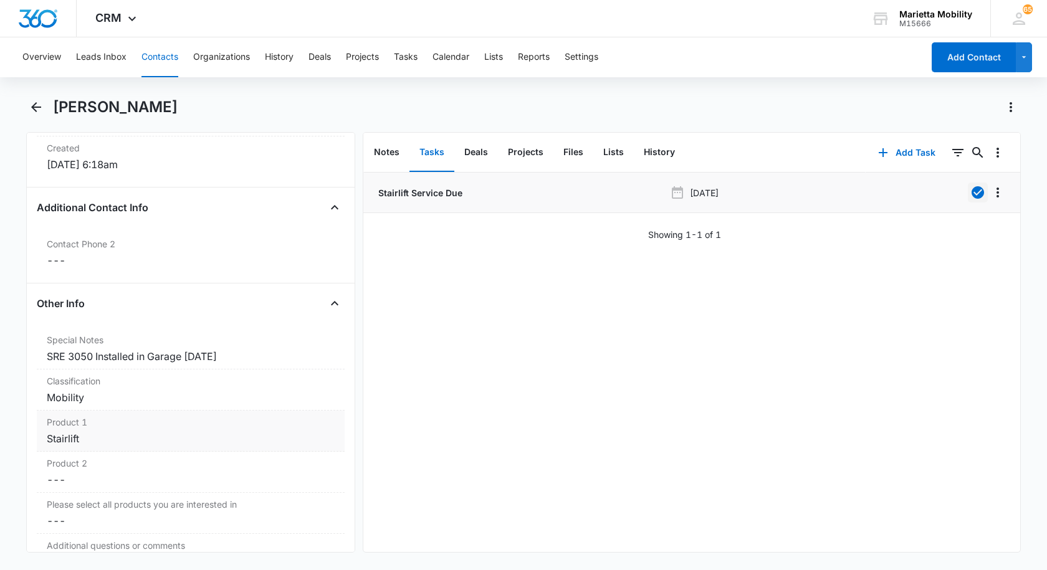
scroll to position [873, 0]
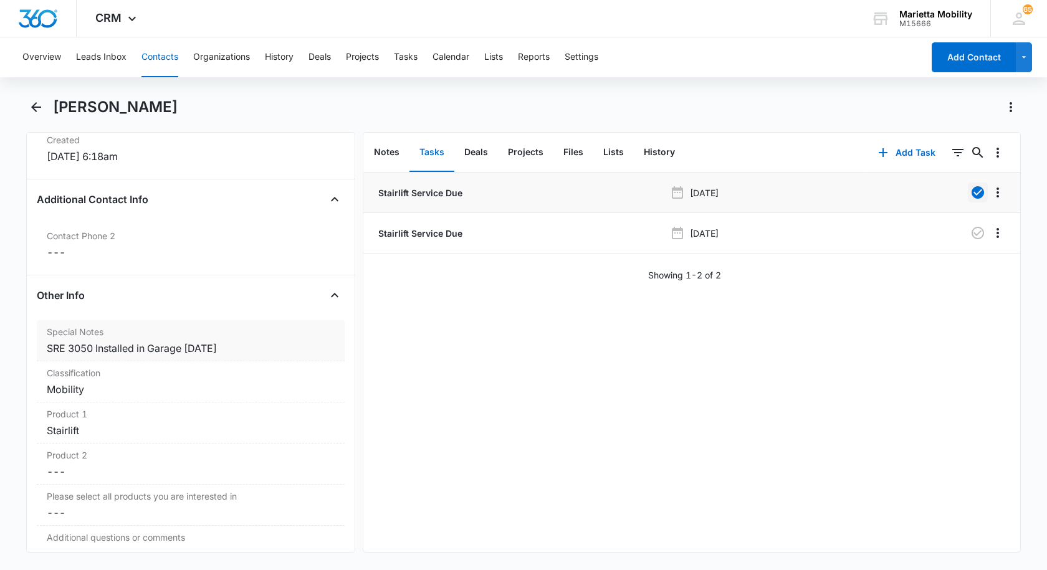
click at [241, 347] on div "SRE 3050 Installed in Garage [DATE]" at bounding box center [191, 348] width 288 height 15
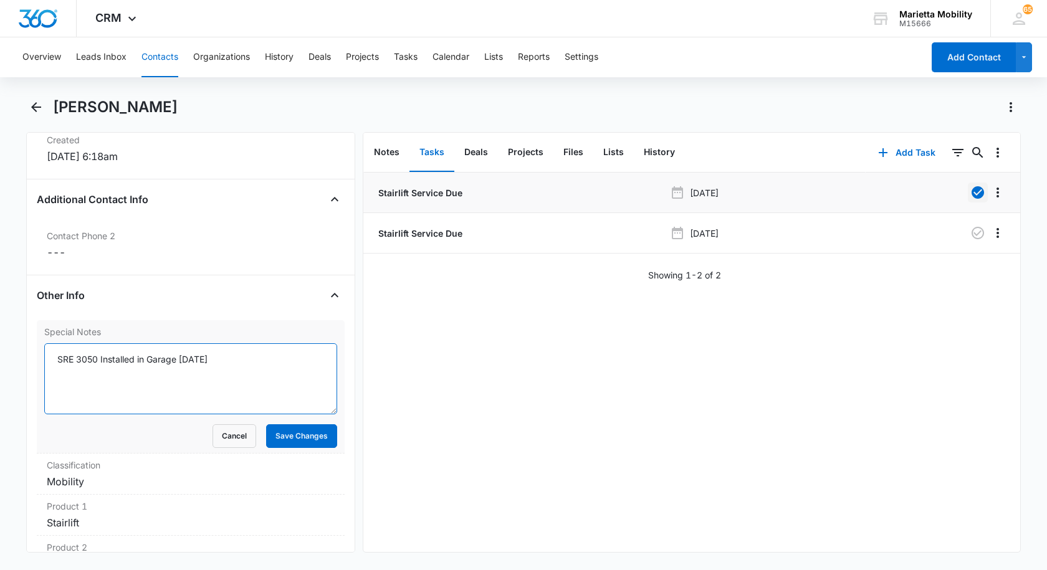
click at [229, 358] on textarea "SRE 3050 Installed in Garage [DATE]" at bounding box center [190, 378] width 293 height 71
type textarea "SRE 3050 Installed in Garage [DATE] scheduled [DATE] $99"
click at [304, 440] on button "Save Changes" at bounding box center [301, 437] width 71 height 24
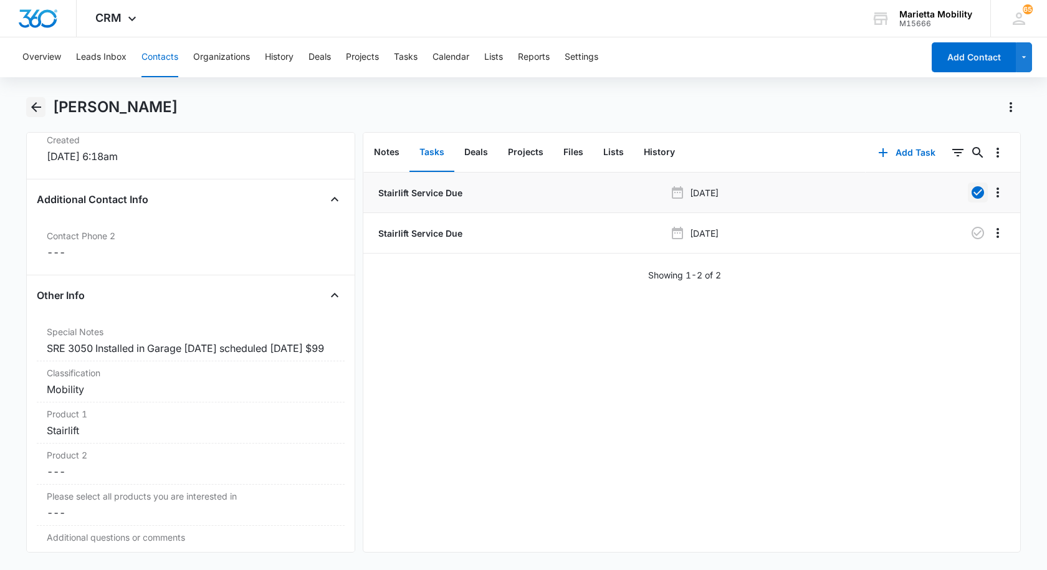
click at [44, 111] on button "Back" at bounding box center [35, 107] width 19 height 20
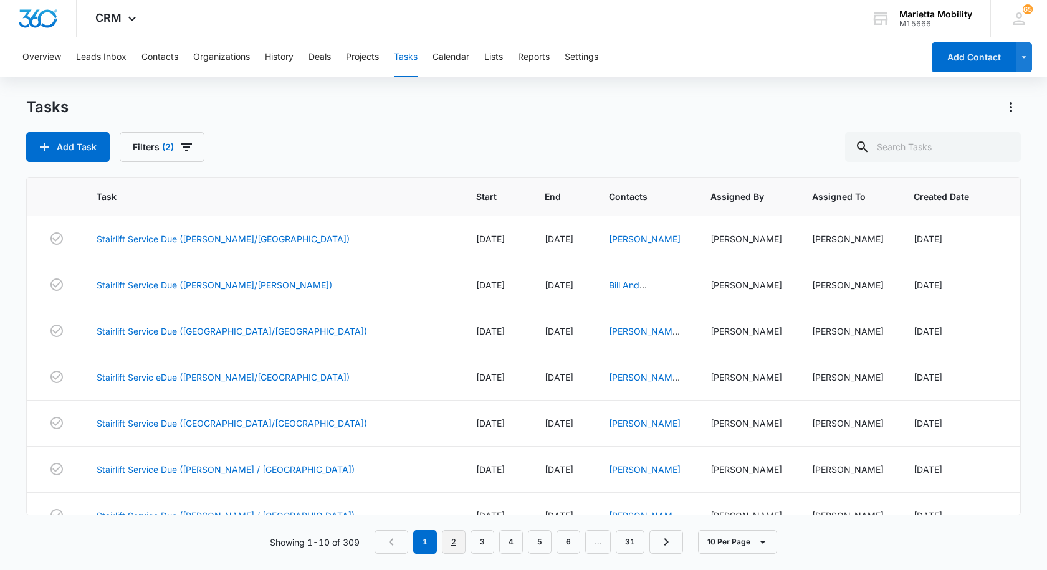
click at [459, 537] on link "2" at bounding box center [454, 543] width 24 height 24
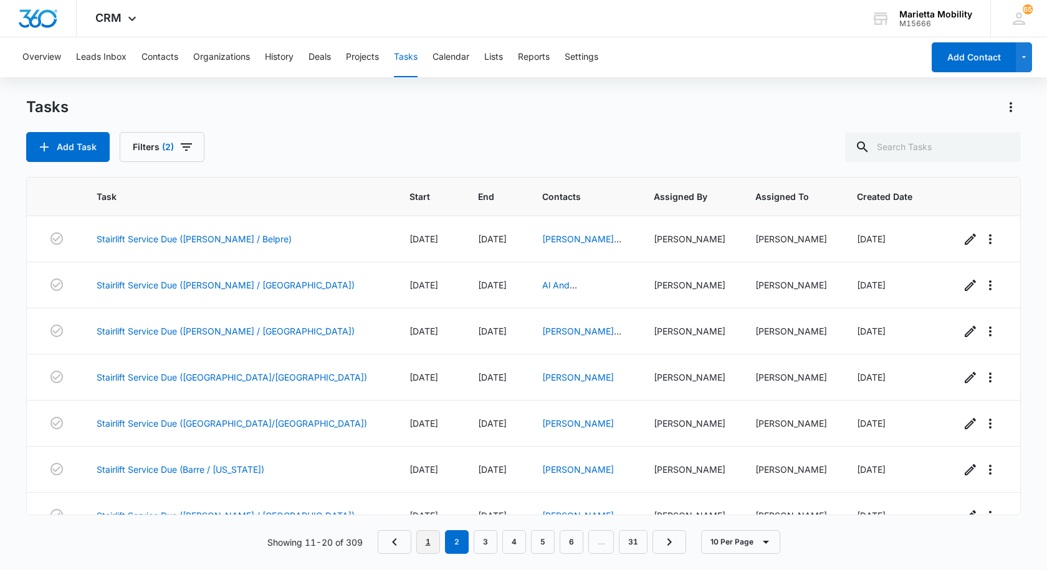
click at [430, 538] on link "1" at bounding box center [428, 543] width 24 height 24
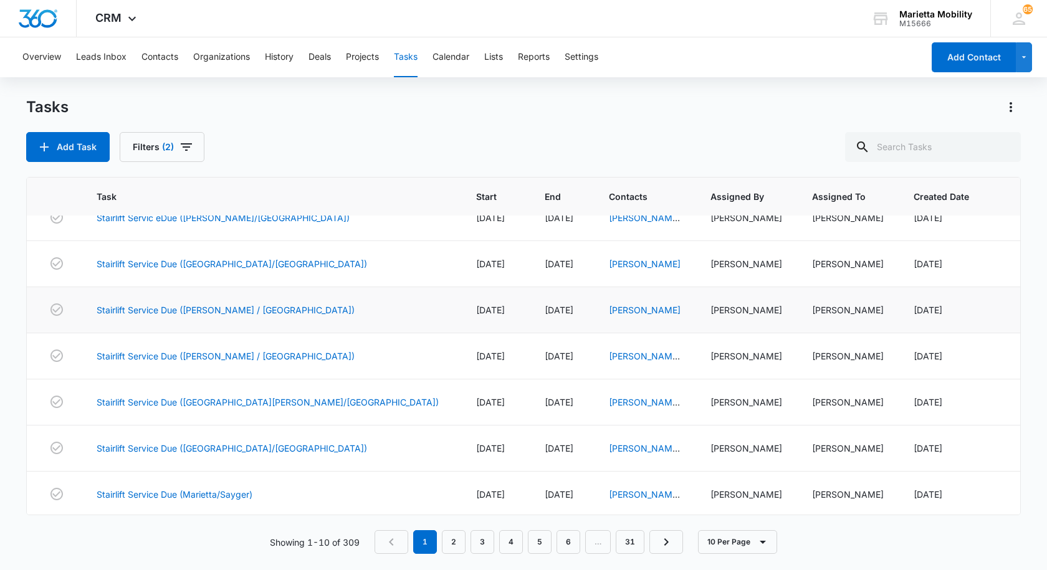
scroll to position [162, 0]
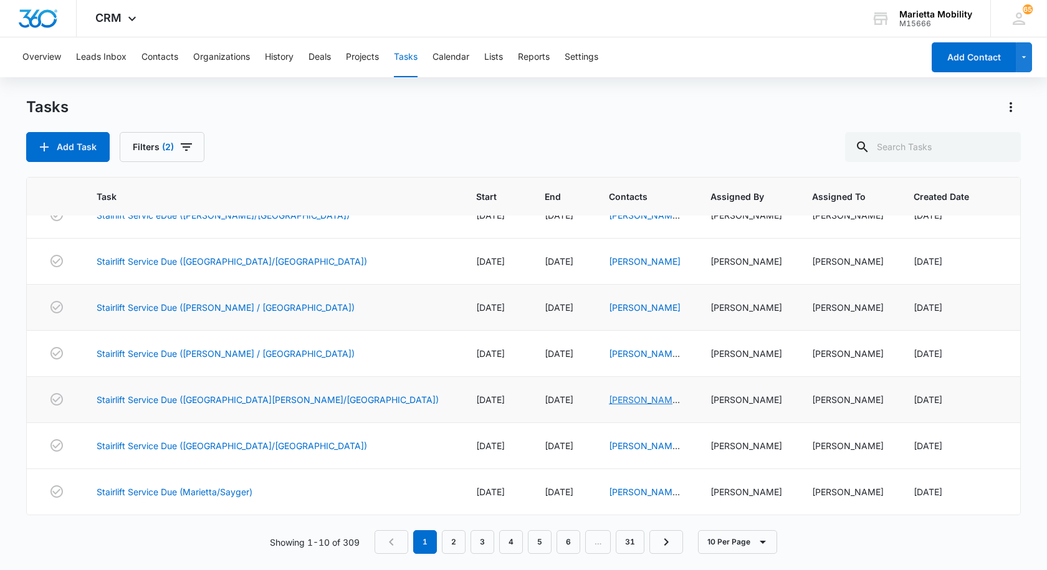
click at [609, 400] on link "[PERSON_NAME] & [PERSON_NAME]" at bounding box center [645, 413] width 72 height 37
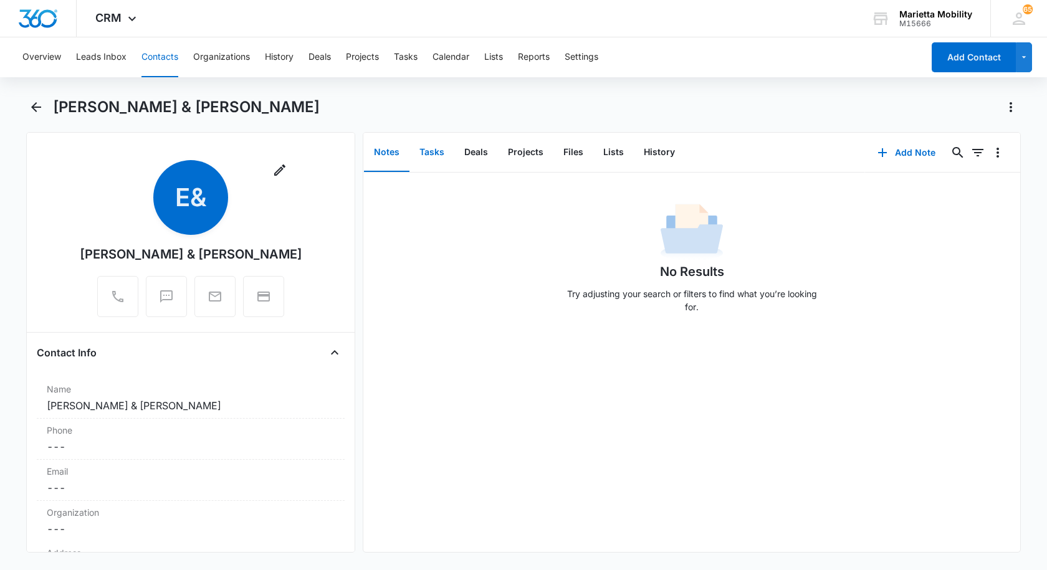
click at [431, 157] on button "Tasks" at bounding box center [432, 152] width 45 height 39
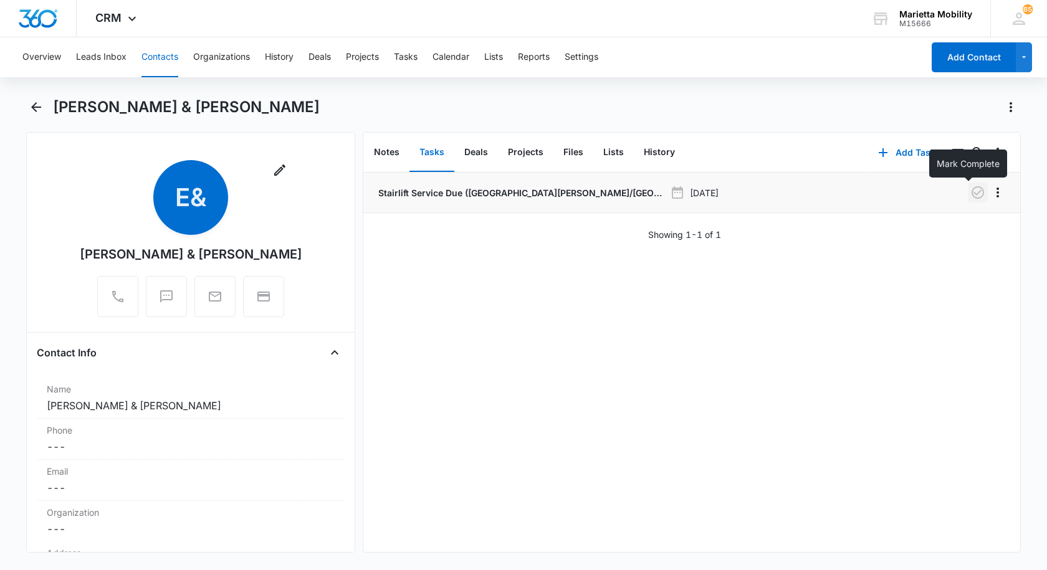
click at [971, 191] on icon "button" at bounding box center [978, 192] width 15 height 15
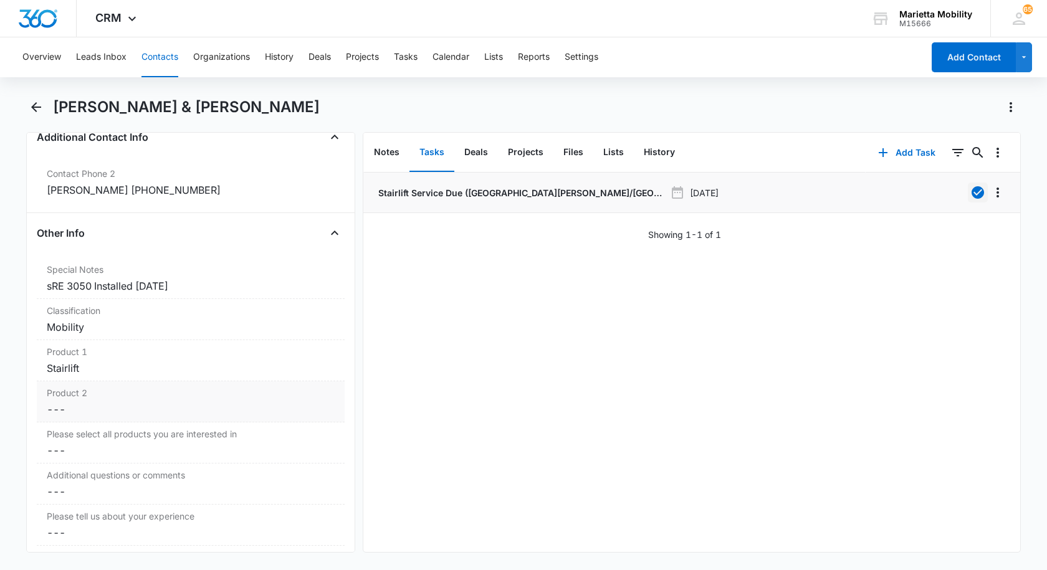
scroll to position [997, 0]
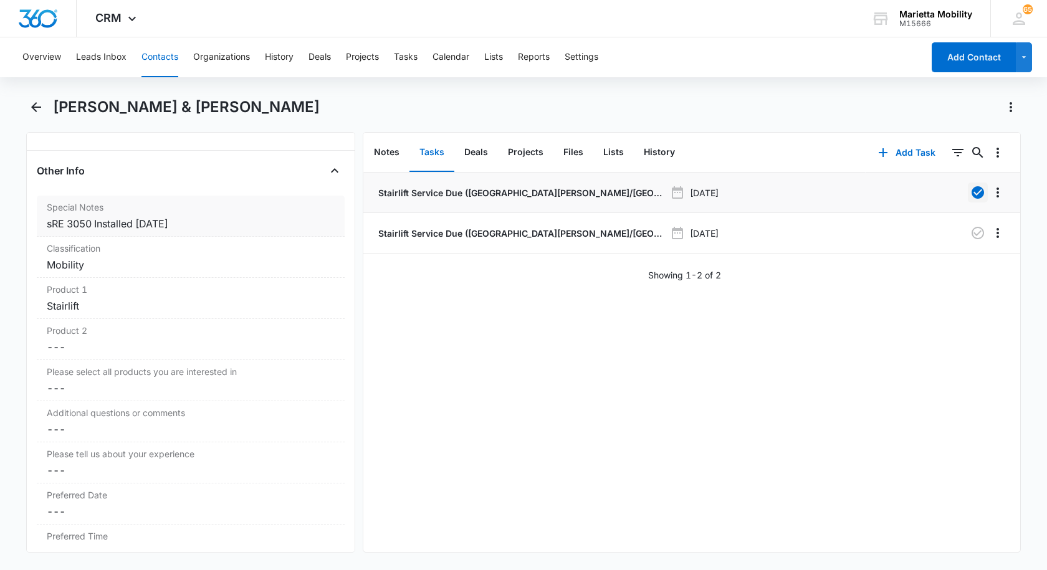
click at [201, 228] on div "sRE 3050 Installed [DATE]" at bounding box center [191, 223] width 288 height 15
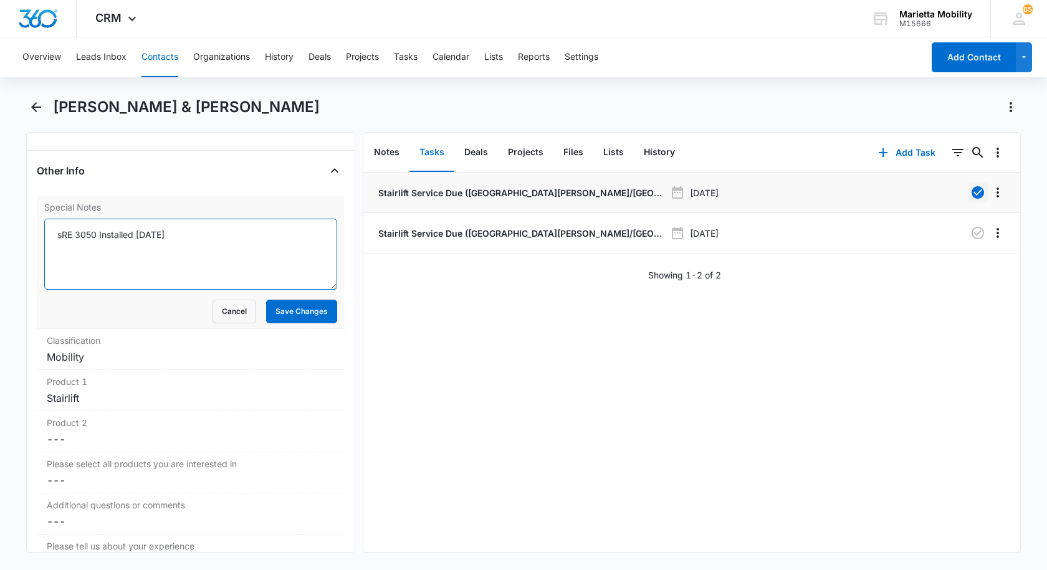
click at [182, 236] on textarea "sRE 3050 Installed [DATE]" at bounding box center [190, 254] width 293 height 71
type textarea "sRE 3050 Installed [DATE] scheduled [DATE] $99"
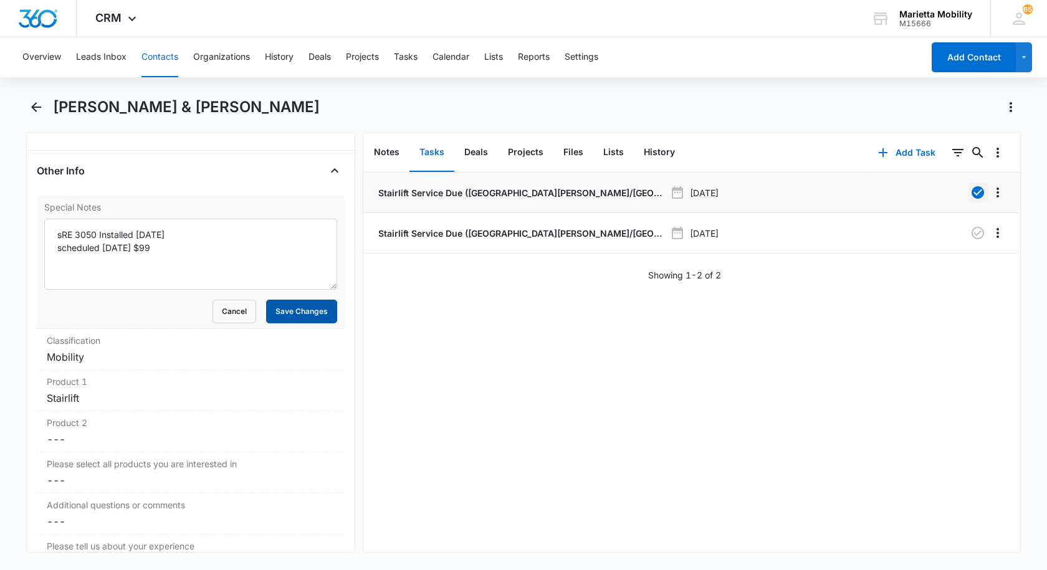
click at [276, 315] on button "Save Changes" at bounding box center [301, 312] width 71 height 24
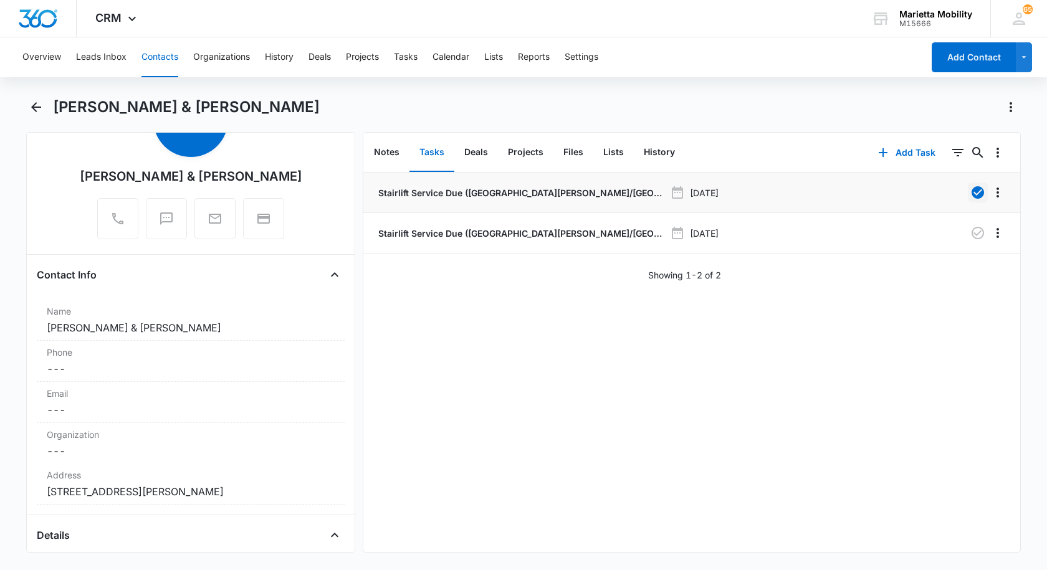
scroll to position [0, 0]
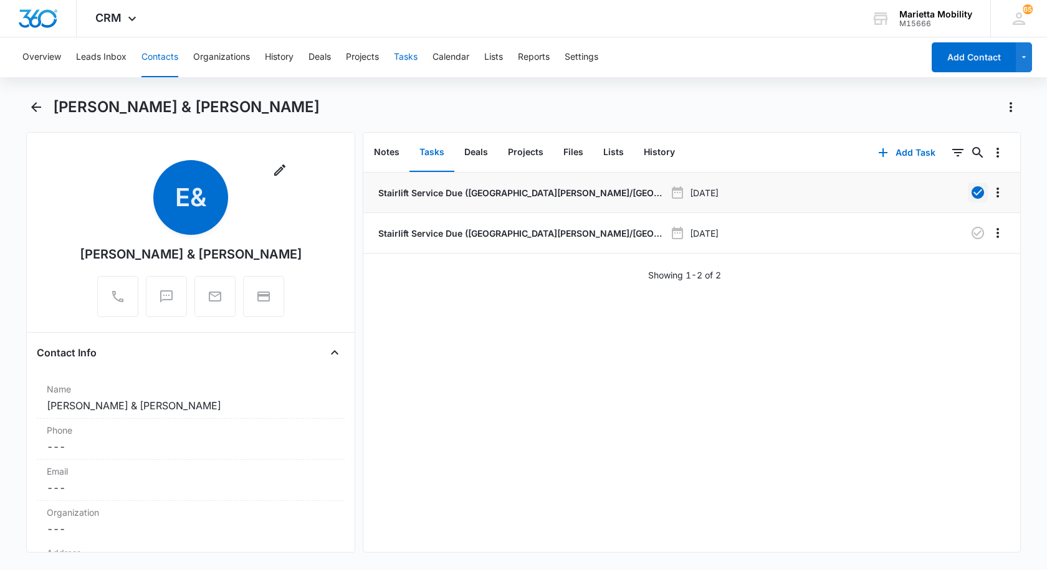
click at [403, 58] on button "Tasks" at bounding box center [406, 57] width 24 height 40
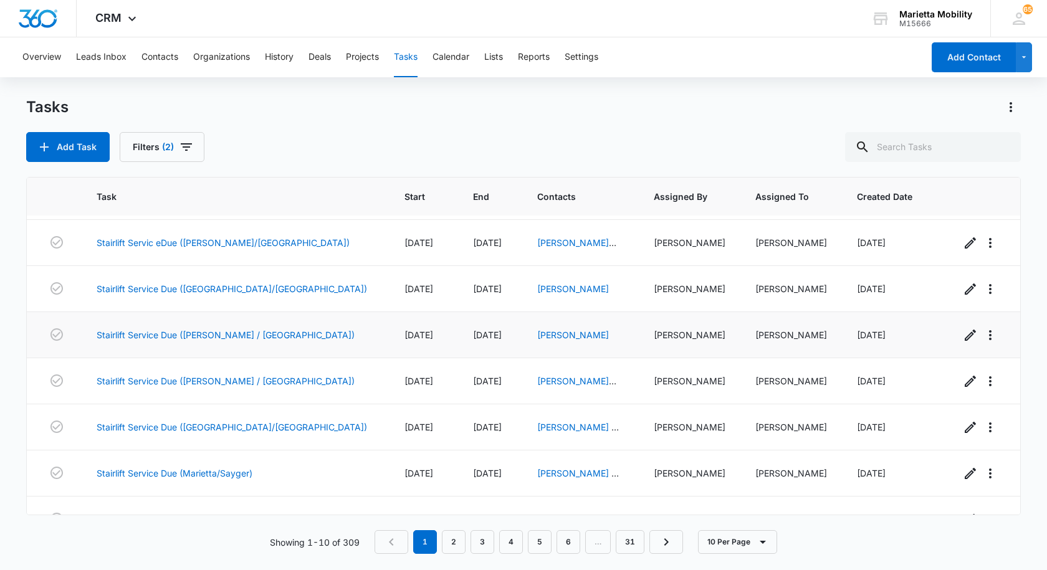
scroll to position [162, 0]
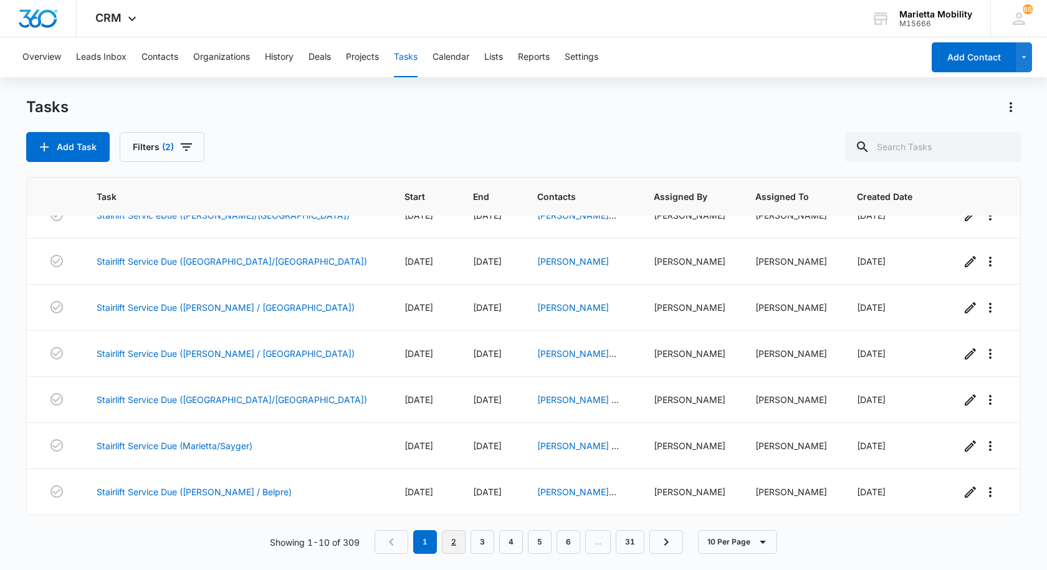
click at [458, 543] on link "2" at bounding box center [454, 543] width 24 height 24
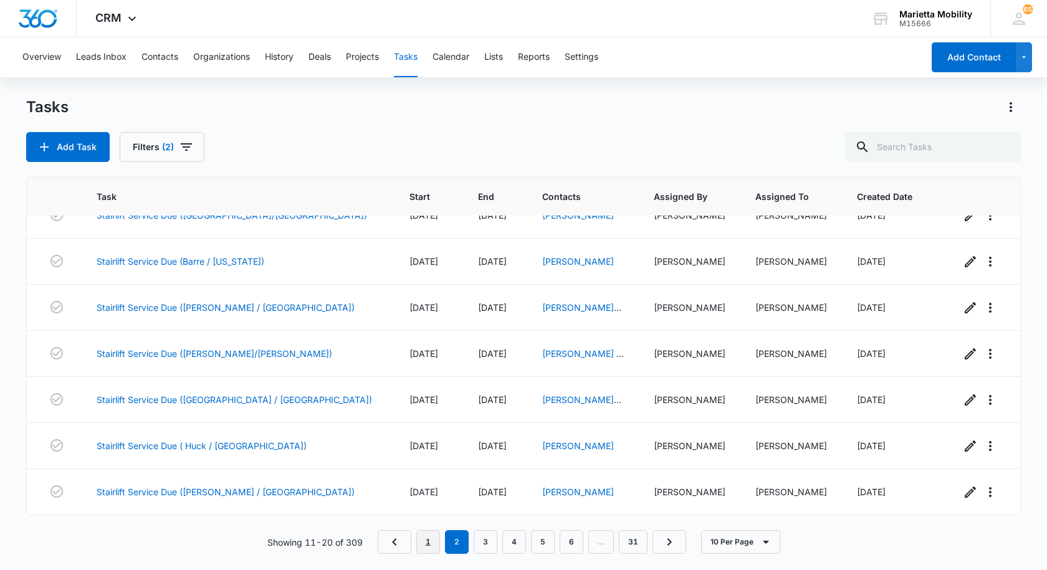
click at [428, 544] on link "1" at bounding box center [428, 543] width 24 height 24
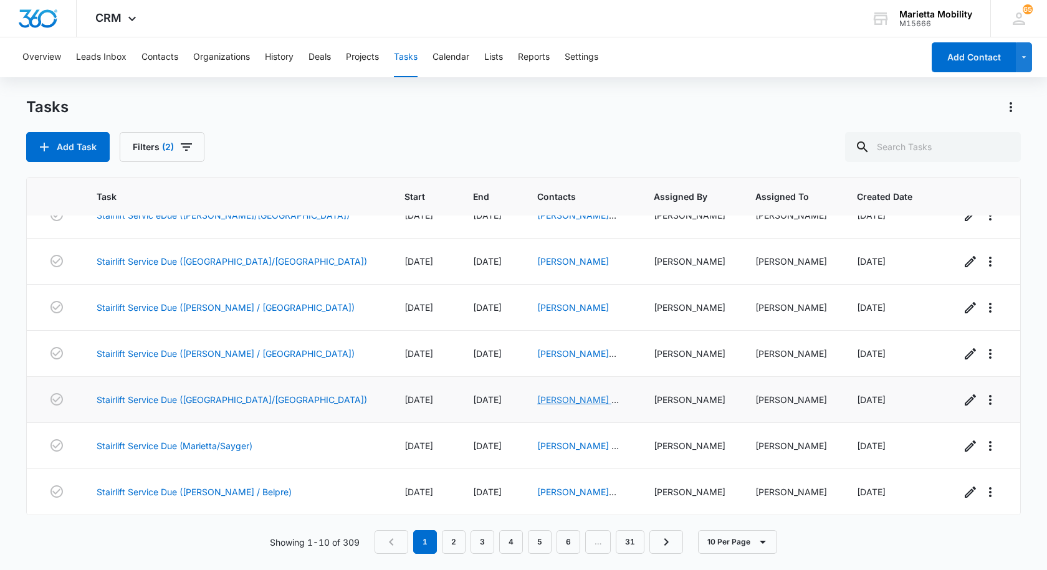
click at [537, 400] on link "[PERSON_NAME] & [PERSON_NAME]" at bounding box center [578, 407] width 82 height 24
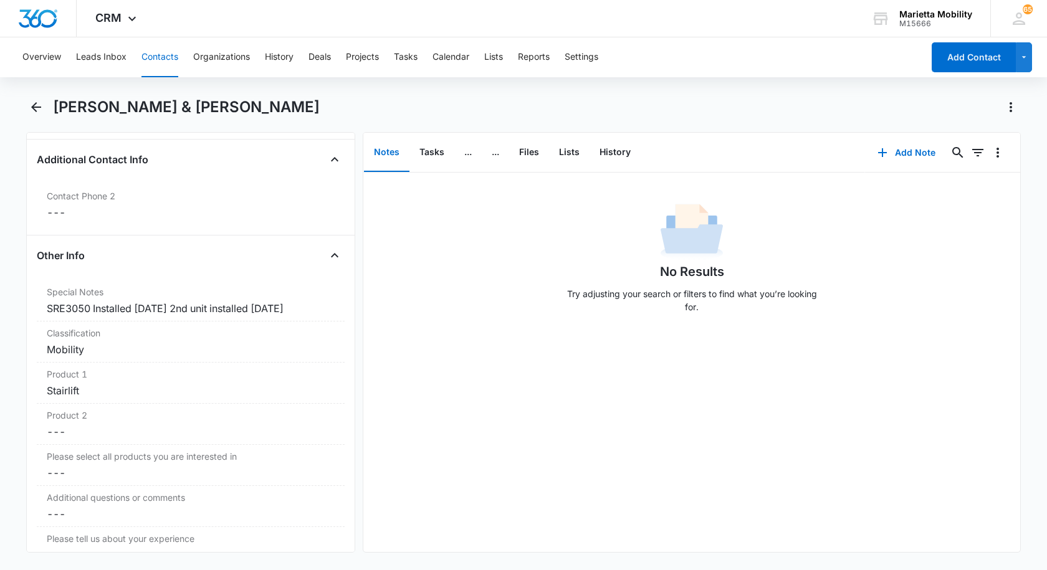
scroll to position [935, 0]
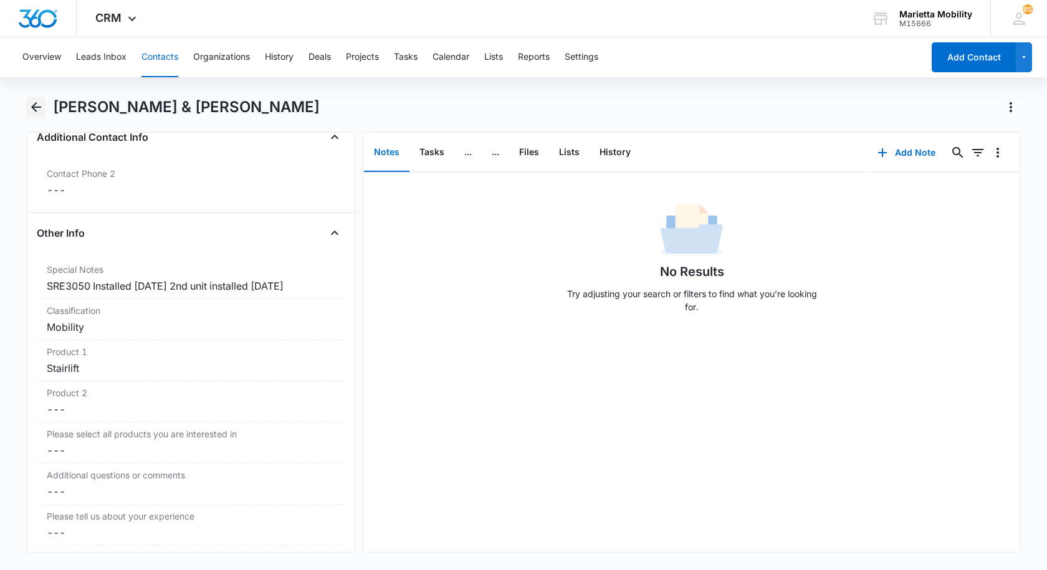
click at [31, 105] on icon "Back" at bounding box center [36, 107] width 15 height 15
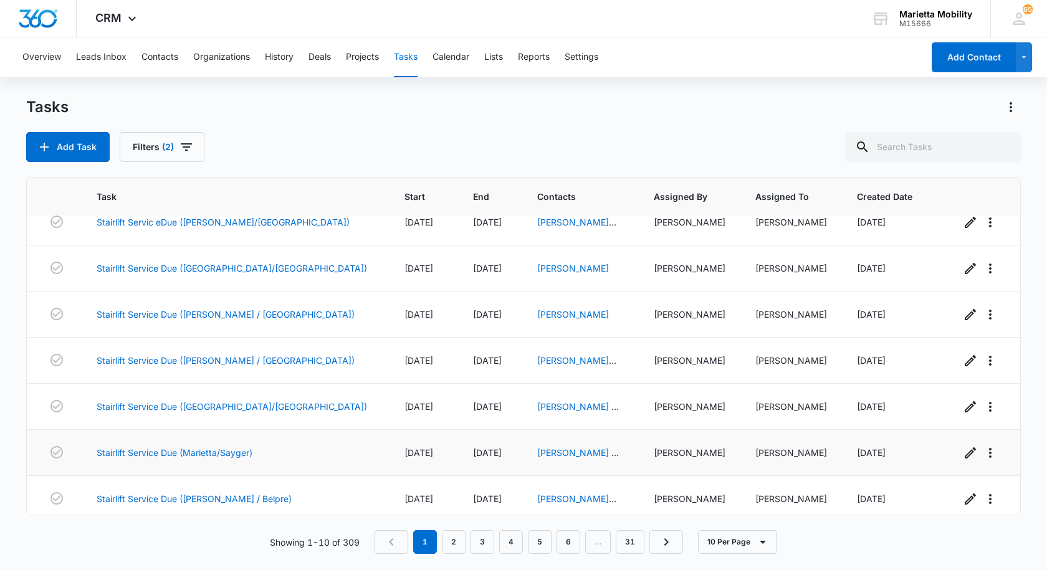
scroll to position [162, 0]
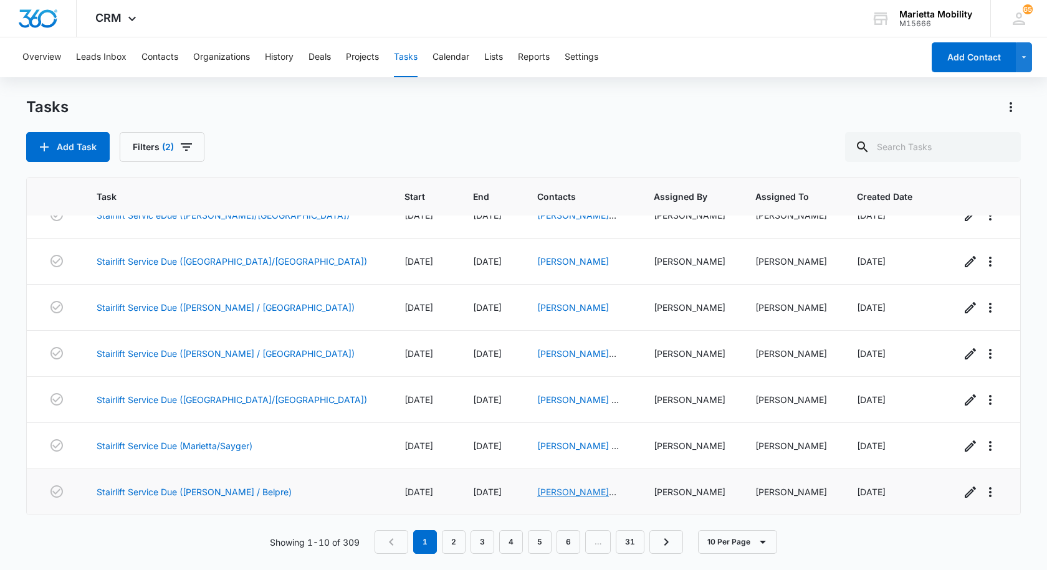
click at [537, 491] on link "[PERSON_NAME] And [PERSON_NAME]" at bounding box center [576, 505] width 79 height 37
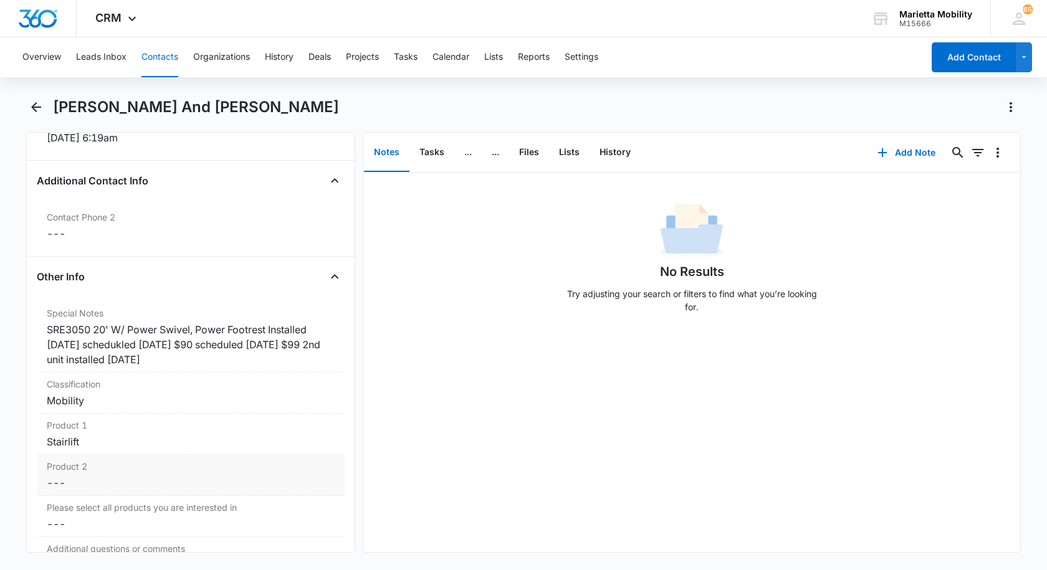
scroll to position [935, 0]
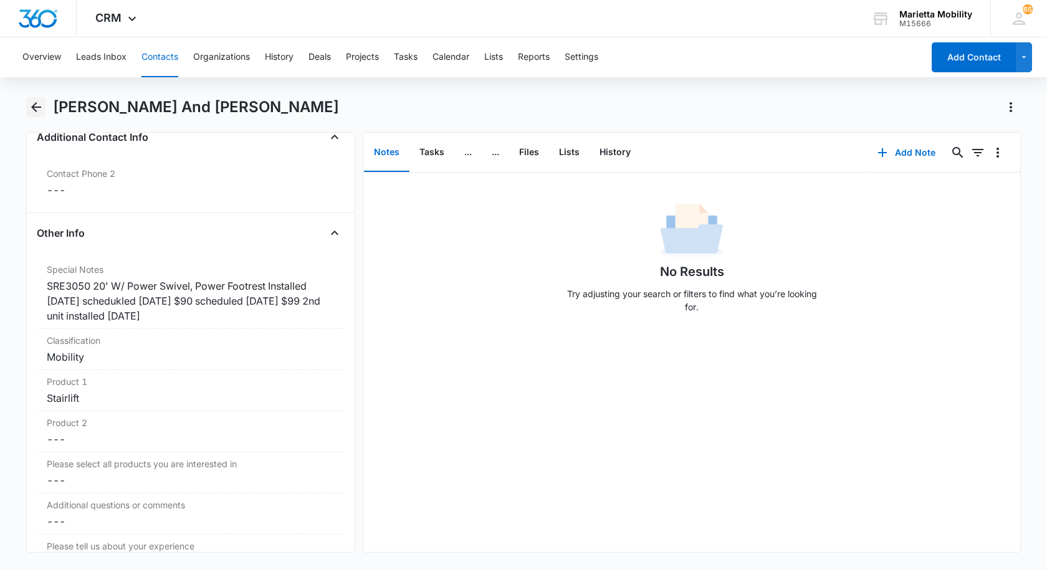
click at [34, 110] on icon "Back" at bounding box center [36, 107] width 10 height 10
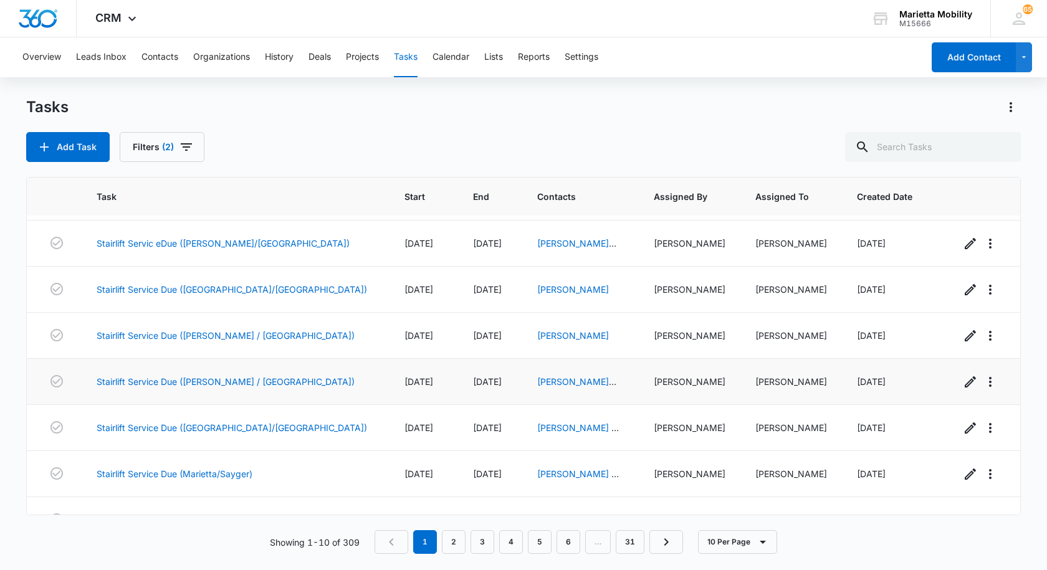
scroll to position [162, 0]
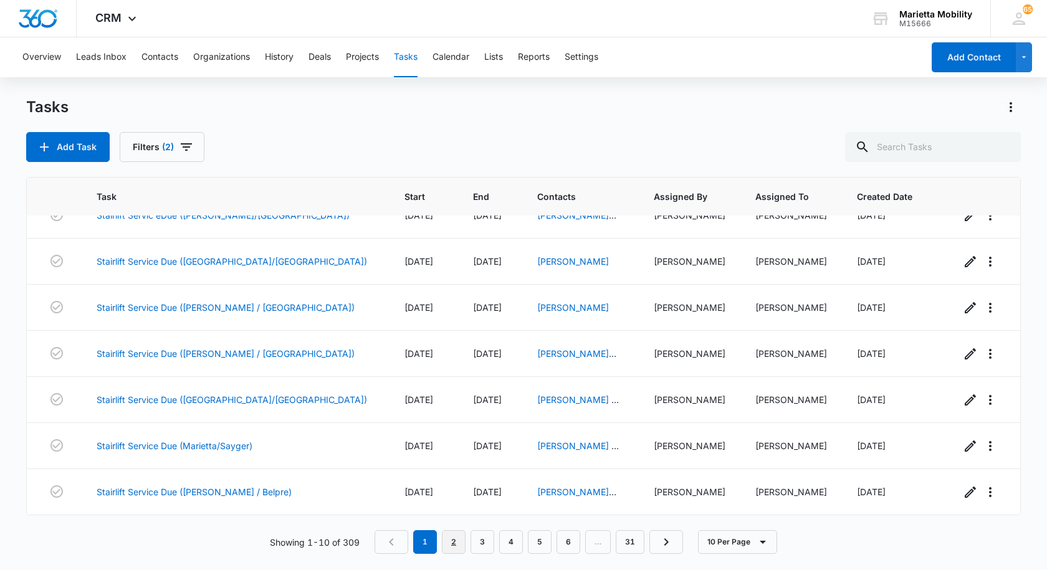
click at [458, 545] on link "2" at bounding box center [454, 543] width 24 height 24
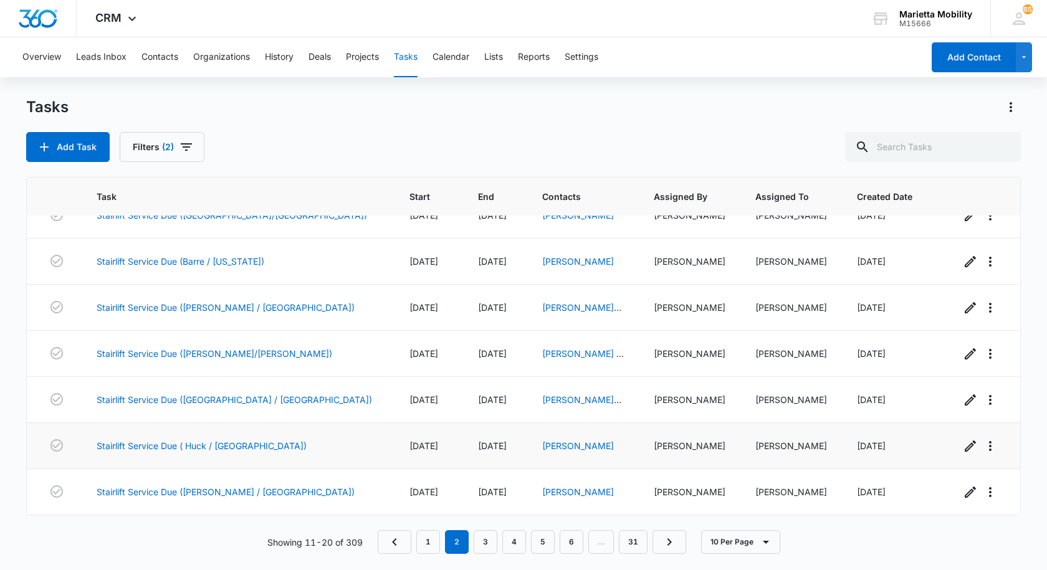
scroll to position [0, 0]
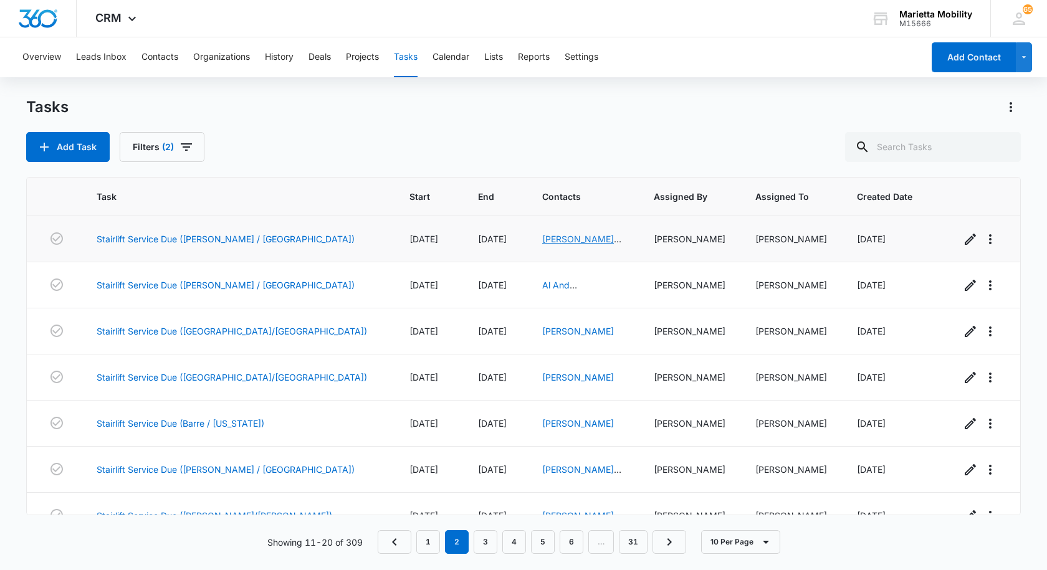
click at [542, 244] on link "[PERSON_NAME] And [PERSON_NAME]" at bounding box center [581, 252] width 79 height 37
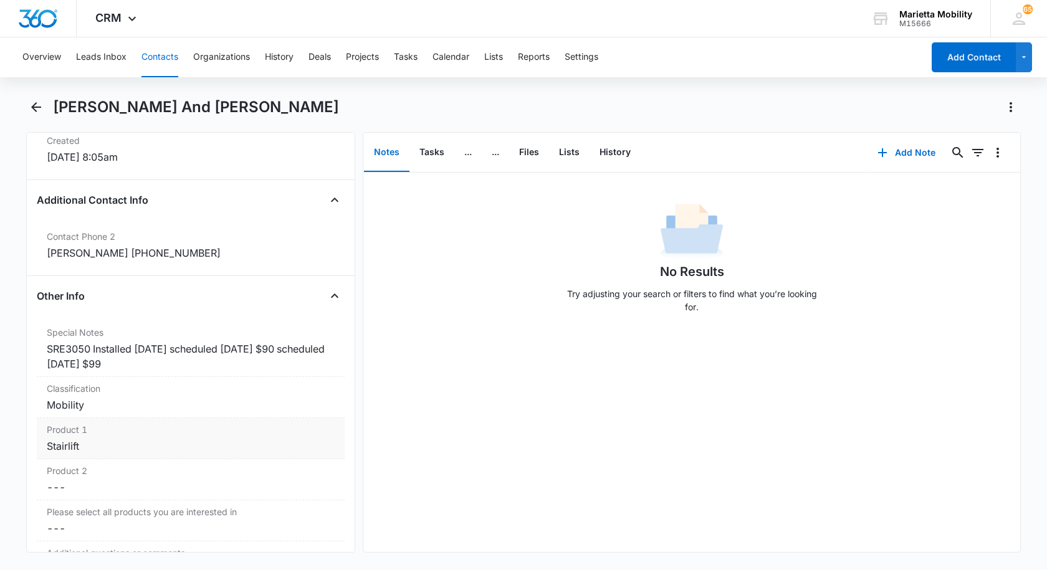
scroll to position [873, 0]
click at [35, 110] on icon "Back" at bounding box center [36, 107] width 10 height 10
